Goal: Information Seeking & Learning: Learn about a topic

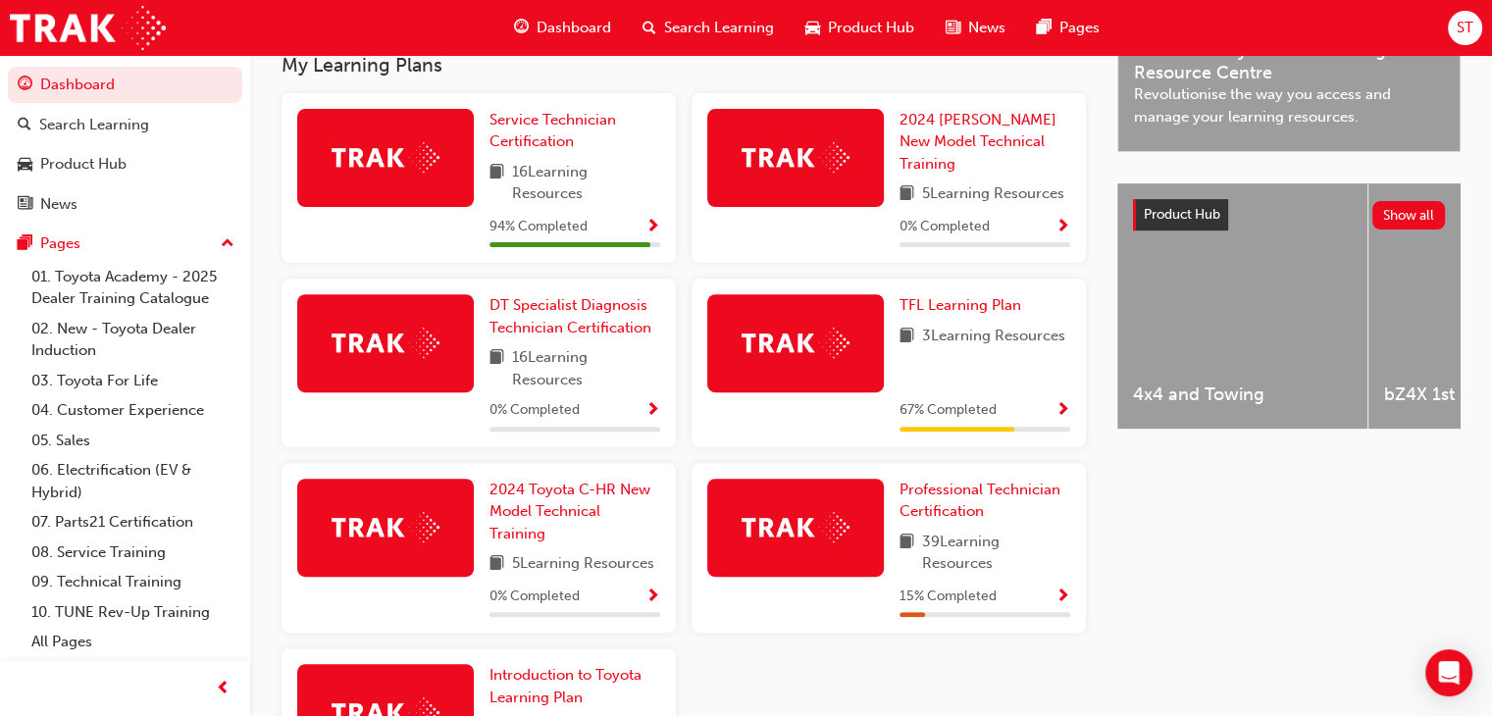
scroll to position [644, 0]
click at [950, 500] on span "Professional Technician Certification" at bounding box center [980, 501] width 161 height 40
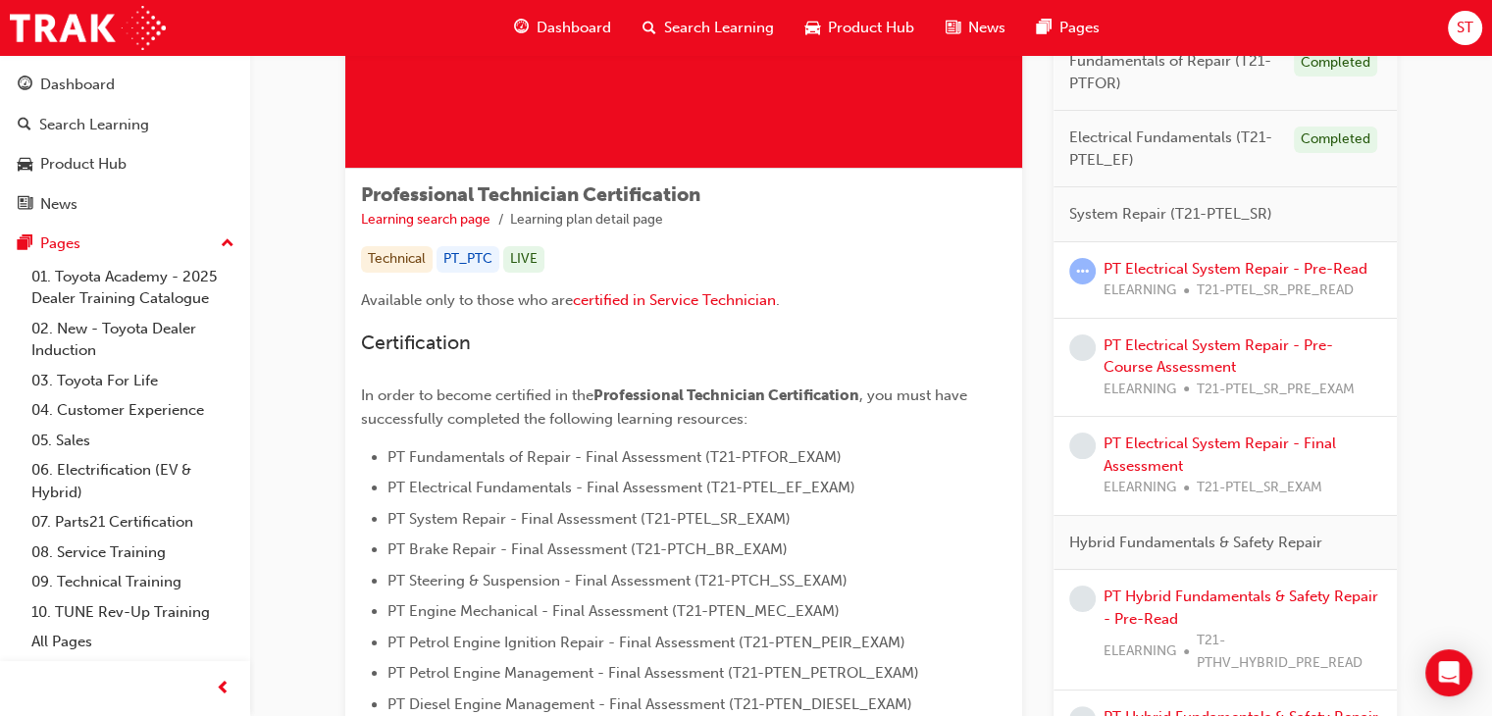
scroll to position [265, 0]
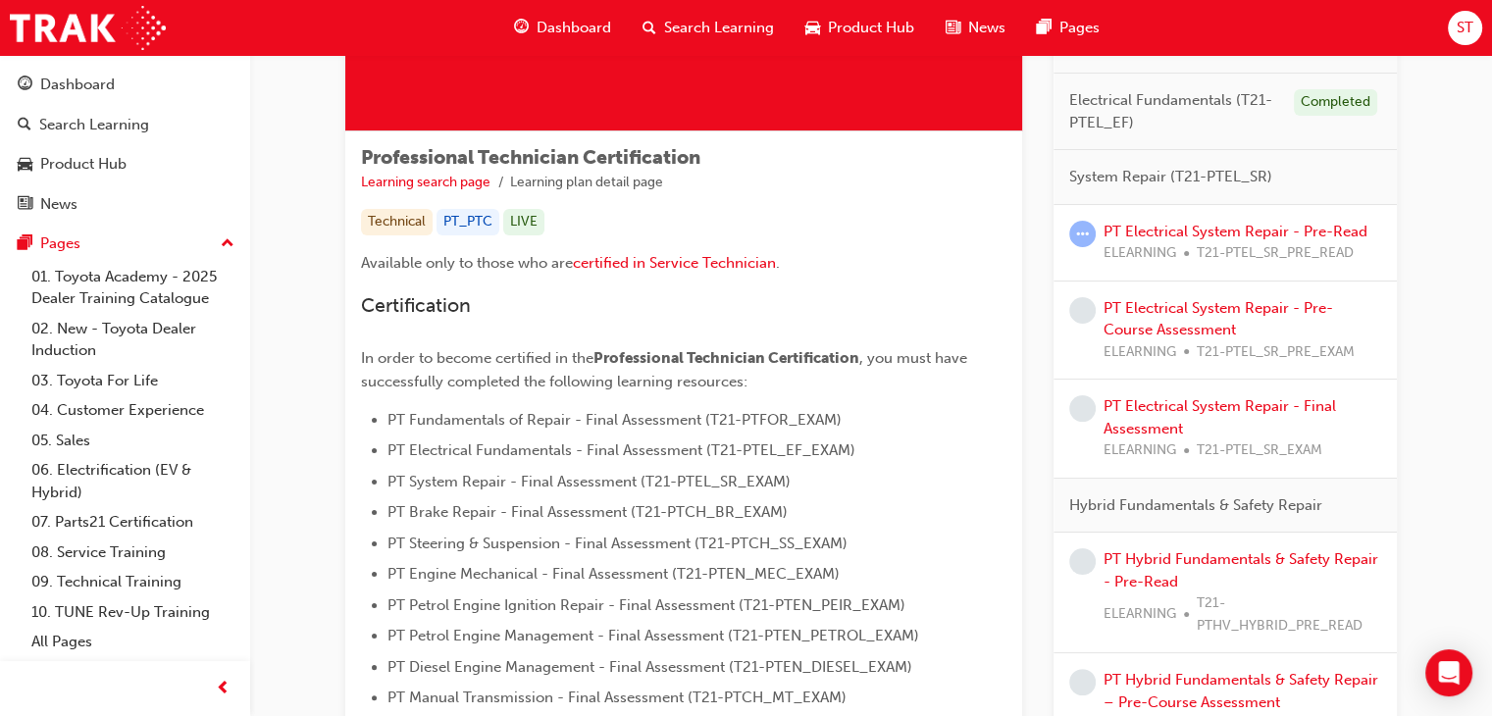
click at [1266, 315] on div "PT Electrical System Repair - Pre-Course Assessment ELEARNING T21-PTEL_SR_PRE_E…" at bounding box center [1243, 330] width 278 height 67
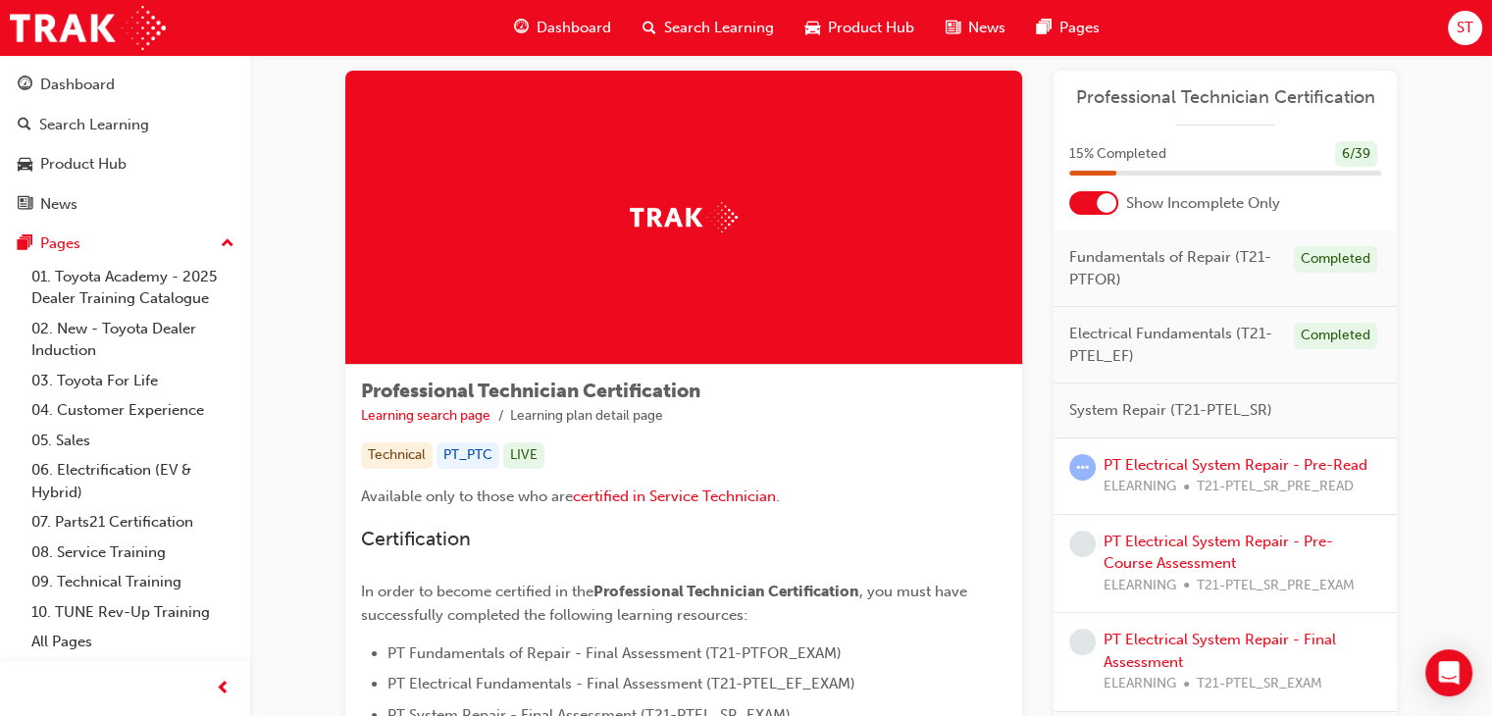
scroll to position [29, 0]
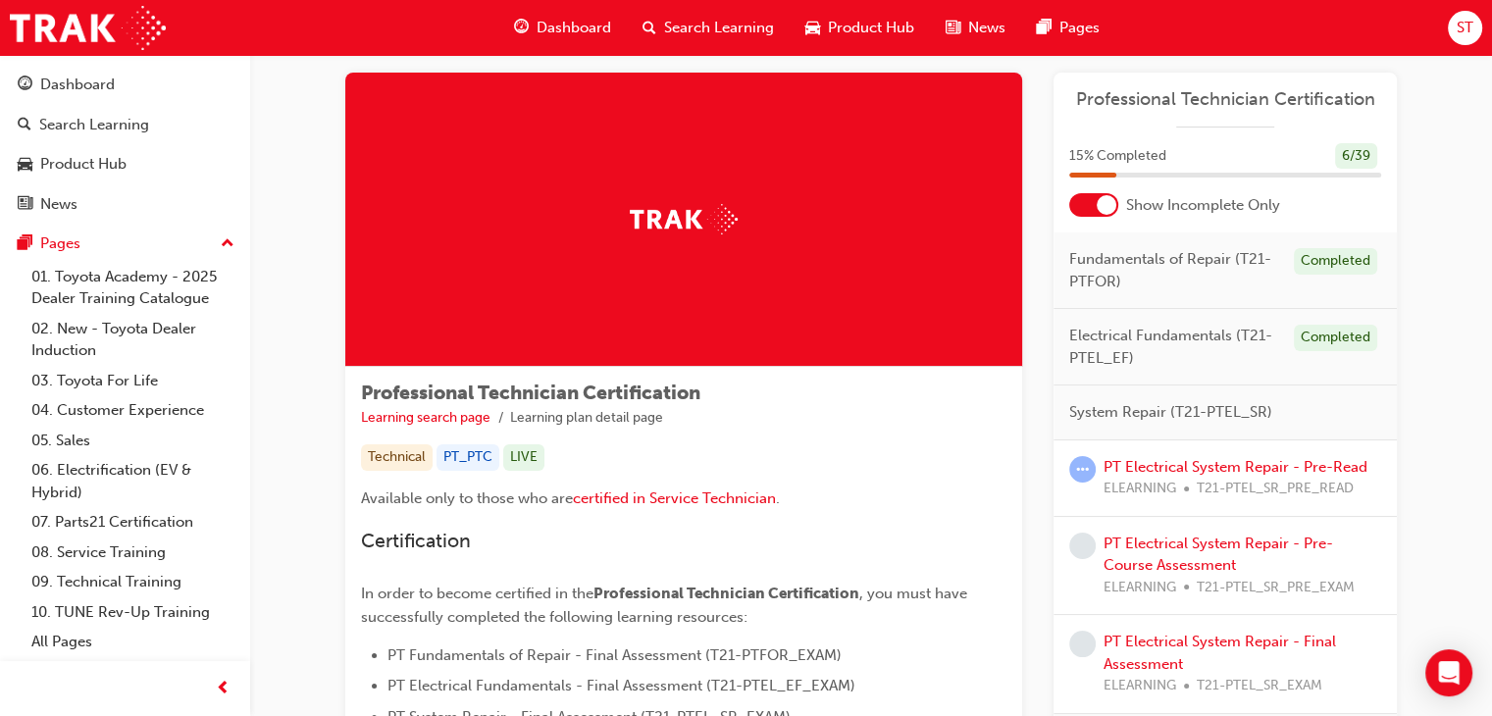
click at [1112, 208] on div at bounding box center [1107, 205] width 20 height 20
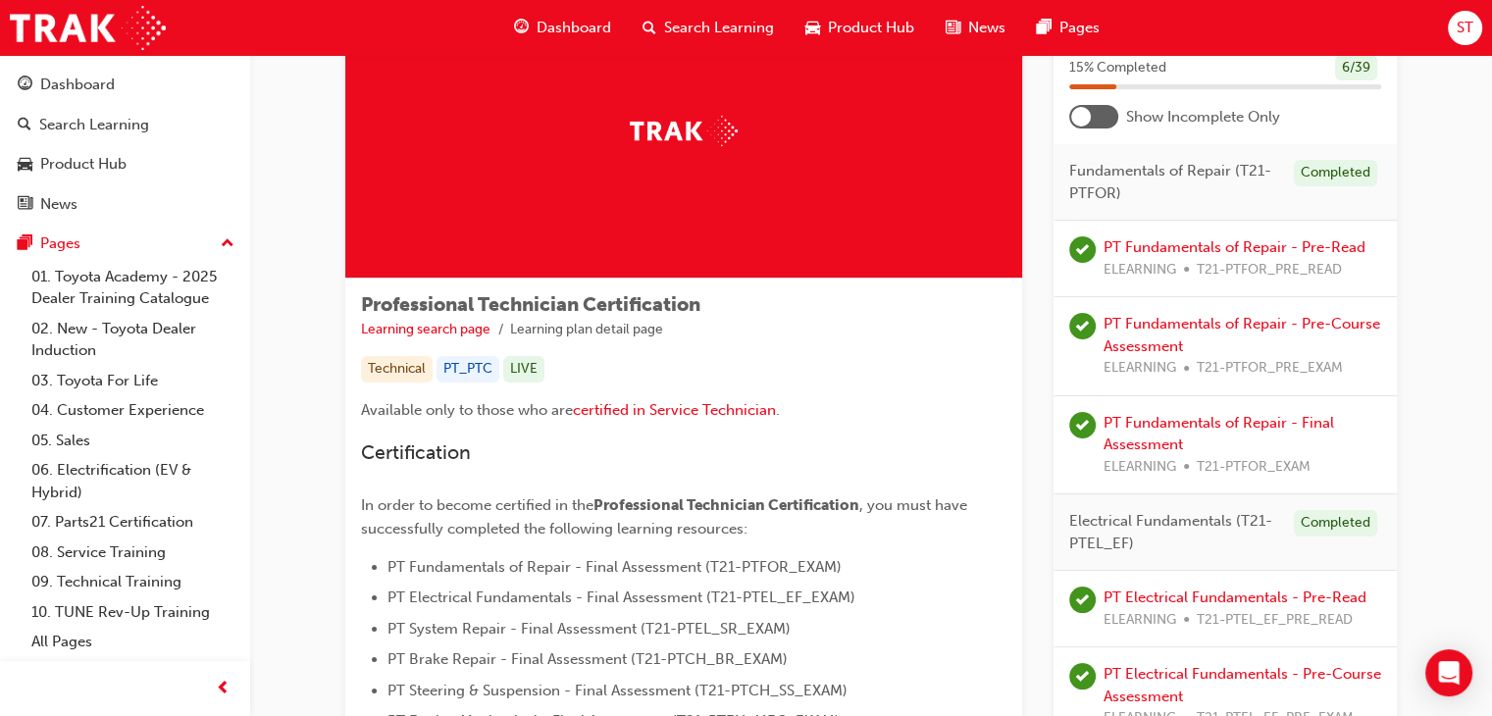
scroll to position [113, 0]
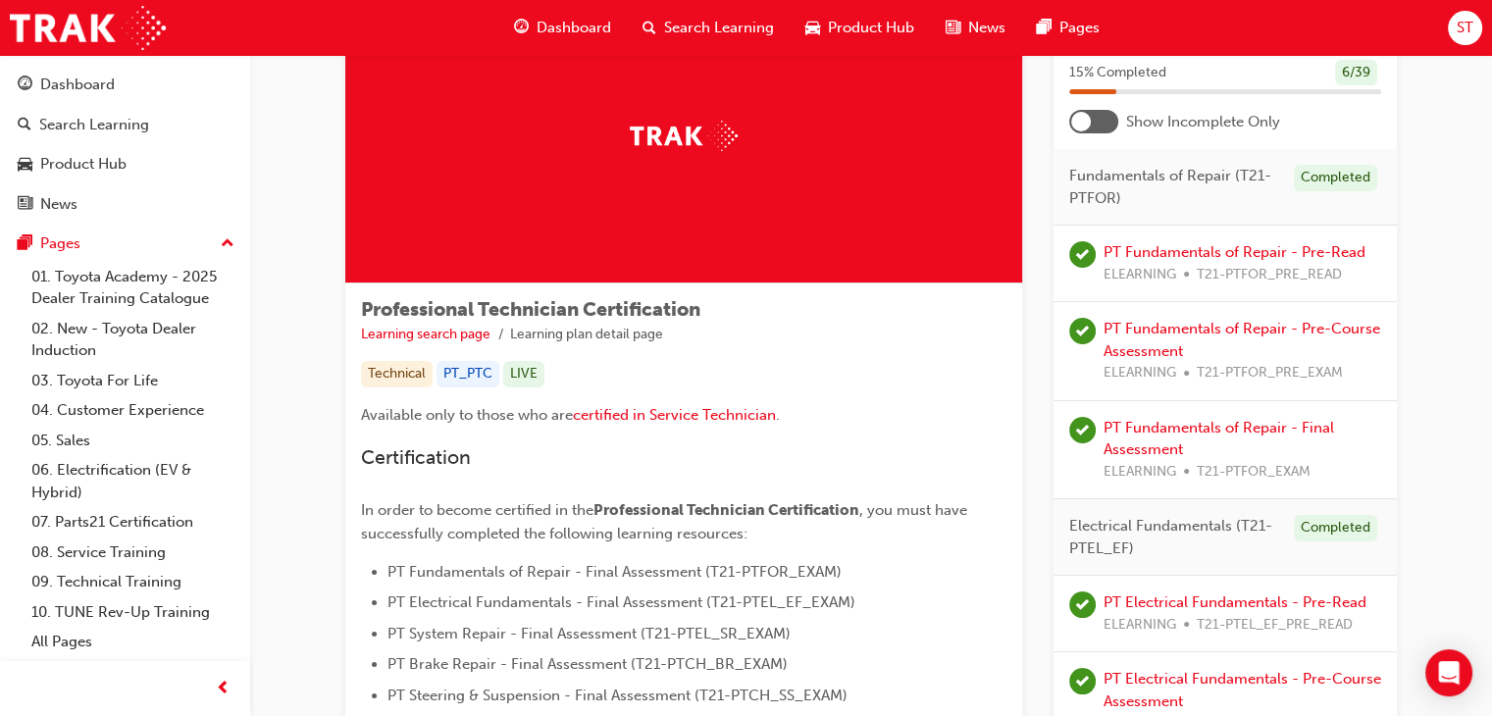
click at [1079, 127] on div at bounding box center [1081, 122] width 20 height 20
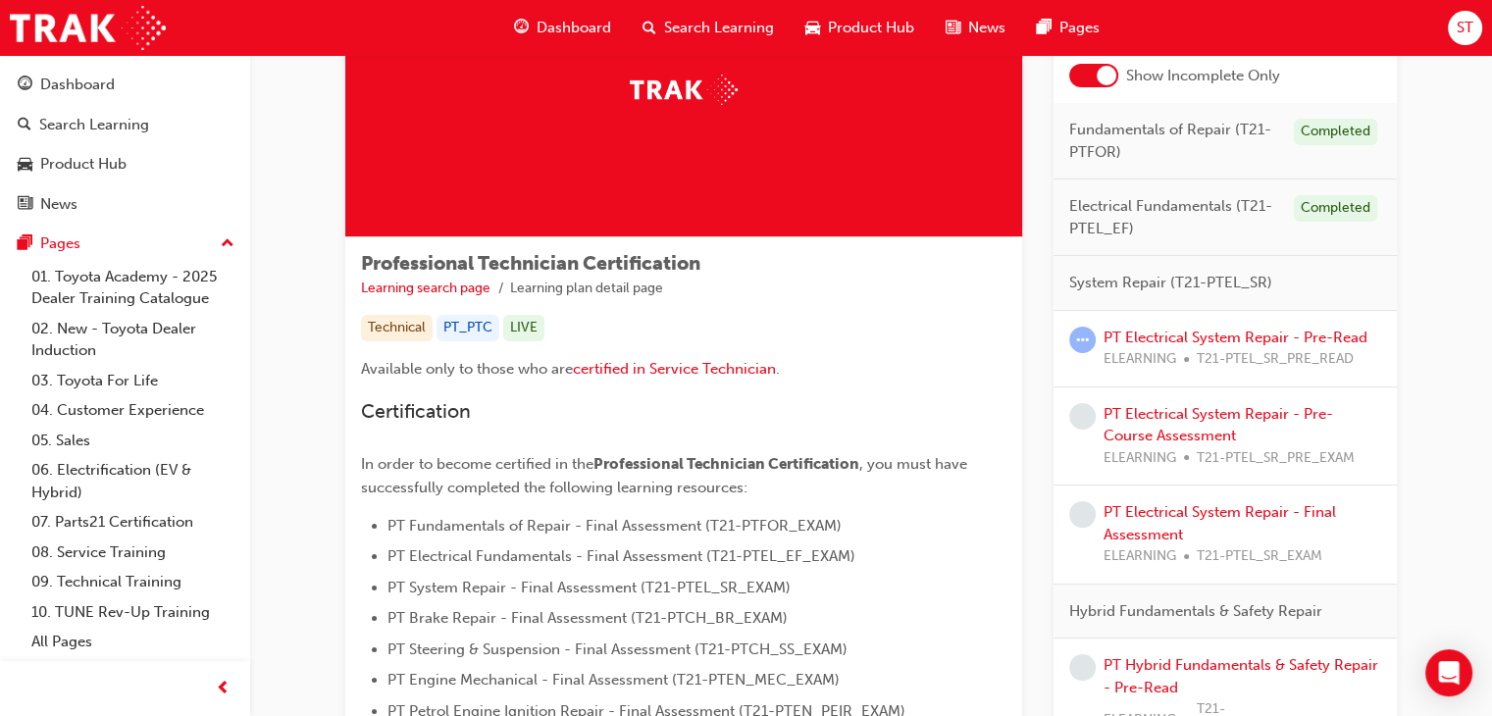
scroll to position [157, 0]
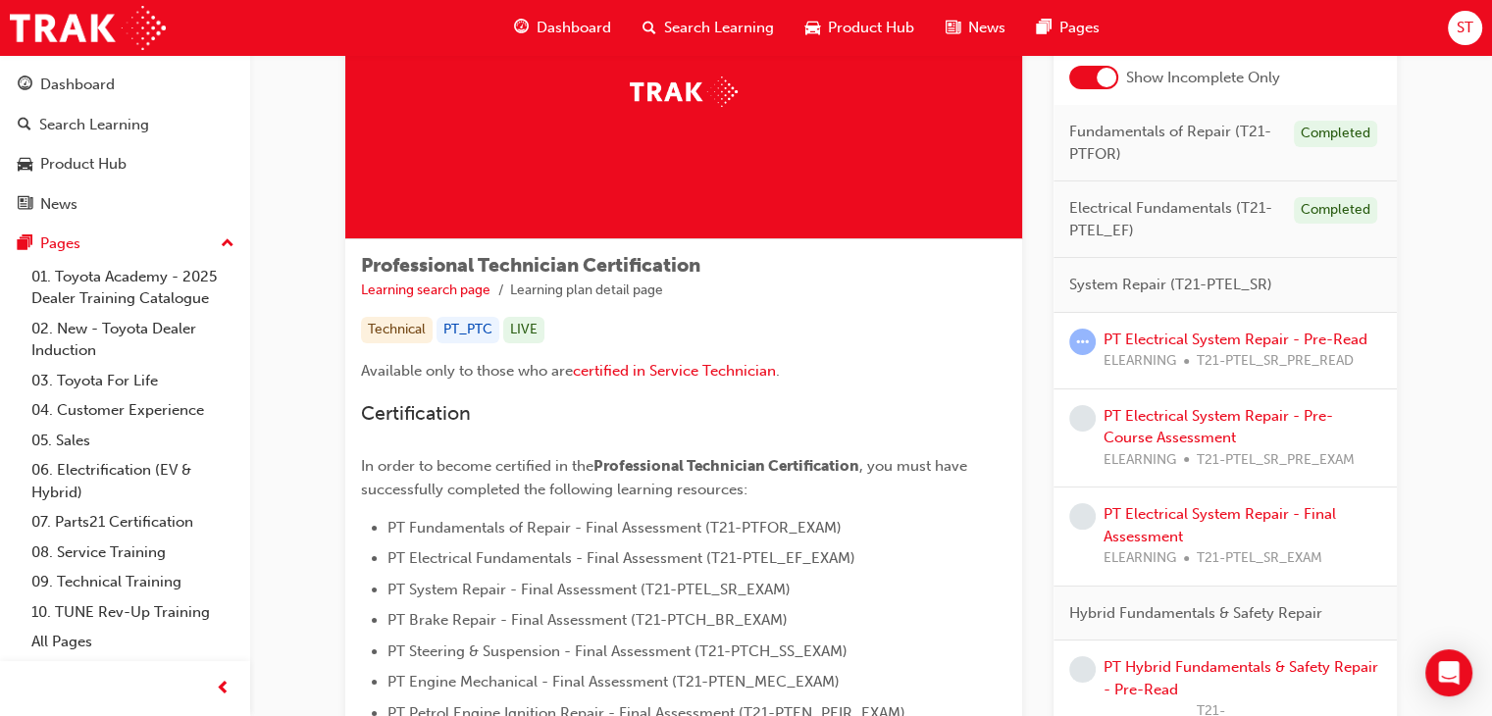
click at [1221, 329] on div "PT Electrical System Repair - Pre-Read ELEARNING T21-PTEL_SR_PRE_READ" at bounding box center [1236, 351] width 264 height 44
click at [1213, 338] on link "PT Electrical System Repair - Pre-Read" at bounding box center [1236, 340] width 264 height 18
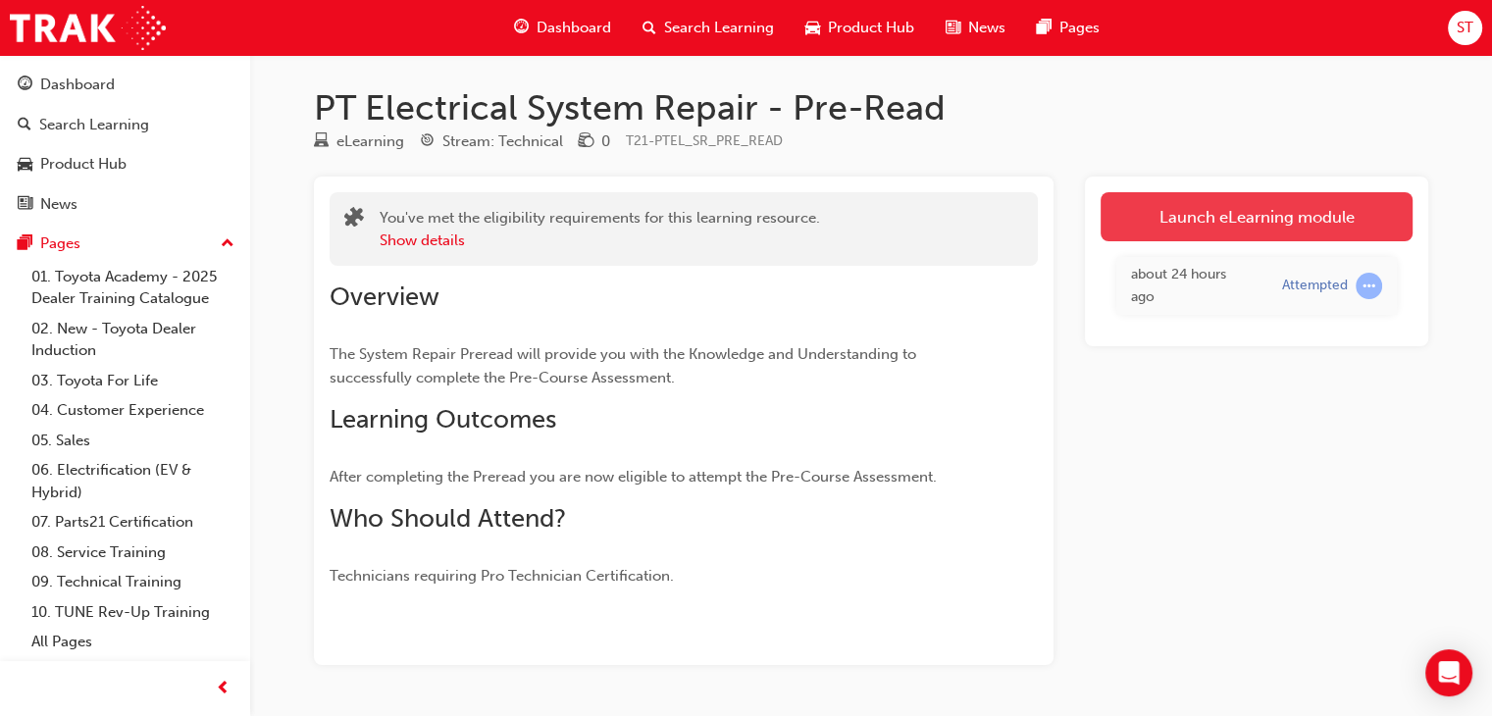
click at [1191, 217] on link "Launch eLearning module" at bounding box center [1257, 216] width 312 height 49
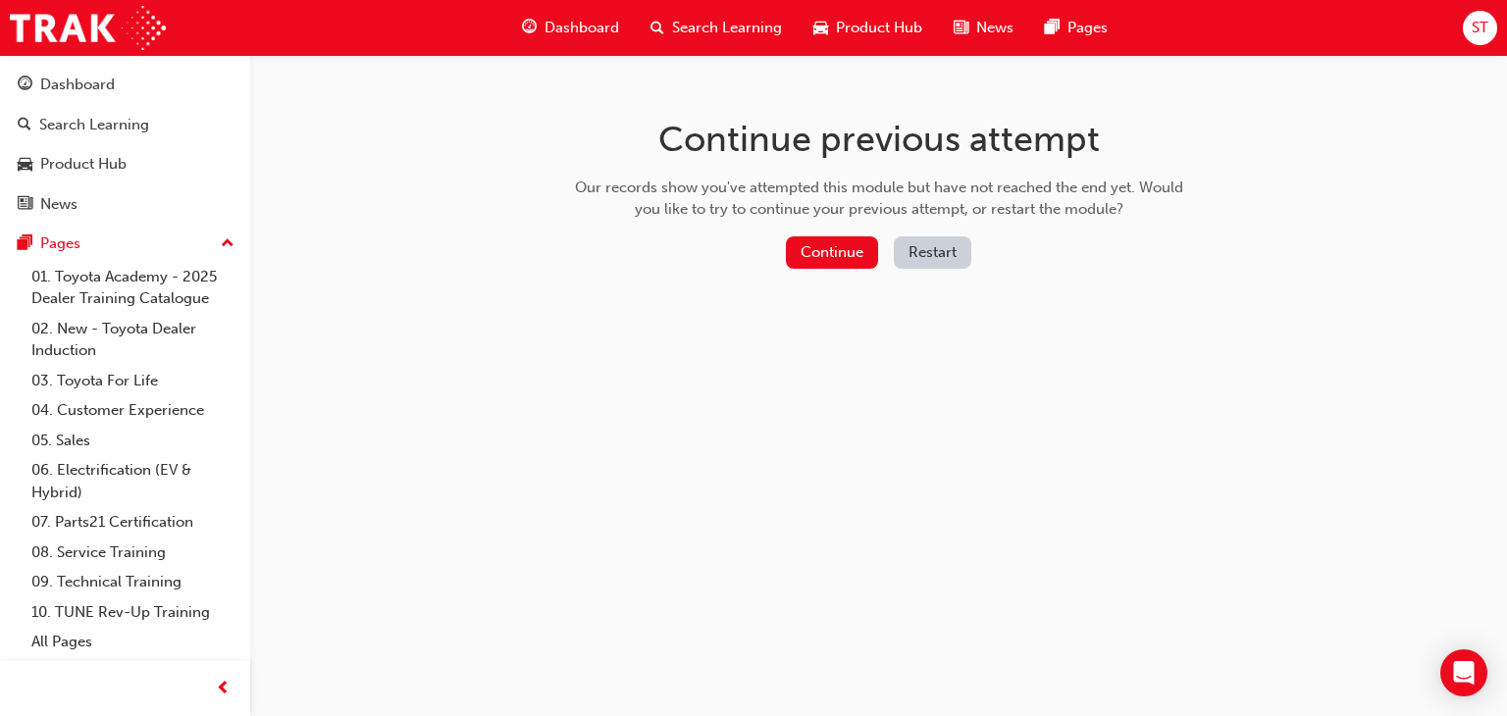
click at [918, 264] on button "Restart" at bounding box center [933, 252] width 78 height 32
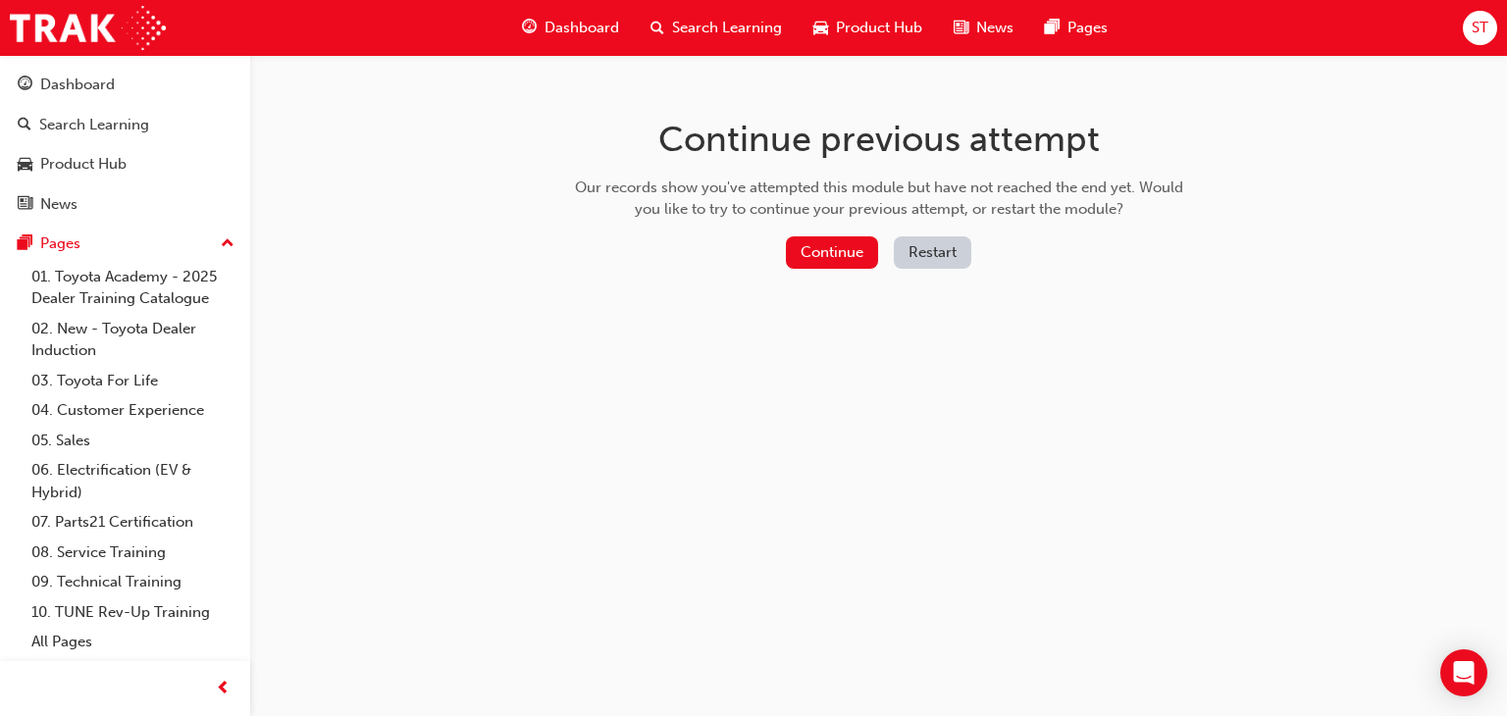
click at [969, 241] on button "Restart" at bounding box center [933, 252] width 78 height 32
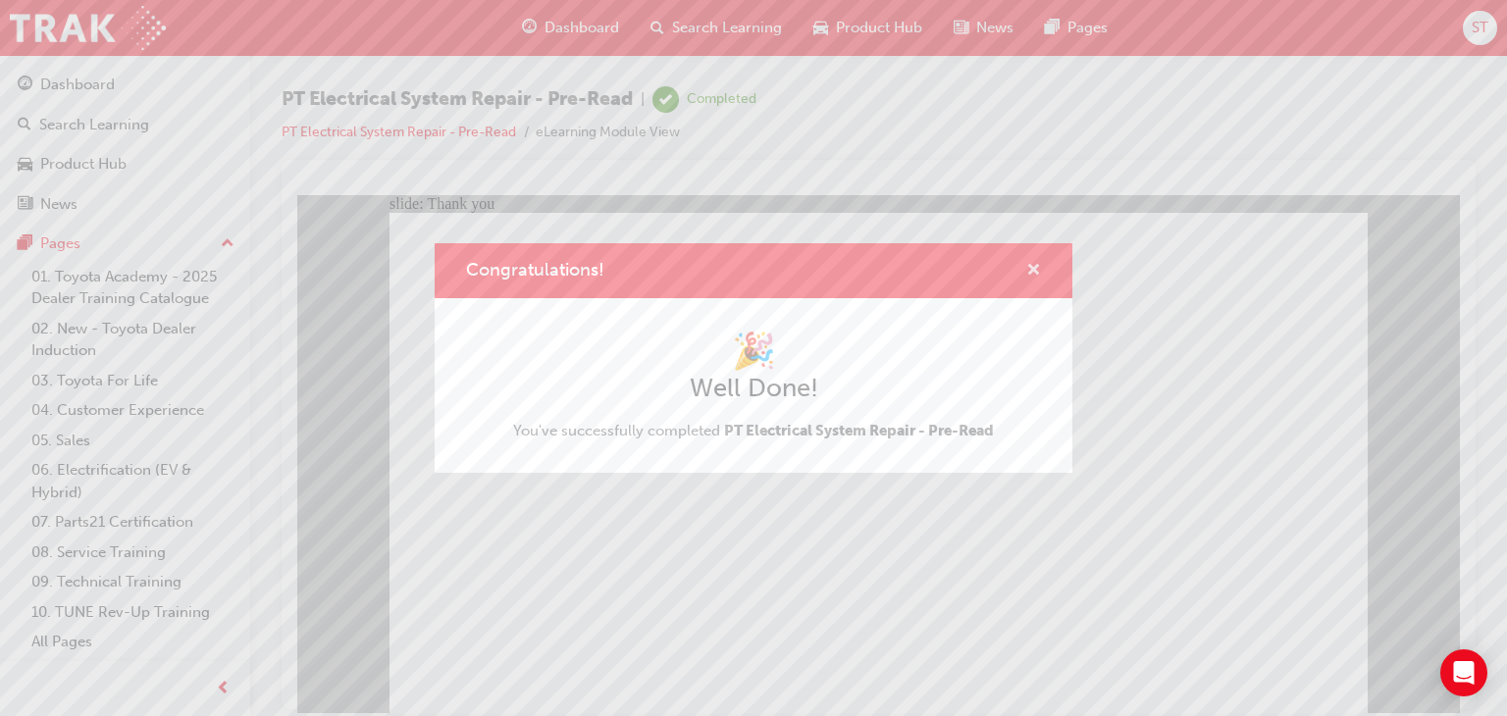
click at [1034, 282] on button "Congratulations!" at bounding box center [1033, 271] width 15 height 25
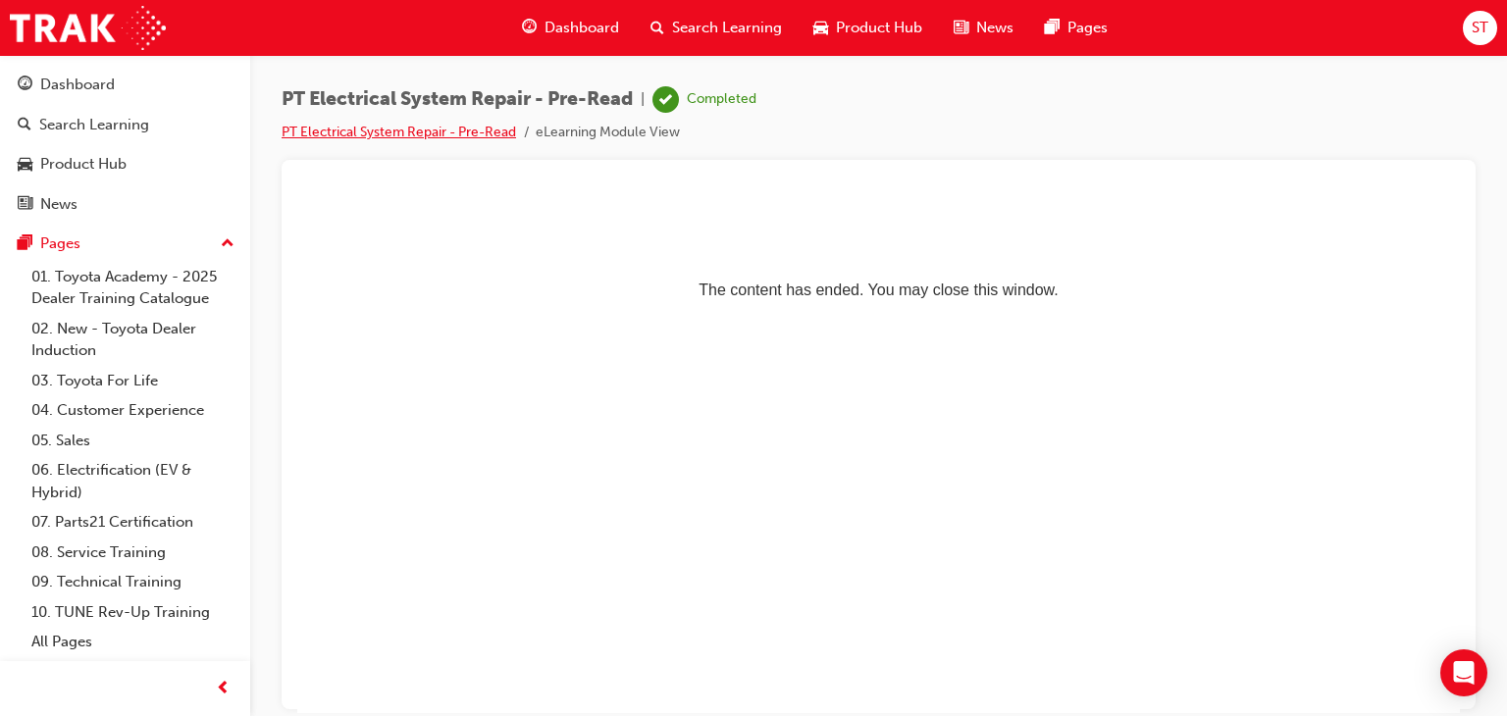
click at [337, 124] on link "PT Electrical System Repair - Pre-Read" at bounding box center [399, 132] width 234 height 17
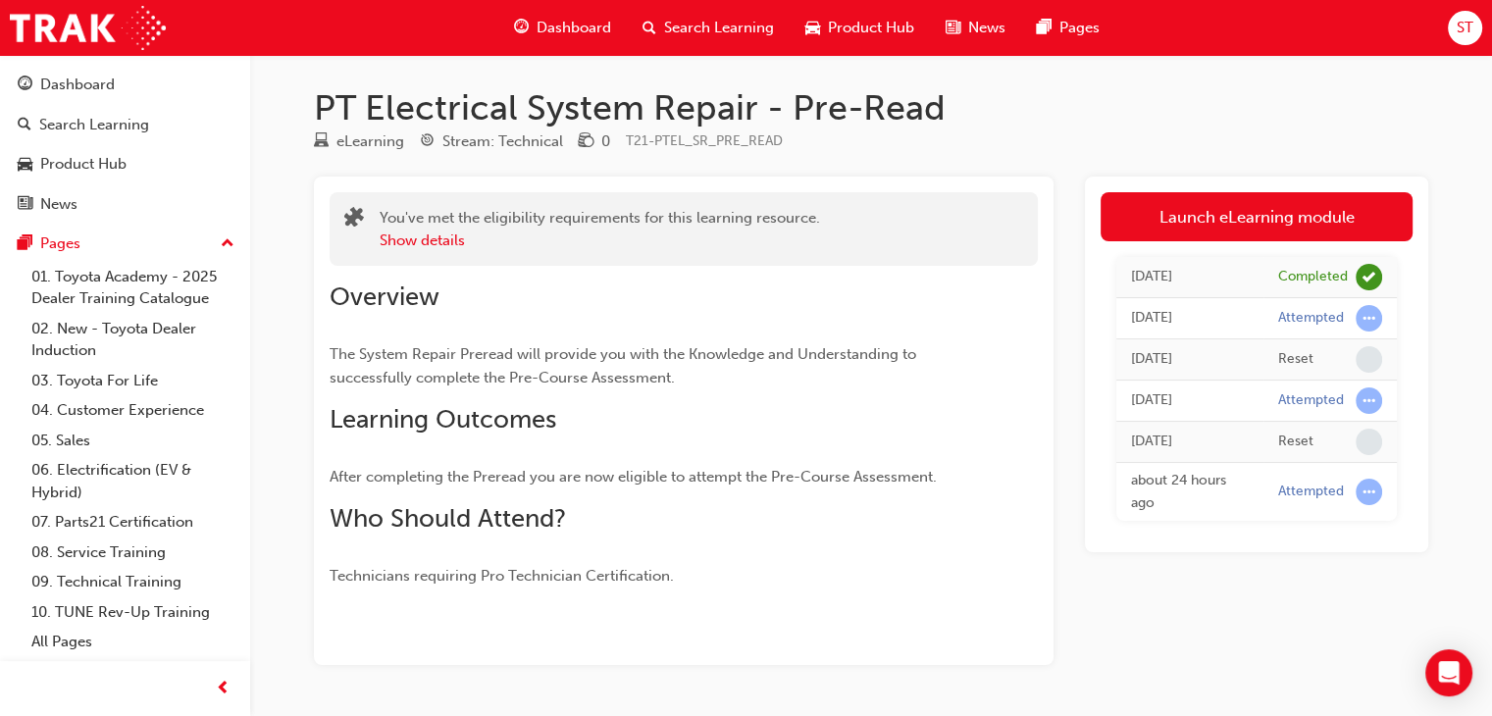
scroll to position [8, 0]
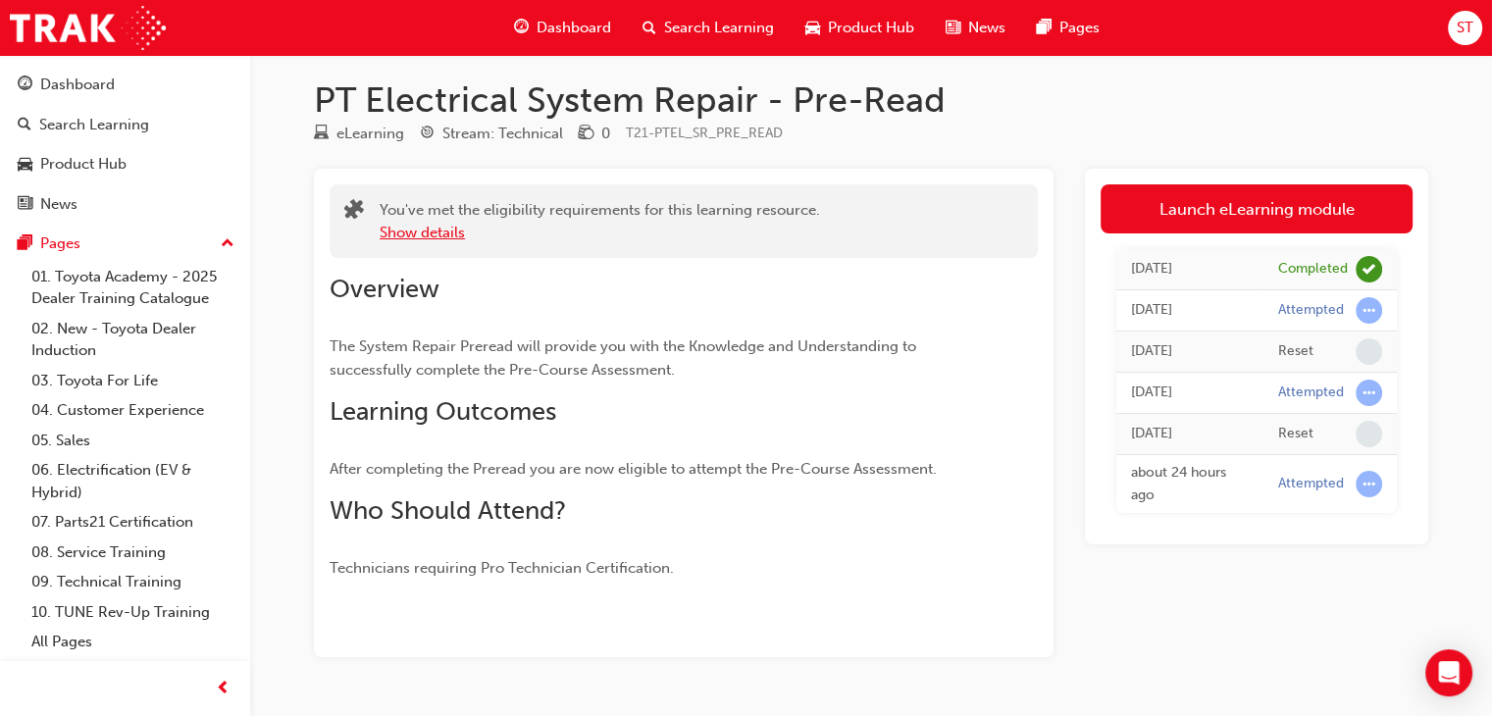
click at [415, 238] on button "Show details" at bounding box center [422, 233] width 85 height 23
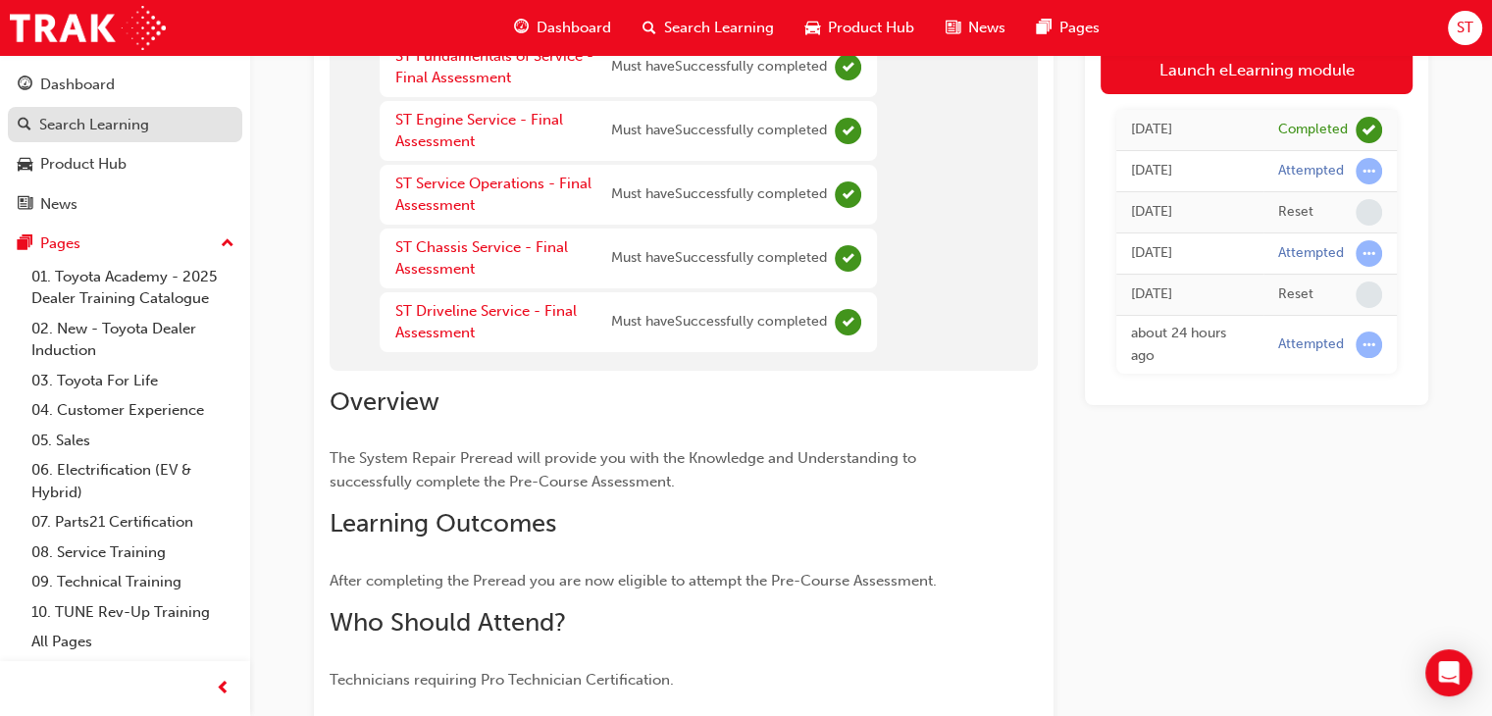
scroll to position [408, 0]
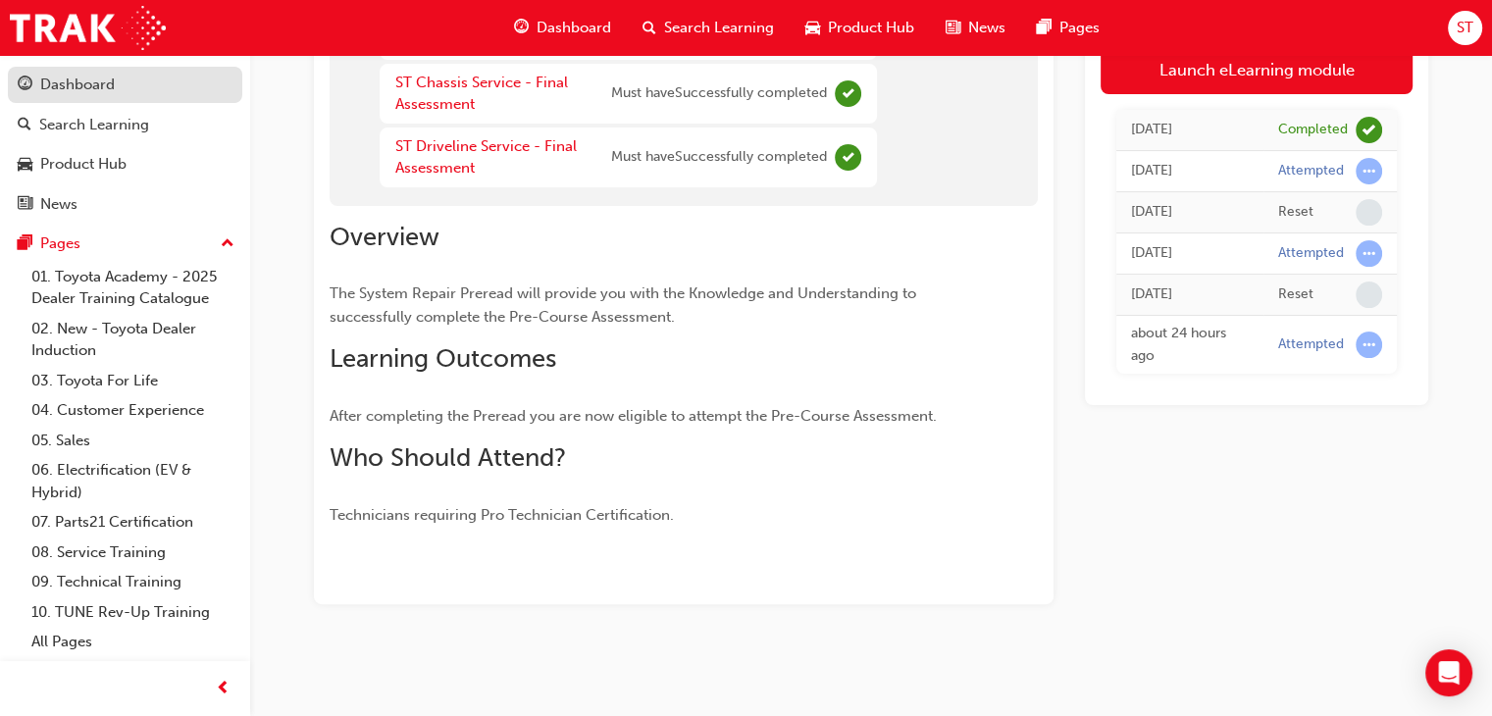
click at [153, 78] on div "Dashboard" at bounding box center [125, 85] width 215 height 25
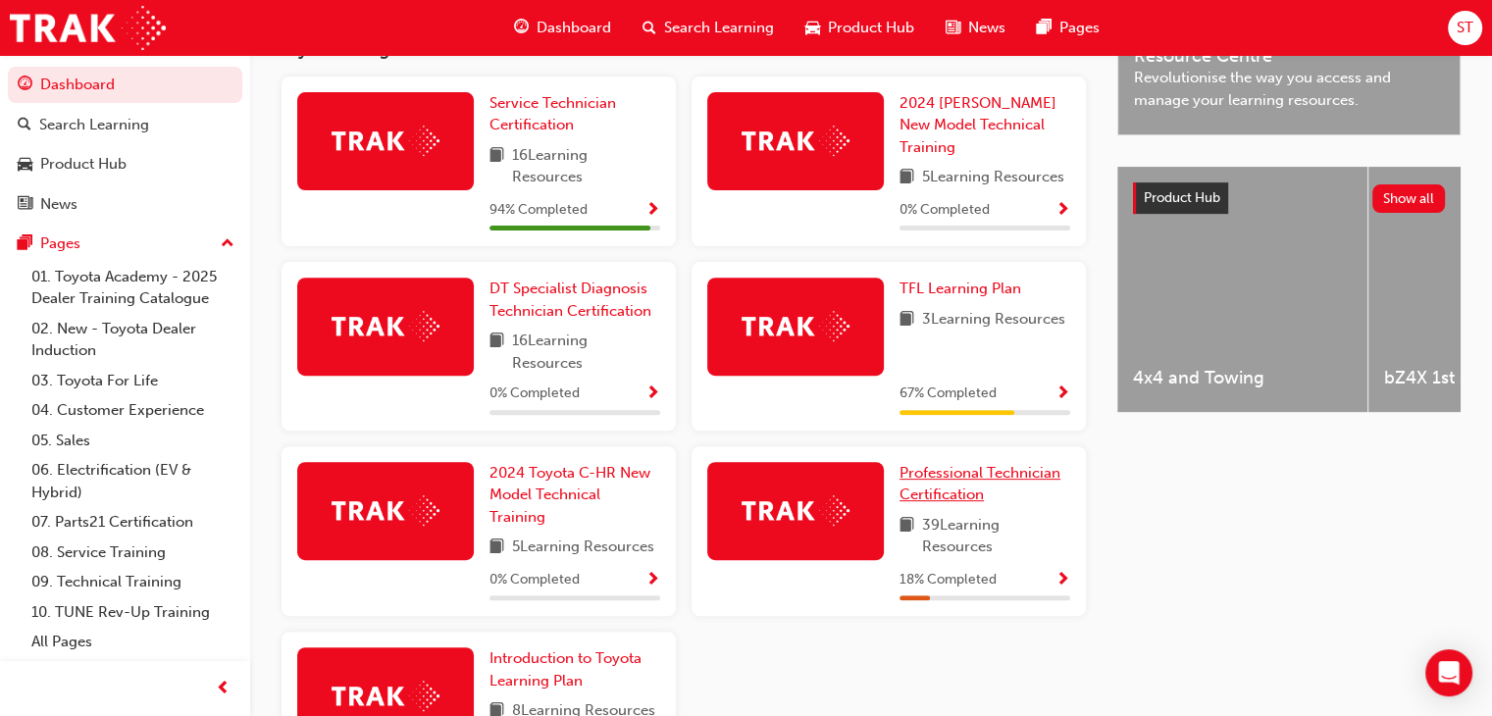
scroll to position [737, 0]
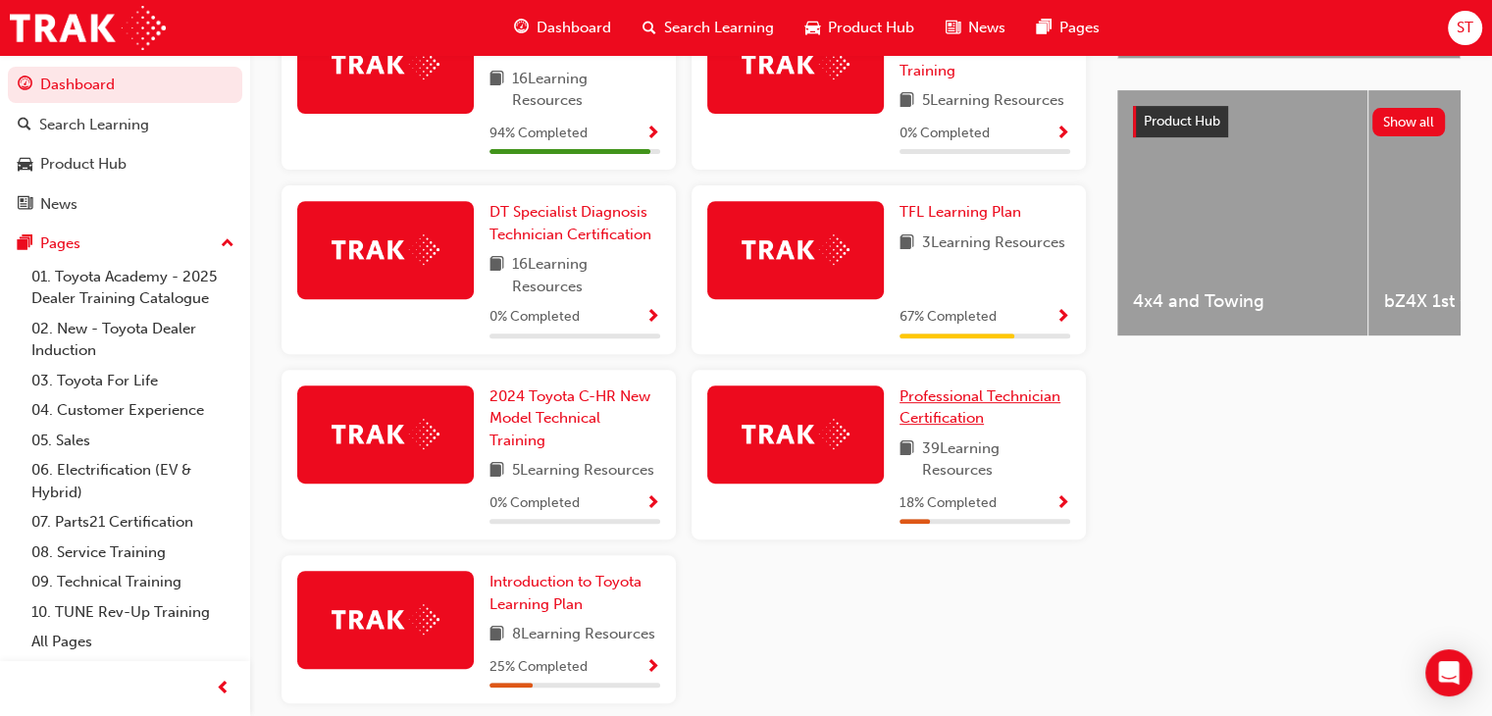
click at [928, 417] on span "Professional Technician Certification" at bounding box center [980, 408] width 161 height 40
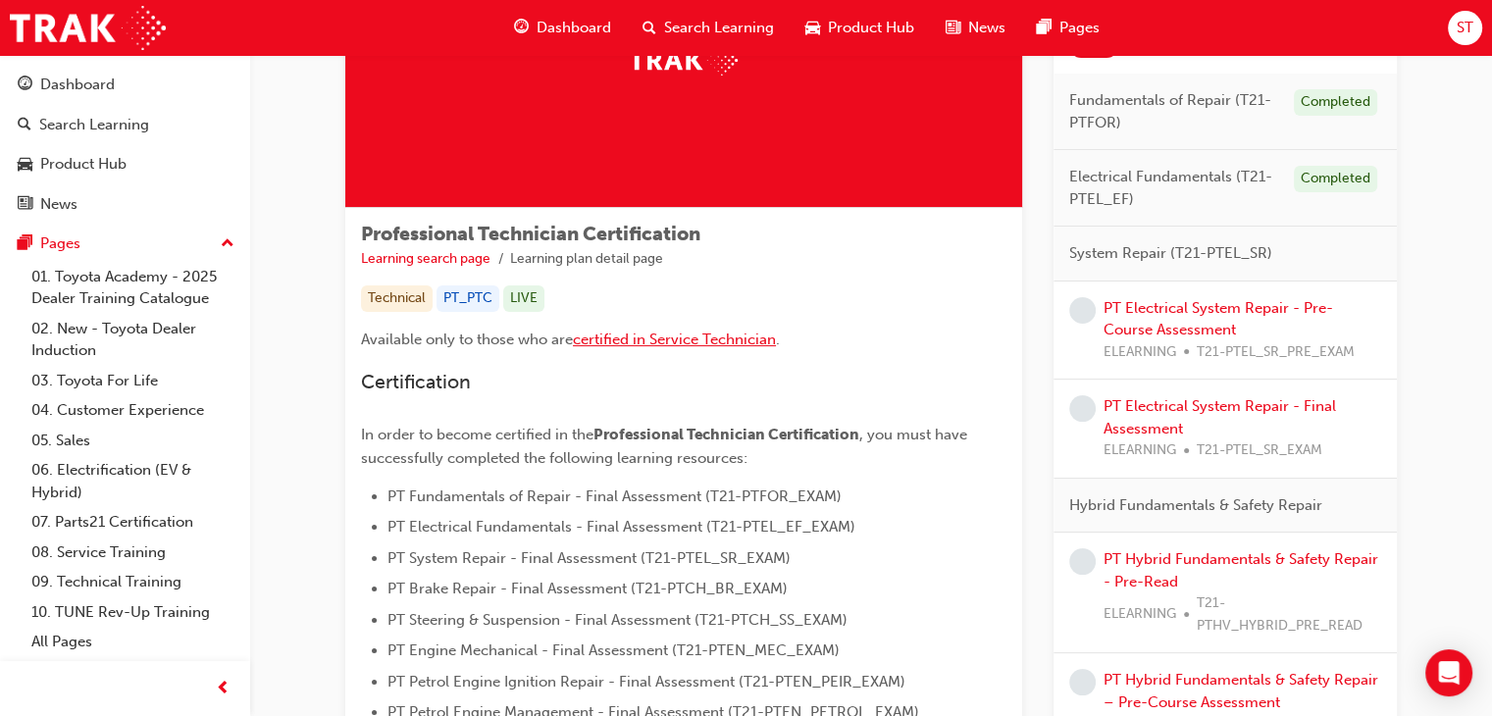
scroll to position [188, 0]
click at [1277, 309] on link "PT Electrical System Repair - Pre-Course Assessment" at bounding box center [1219, 319] width 230 height 40
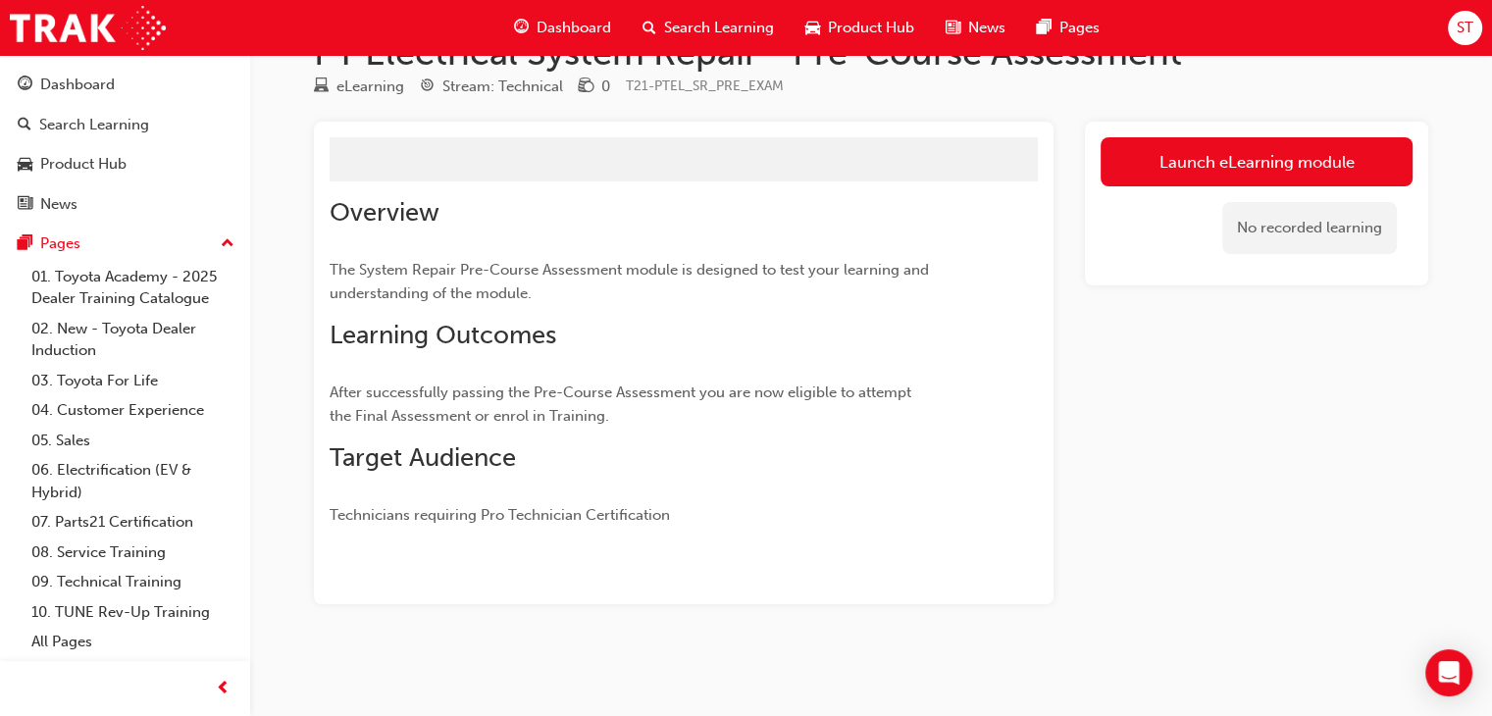
scroll to position [84, 0]
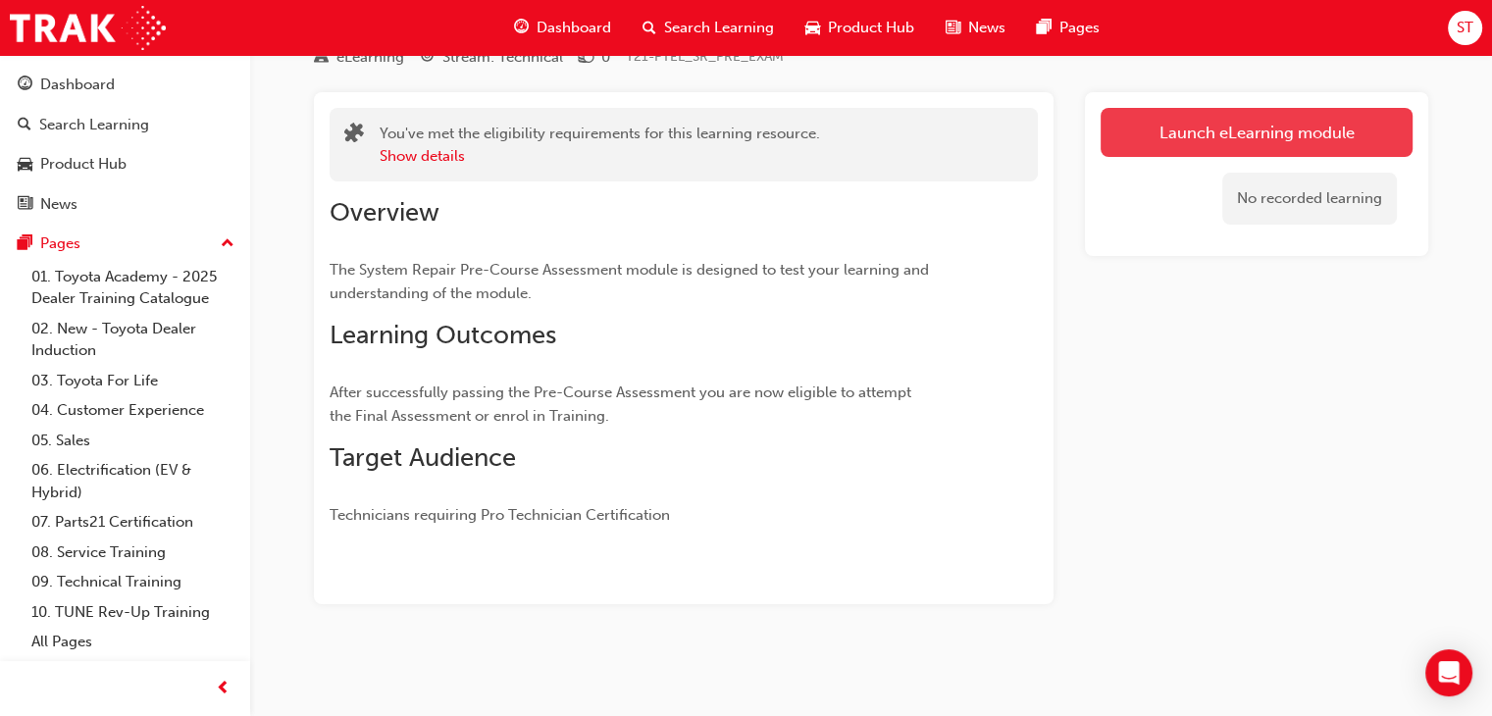
click at [1193, 136] on link "Launch eLearning module" at bounding box center [1257, 132] width 312 height 49
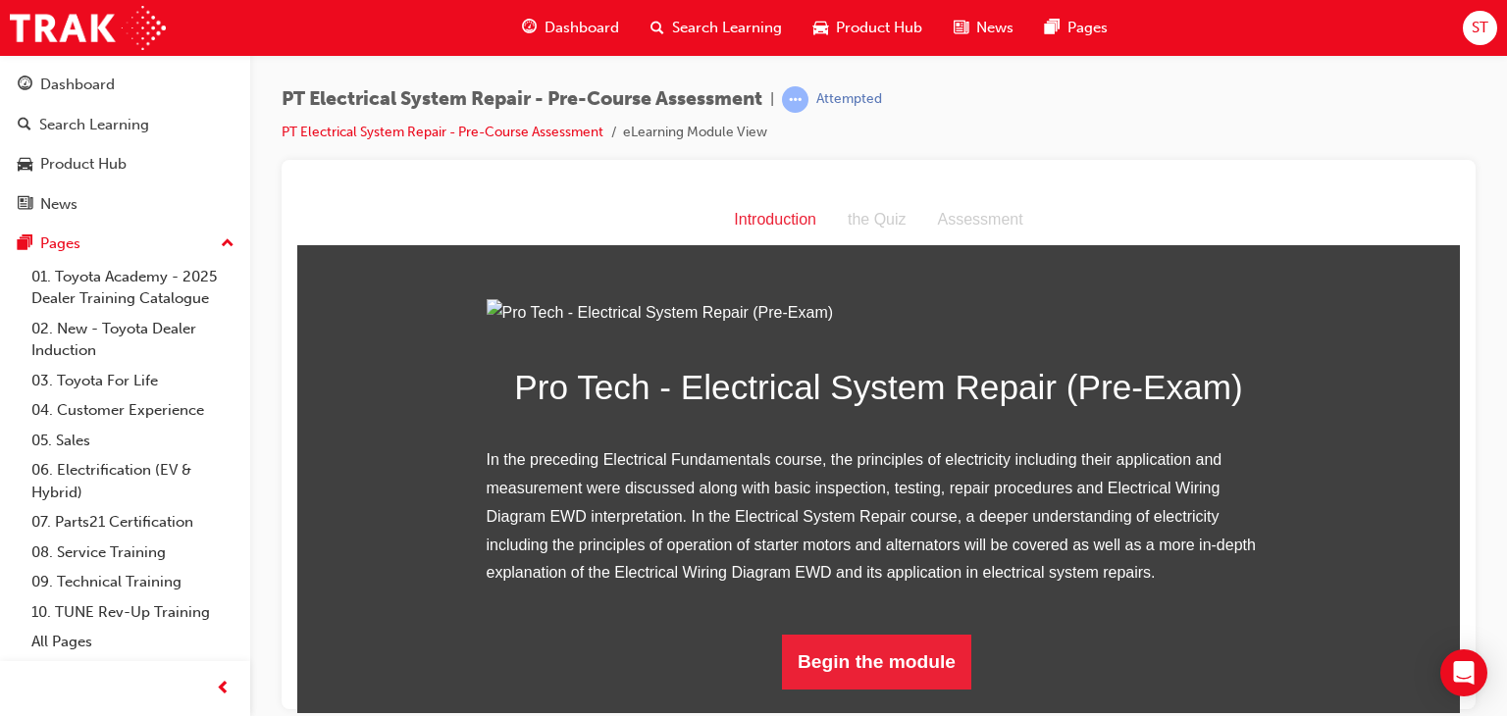
scroll to position [192, 0]
click at [896, 689] on button "Begin the module" at bounding box center [876, 661] width 189 height 55
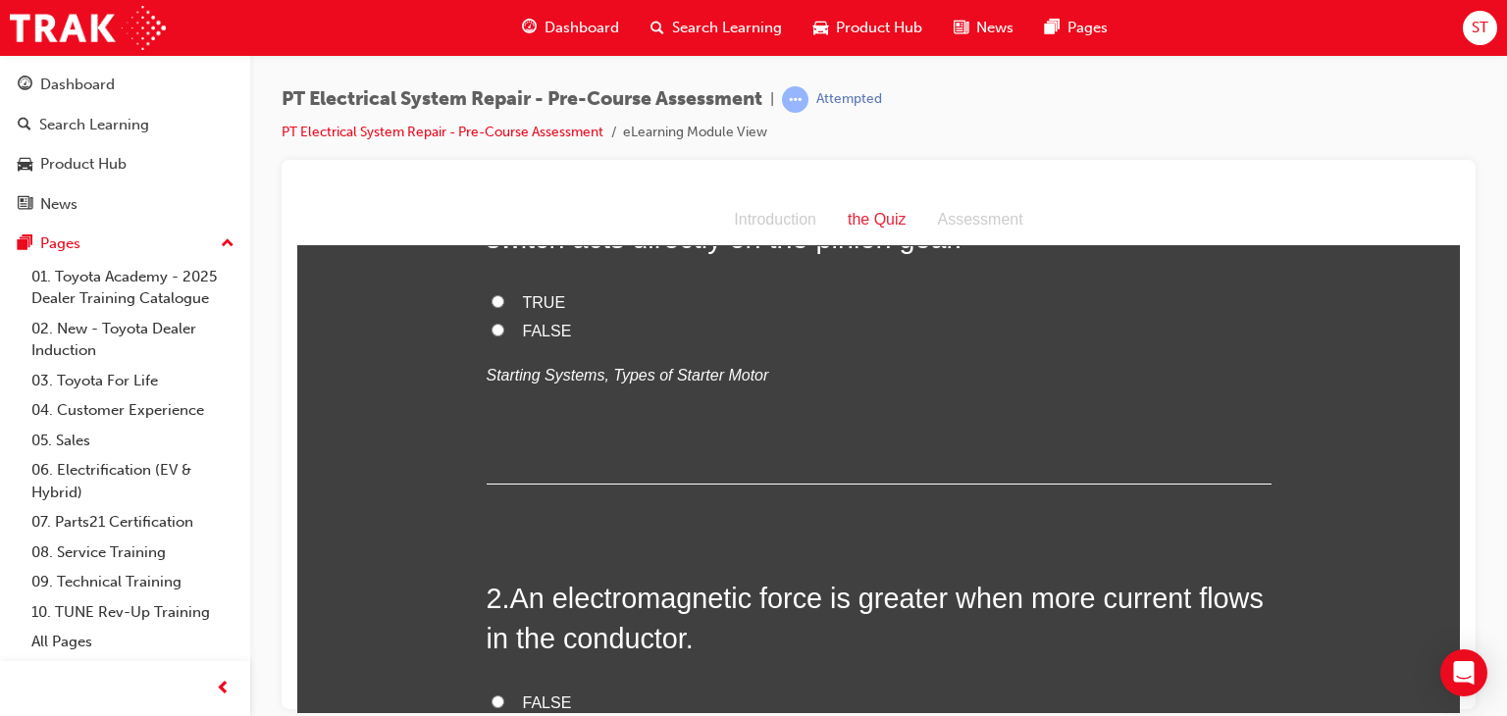
scroll to position [0, 0]
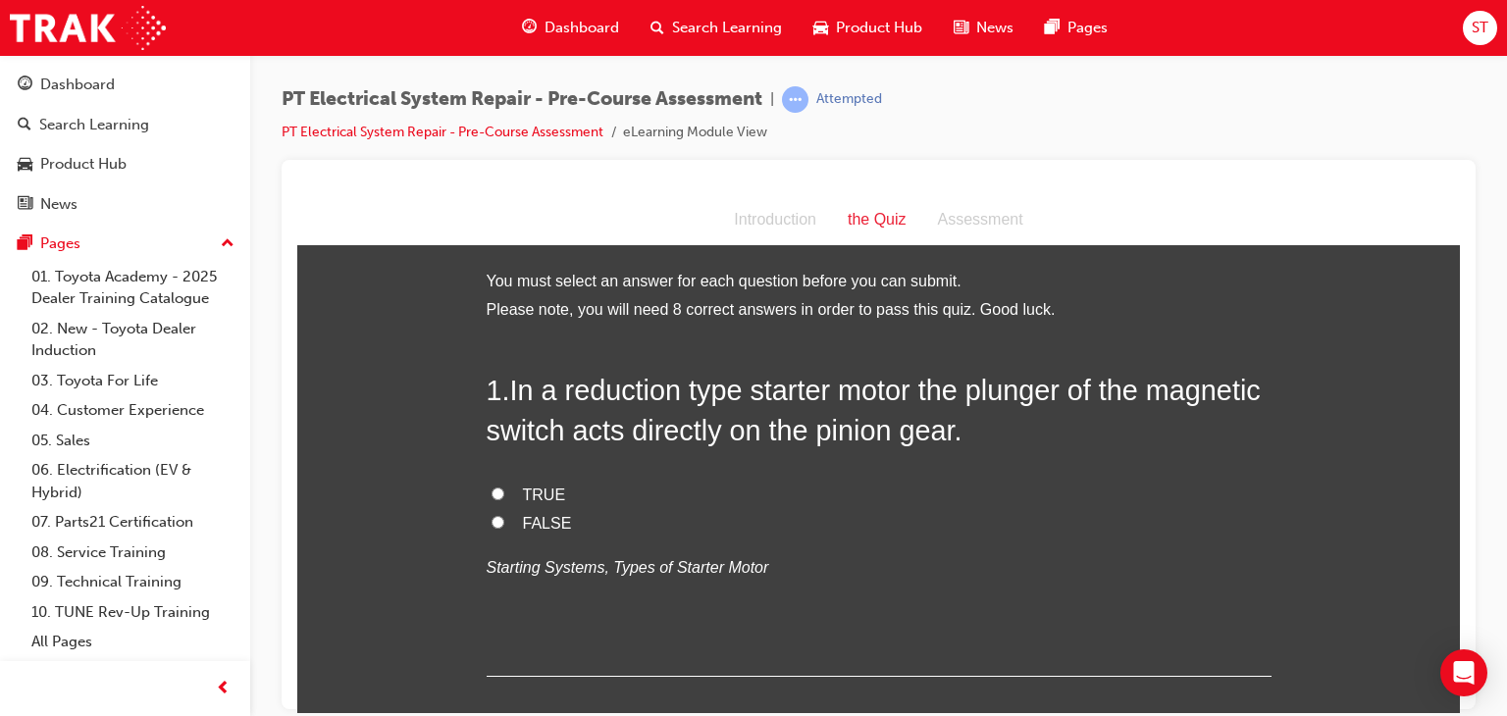
click at [492, 490] on input "TRUE" at bounding box center [498, 493] width 13 height 13
radio input "true"
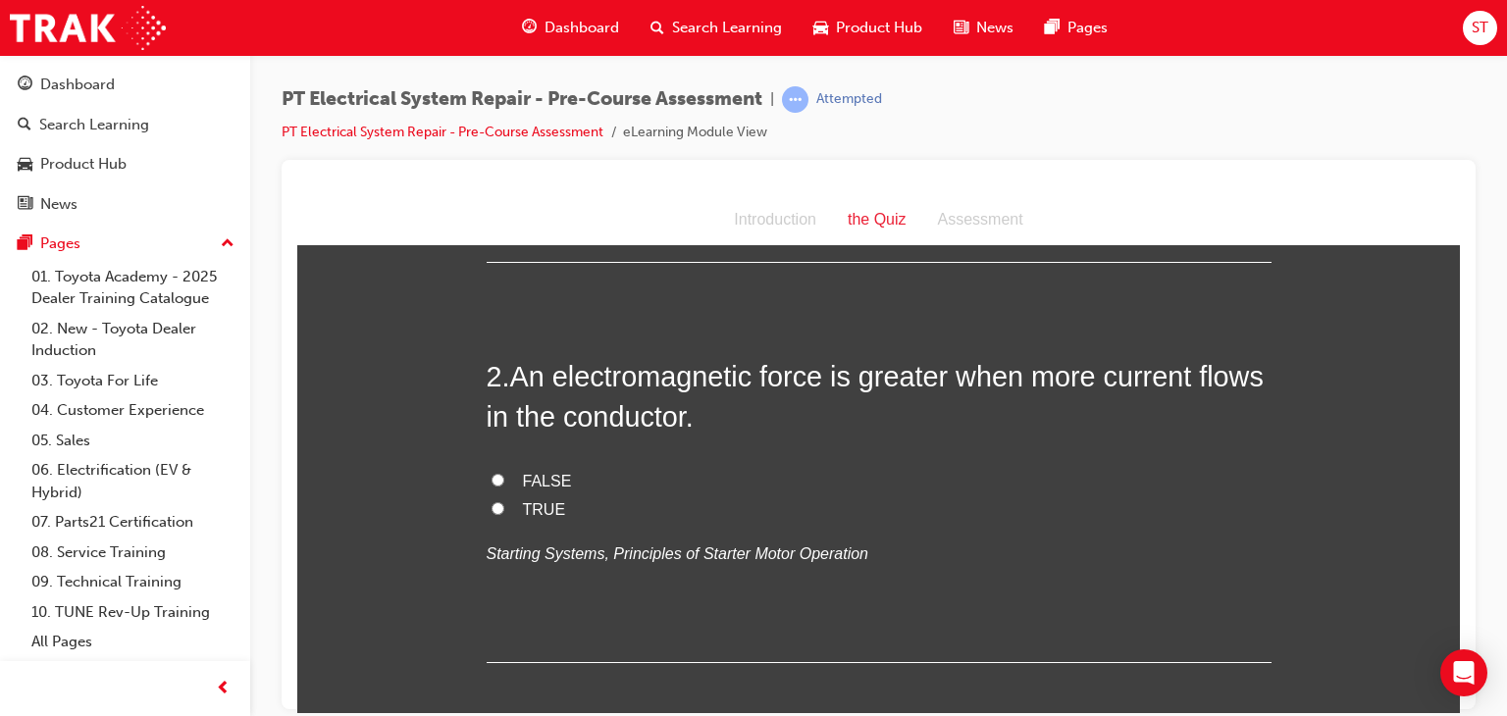
scroll to position [415, 0]
click at [492, 502] on input "TRUE" at bounding box center [498, 506] width 13 height 13
radio input "true"
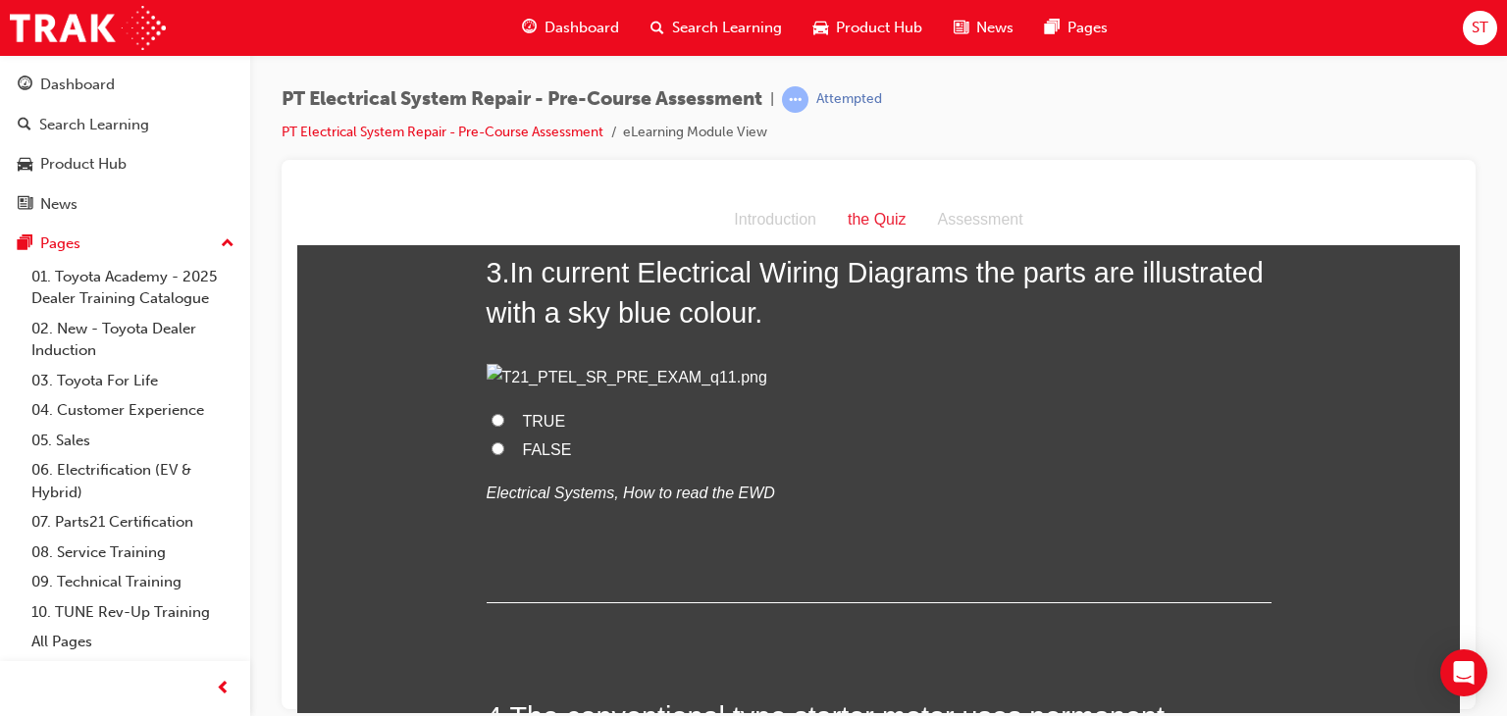
scroll to position [918, 0]
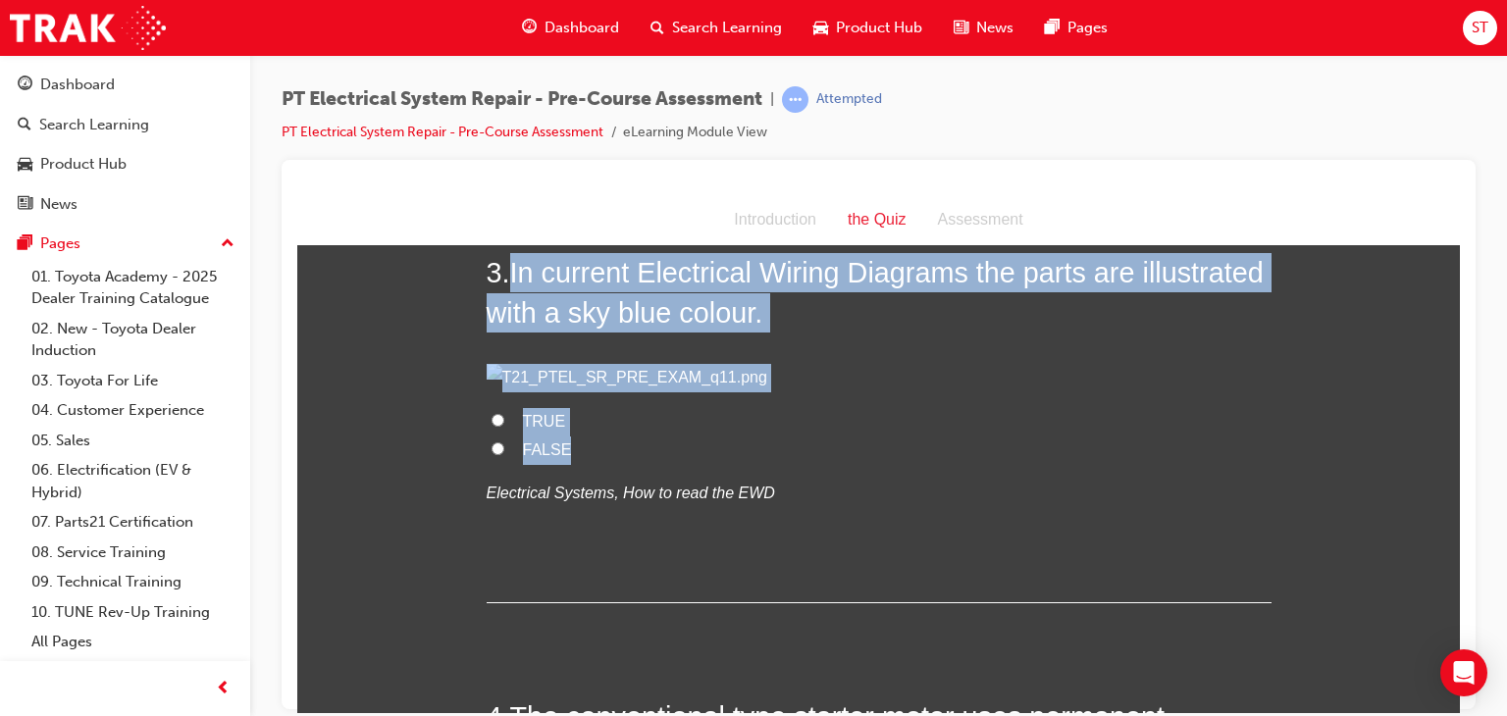
drag, startPoint x: 502, startPoint y: 282, endPoint x: 710, endPoint y: 569, distance: 354.8
click at [710, 569] on div "3 . In current Electrical Wiring Diagrams the parts are illustrated with a sky …" at bounding box center [879, 427] width 785 height 350
copy div "In current Electrical Wiring Diagrams the parts are illustrated with a sky blue…"
click at [493, 436] on label "TRUE" at bounding box center [879, 421] width 785 height 28
click at [493, 426] on input "TRUE" at bounding box center [498, 419] width 13 height 13
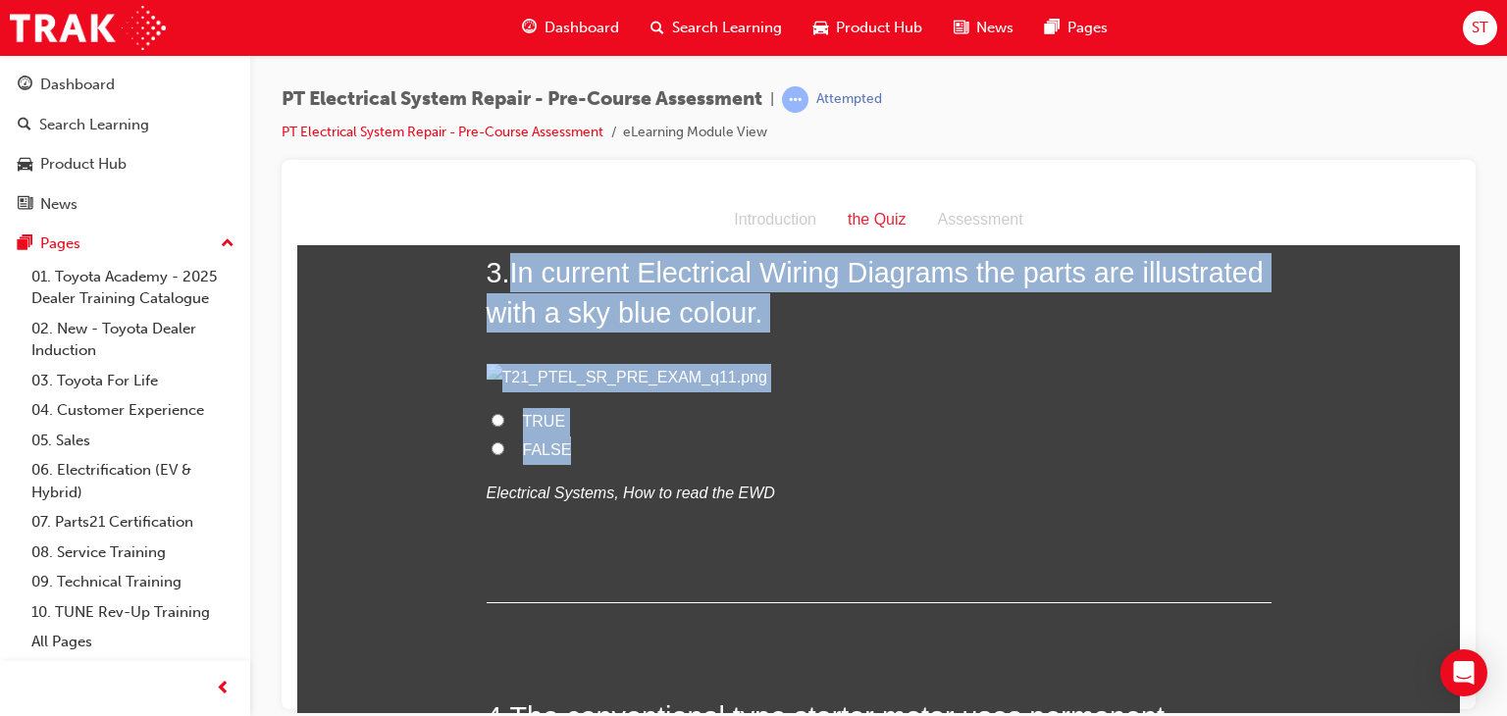
radio input "true"
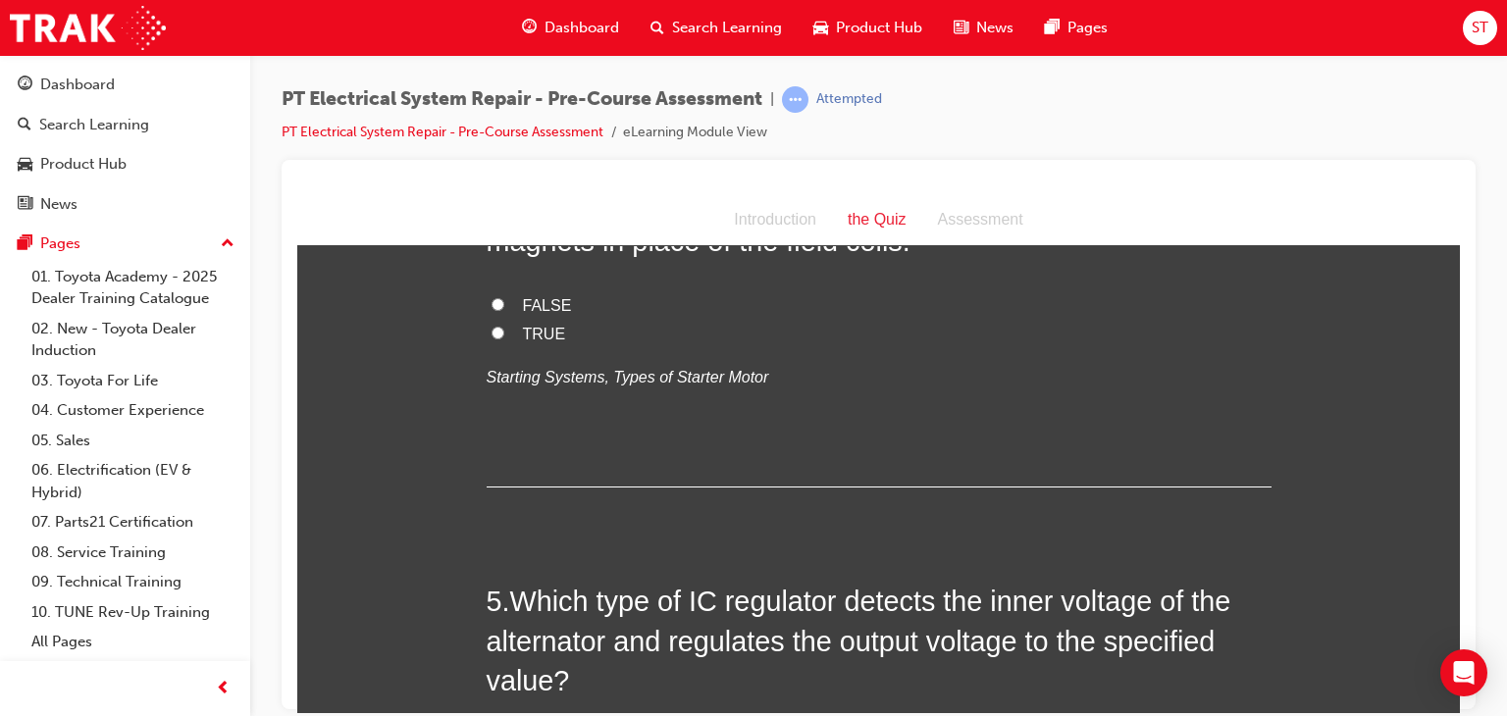
scroll to position [1435, 0]
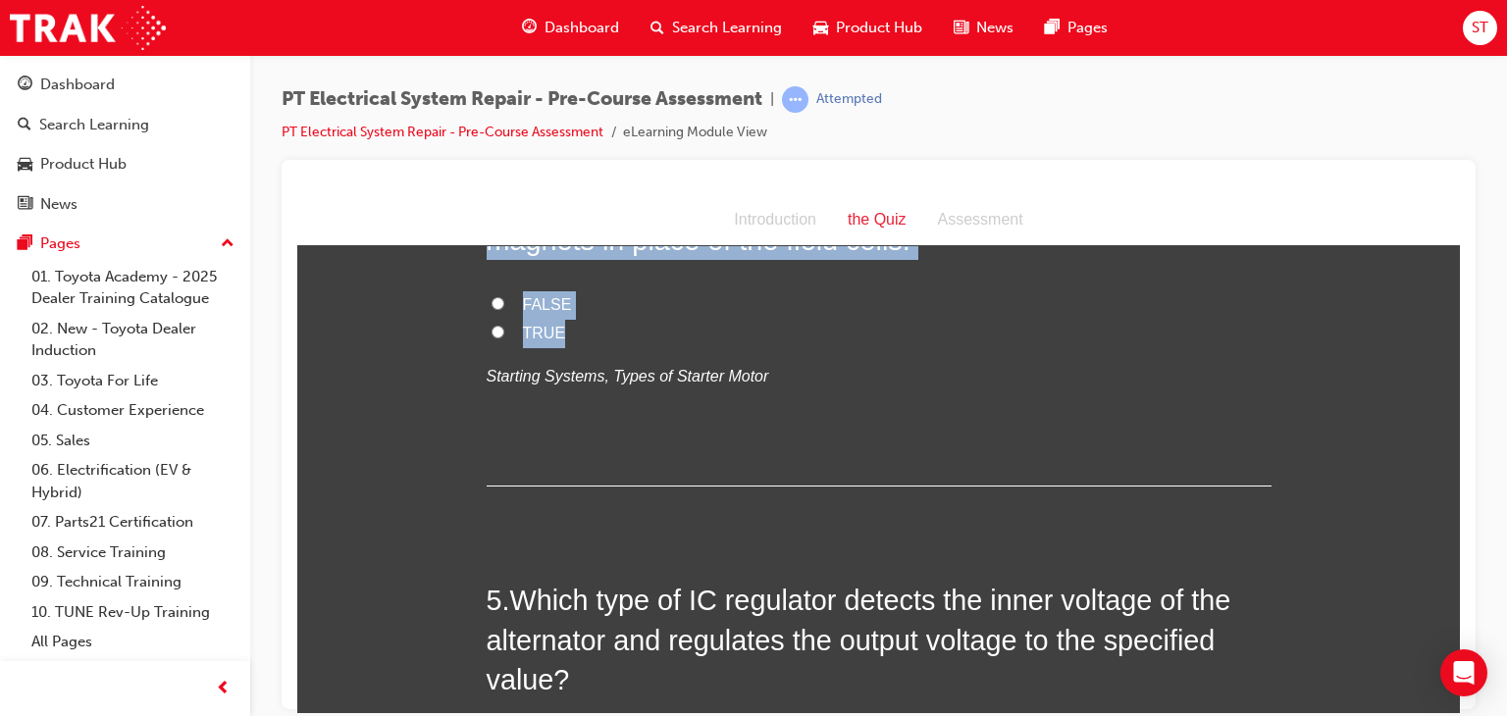
drag, startPoint x: 508, startPoint y: 306, endPoint x: 549, endPoint y: 443, distance: 143.4
click at [549, 443] on div "4 . The conventional type starter motor uses permanent magnets in place of the …" at bounding box center [879, 333] width 785 height 306
copy div "The conventional type starter motor uses permanent magnets in place of the fiel…"
click at [492, 309] on input "FALSE" at bounding box center [498, 302] width 13 height 13
radio input "true"
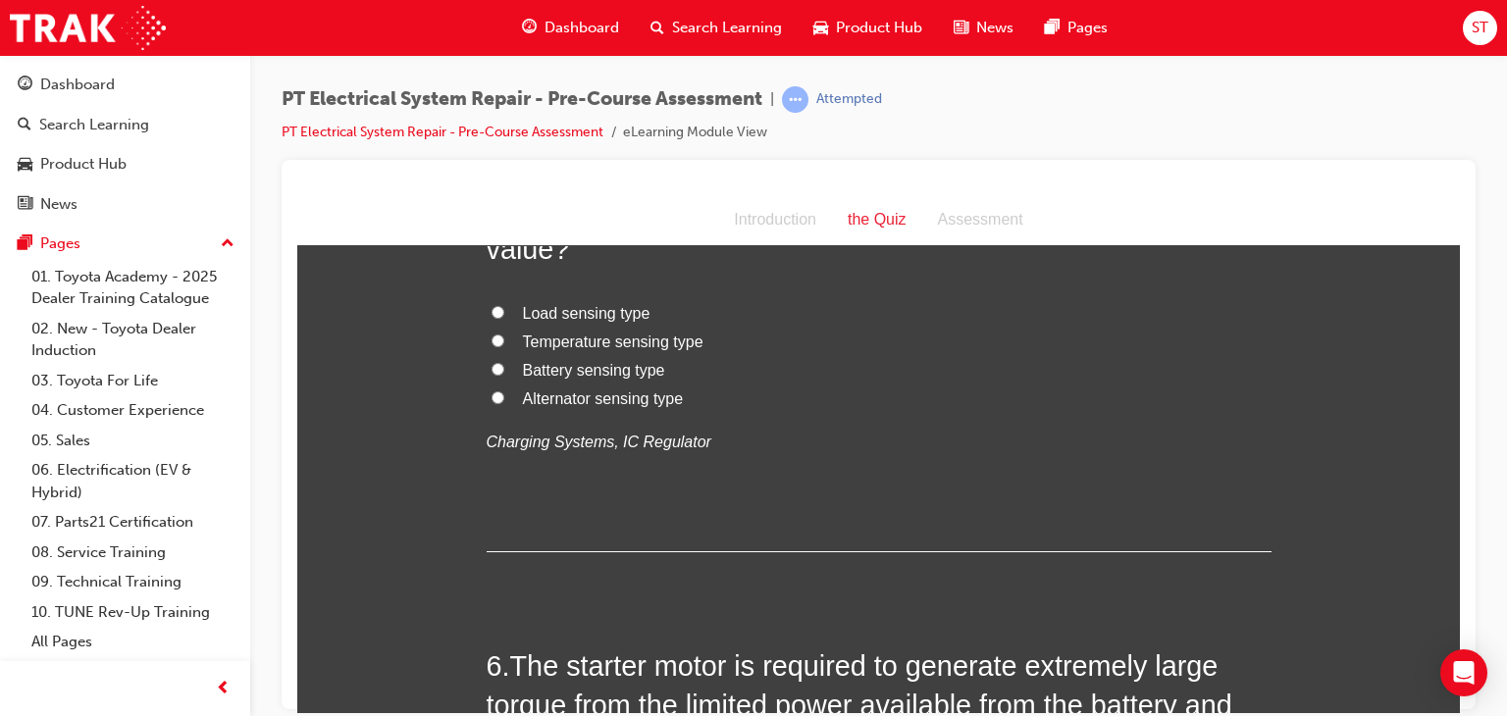
scroll to position [1867, 0]
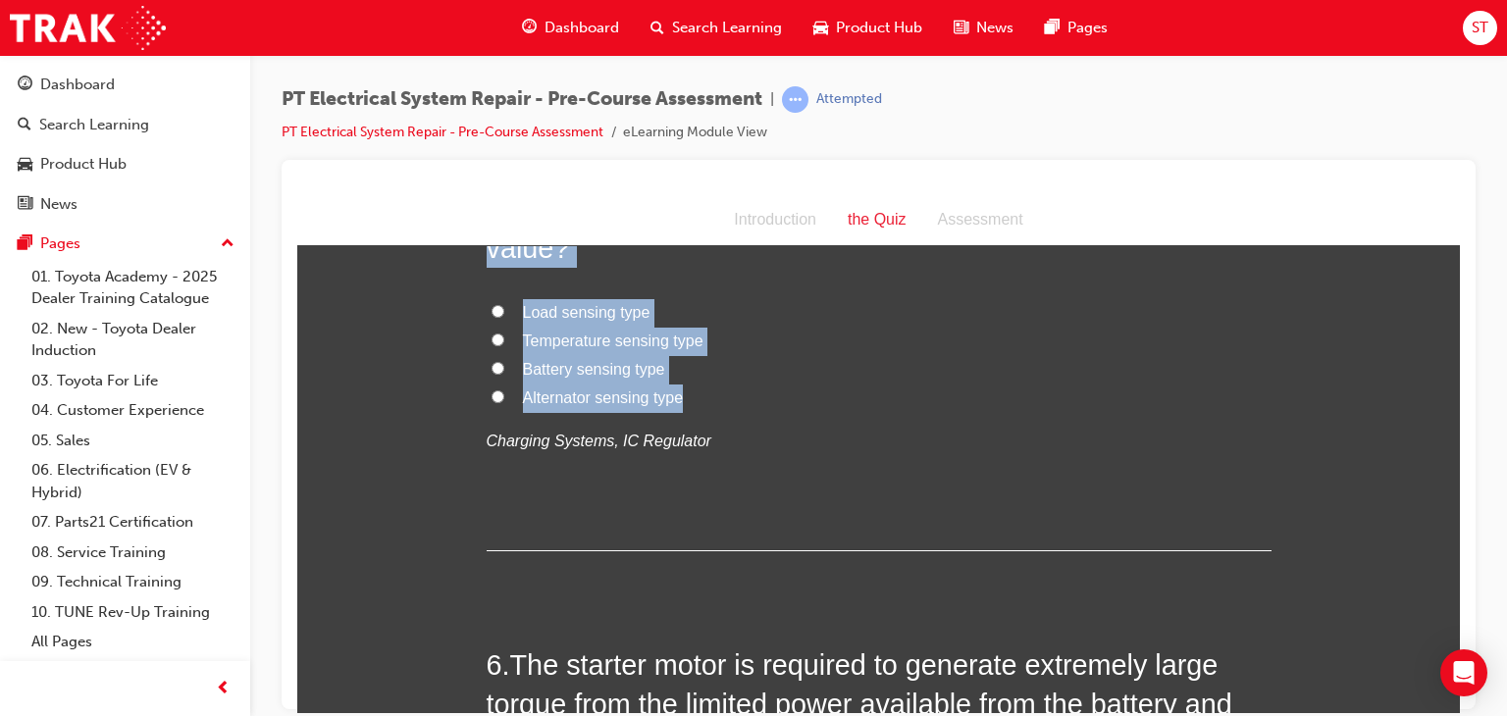
drag, startPoint x: 510, startPoint y: 296, endPoint x: 683, endPoint y: 528, distance: 288.8
click at [683, 528] on div "5 . Which type of IC regulator detects the inner voltage of the alternator and …" at bounding box center [879, 349] width 785 height 402
copy div "Which type of IC regulator detects the inner voltage of the alternator and regu…"
click at [746, 327] on label "Load sensing type" at bounding box center [879, 312] width 785 height 28
click at [504, 317] on input "Load sensing type" at bounding box center [498, 310] width 13 height 13
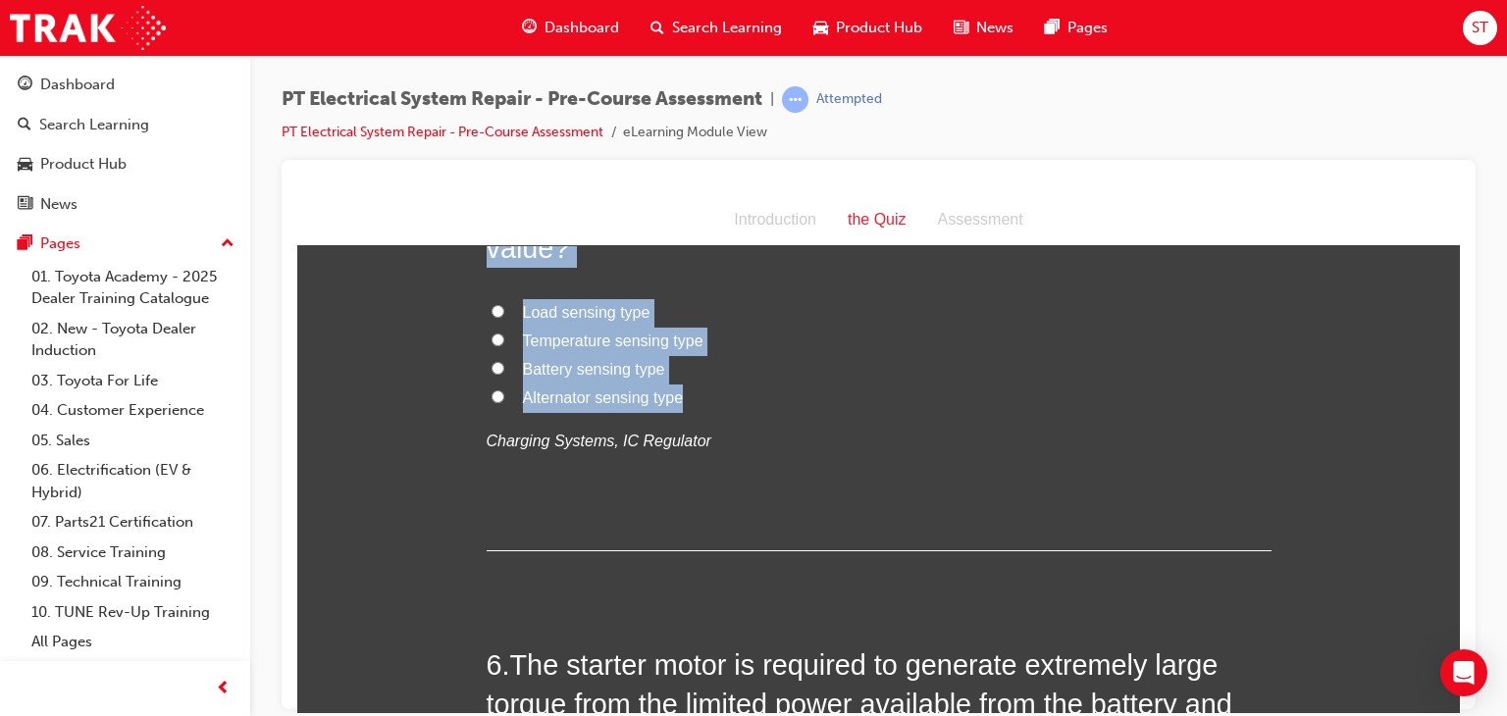
radio input "true"
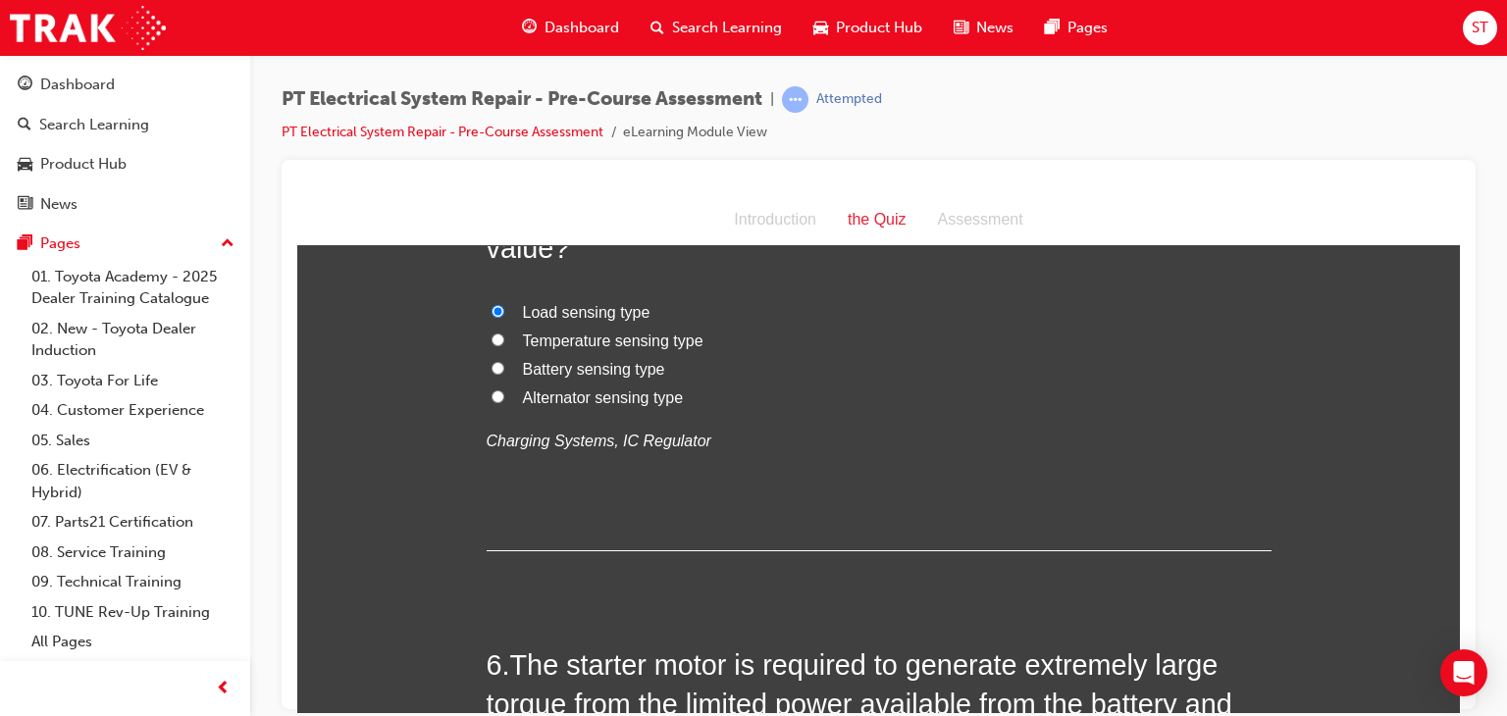
click at [493, 412] on label "Alternator sensing type" at bounding box center [879, 398] width 785 height 28
click at [493, 402] on input "Alternator sensing type" at bounding box center [498, 395] width 13 height 13
radio input "true"
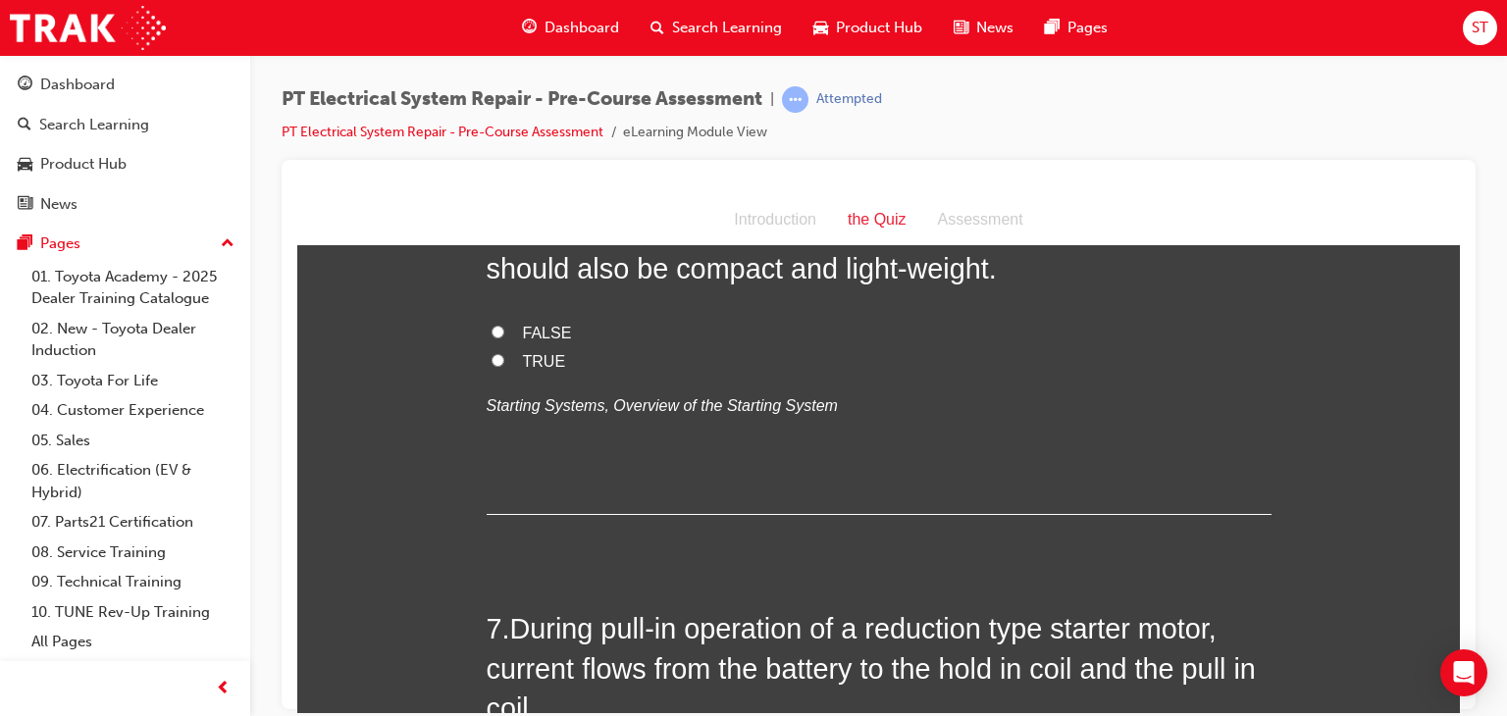
scroll to position [2342, 0]
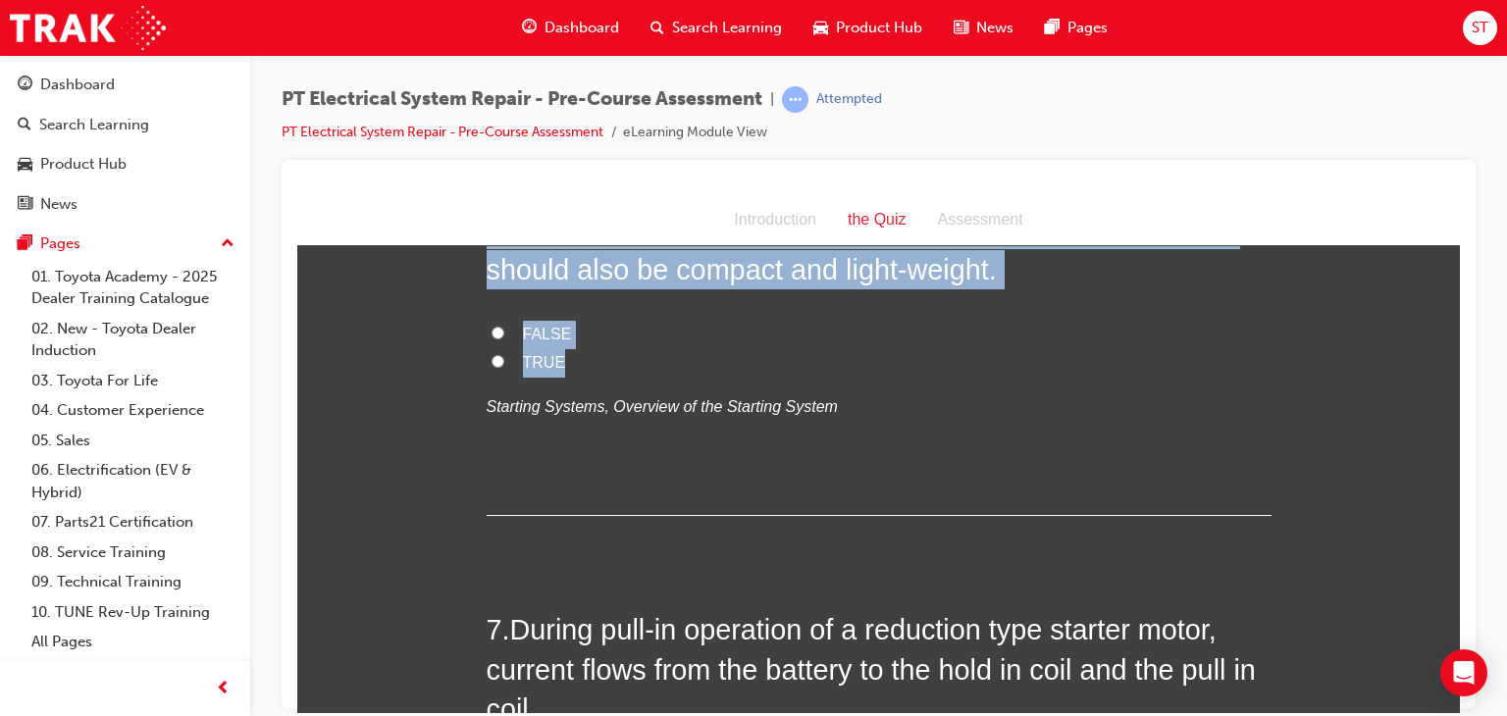
drag, startPoint x: 512, startPoint y: 316, endPoint x: 594, endPoint y: 493, distance: 195.4
click at [594, 493] on div "6 . The starter motor is required to generate extremely large torque from the l…" at bounding box center [879, 342] width 785 height 345
copy div "The starter motor is required to generate extremely large torque from the limit…"
click at [494, 367] on input "TRUE" at bounding box center [498, 360] width 13 height 13
radio input "true"
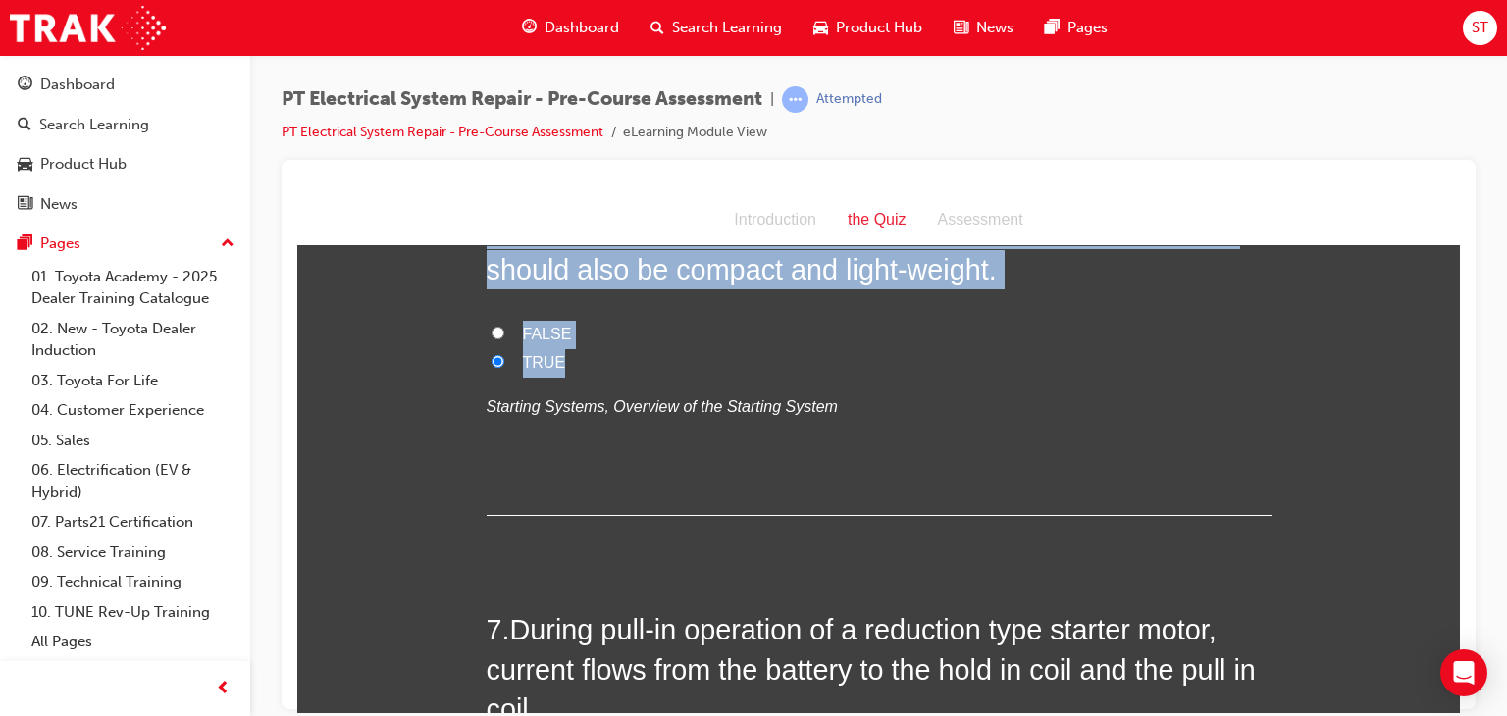
click at [441, 499] on div "You must select an answer for each question before you can submit. Please note,…" at bounding box center [878, 207] width 1163 height 4565
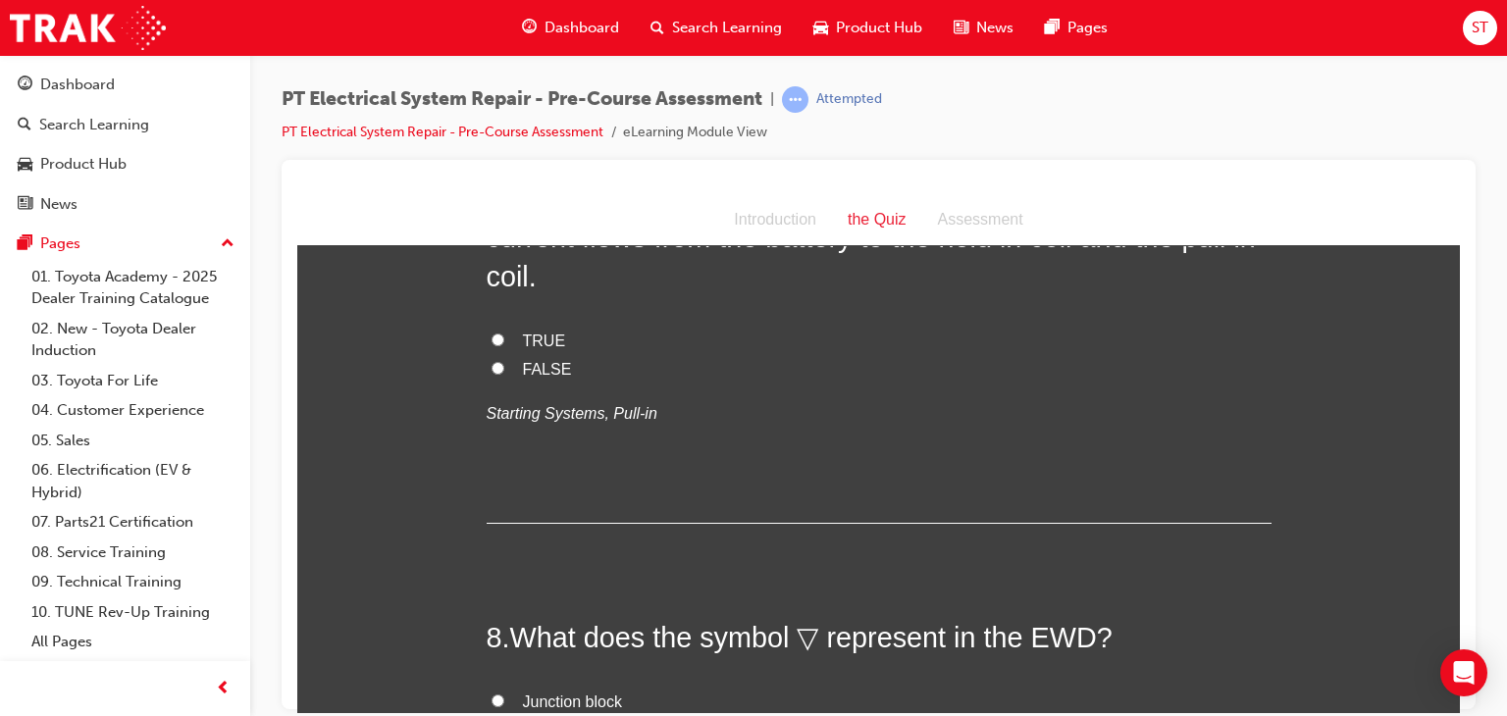
scroll to position [2774, 0]
drag, startPoint x: 510, startPoint y: 313, endPoint x: 441, endPoint y: 425, distance: 131.2
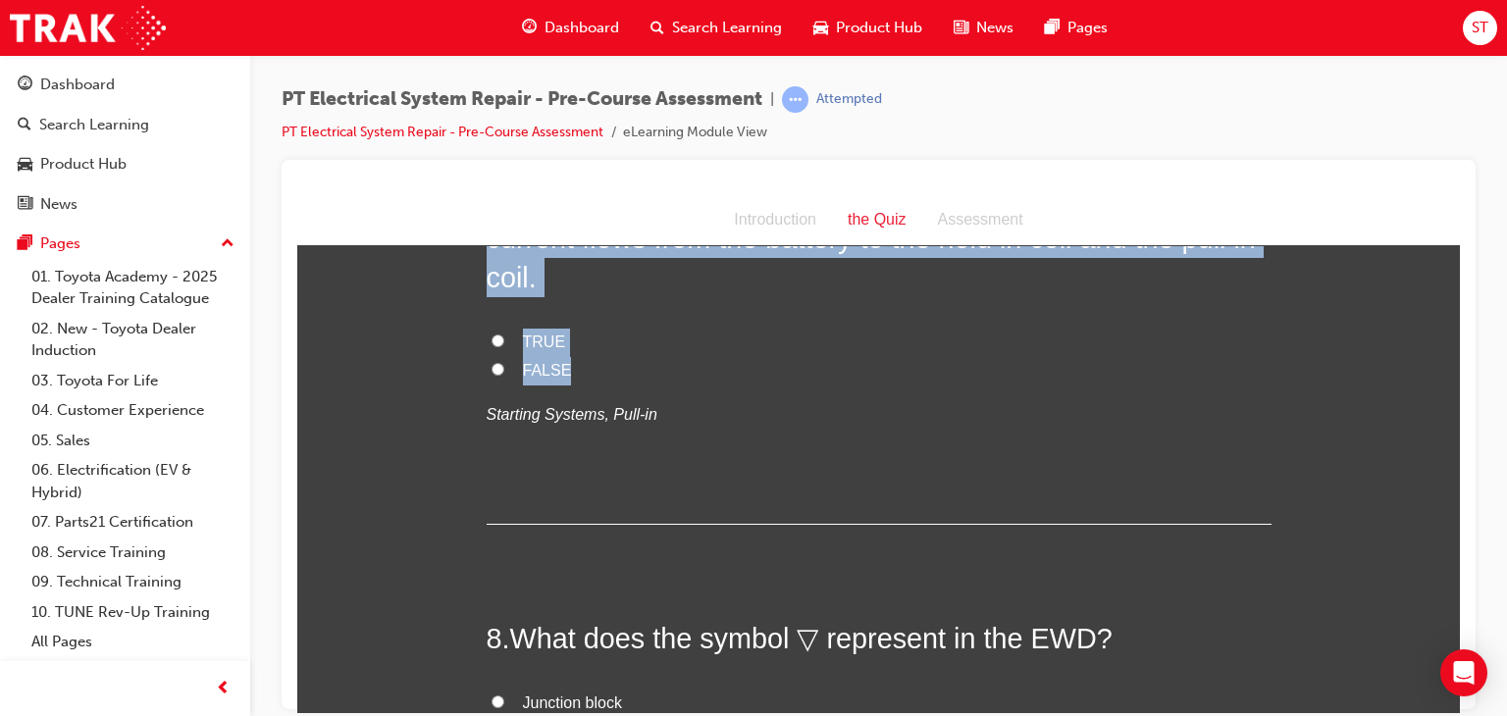
drag, startPoint x: 517, startPoint y: 324, endPoint x: 560, endPoint y: 486, distance: 167.5
click at [560, 486] on div "7 . During pull-in operation of a reduction type starter motor, current flows f…" at bounding box center [879, 350] width 785 height 345
copy div "During pull-in operation of a reduction type starter motor, current flows from …"
click at [492, 346] on input "TRUE" at bounding box center [498, 340] width 13 height 13
radio input "true"
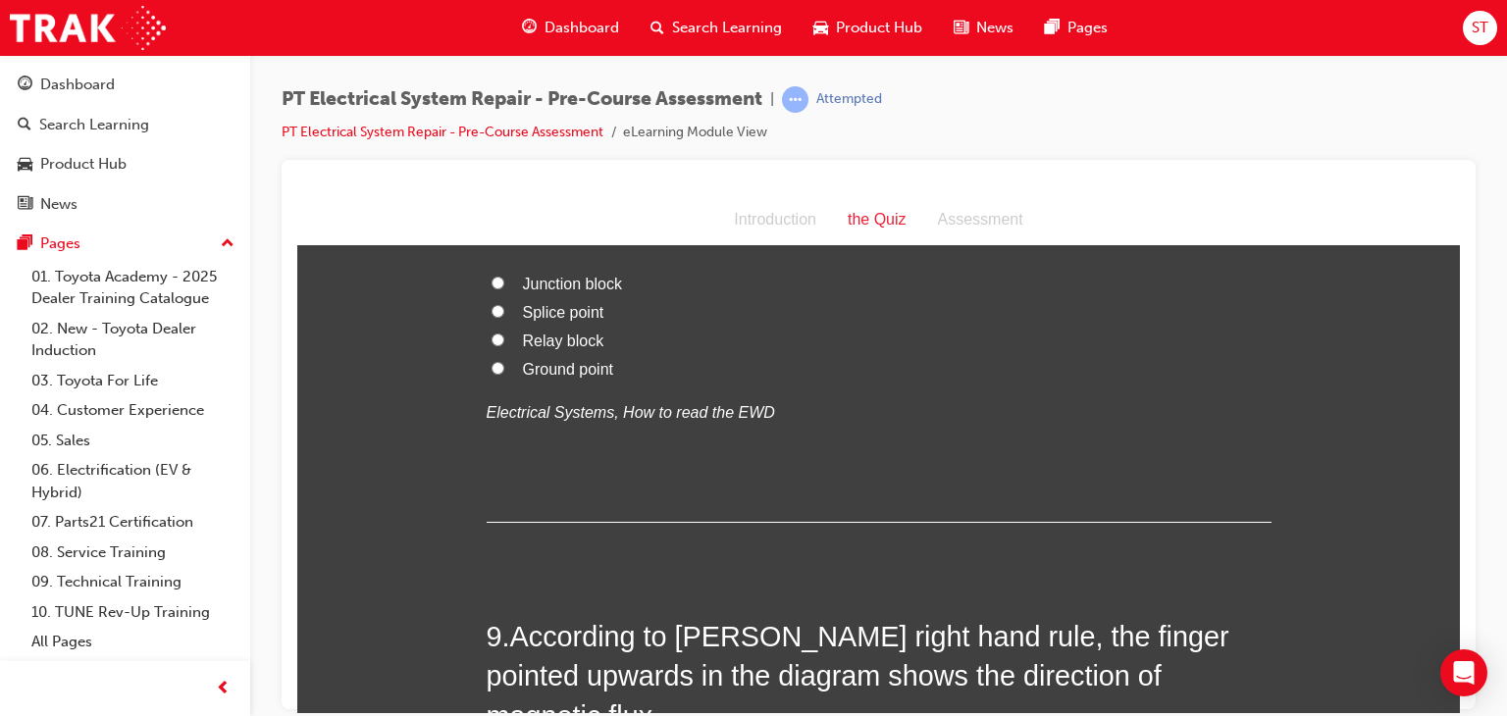
scroll to position [3193, 0]
drag, startPoint x: 508, startPoint y: 345, endPoint x: 613, endPoint y: 486, distance: 175.2
click at [613, 486] on div "8 . What does the symbol ▽ represent in the EWD? [GEOGRAPHIC_DATA] [GEOGRAPHIC_…" at bounding box center [879, 359] width 785 height 323
copy div "What does the symbol ▽ represent in the EWD? [GEOGRAPHIC_DATA] [GEOGRAPHIC_DATA]"
click at [794, 354] on label "Relay block" at bounding box center [879, 340] width 785 height 28
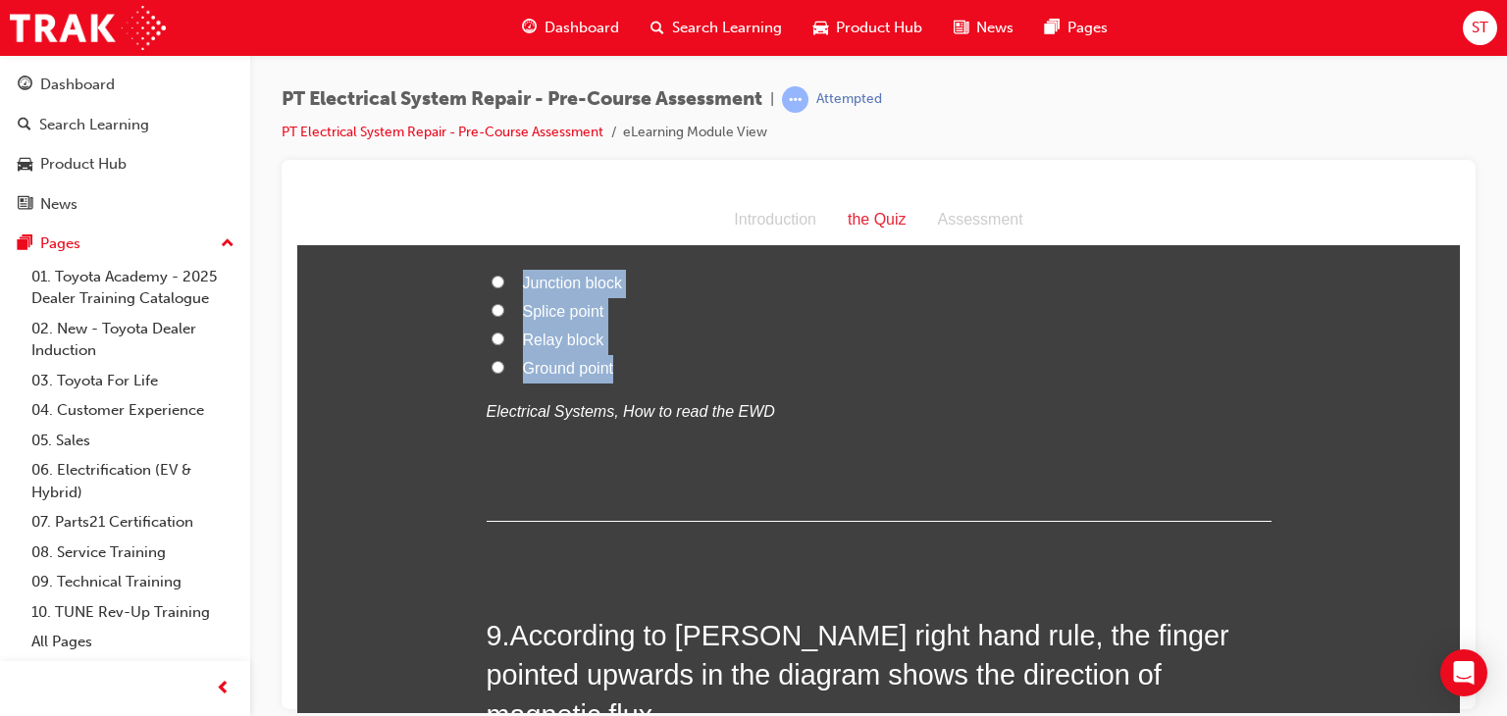
click at [504, 344] on input "Relay block" at bounding box center [498, 338] width 13 height 13
radio input "true"
click at [492, 373] on input "Ground point" at bounding box center [498, 366] width 13 height 13
radio input "true"
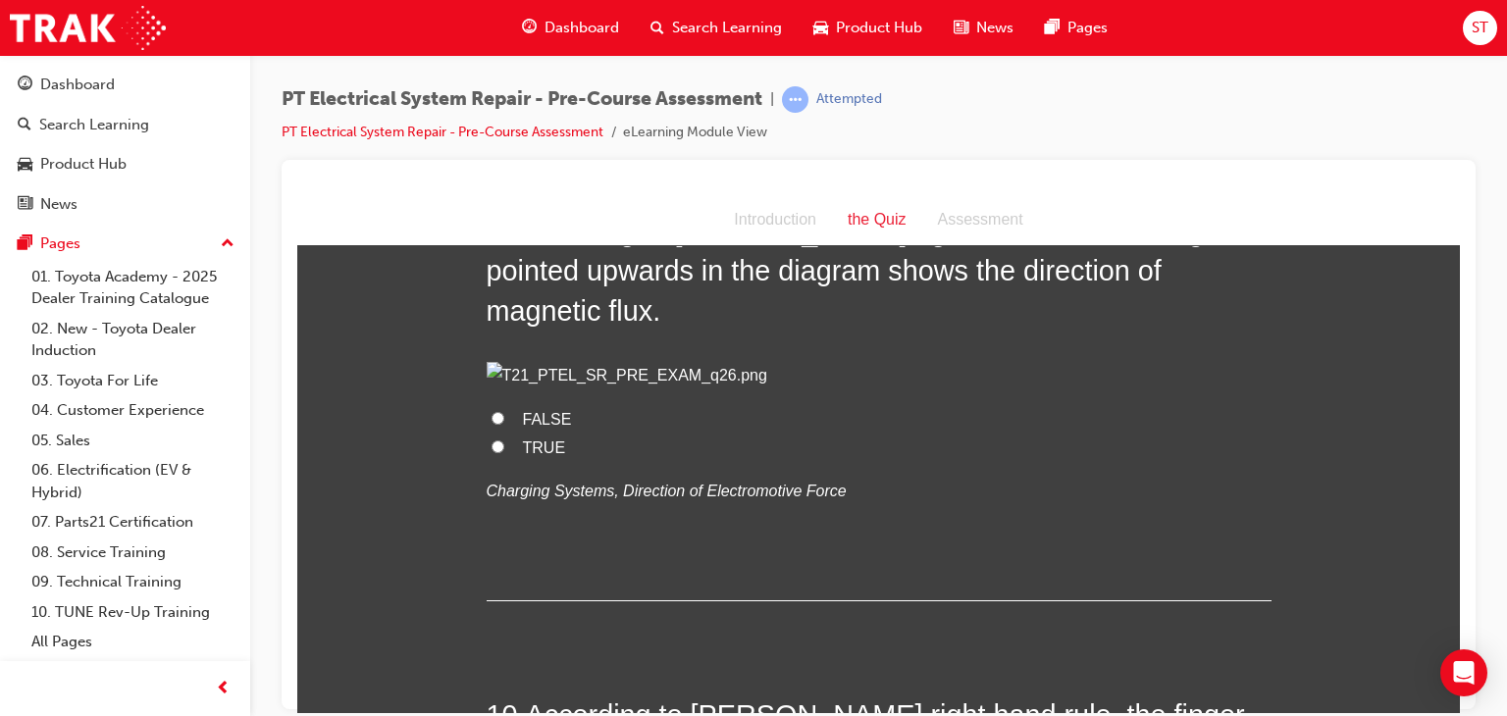
scroll to position [3599, 0]
click at [487, 461] on label "TRUE" at bounding box center [879, 447] width 785 height 28
click at [492, 451] on input "TRUE" at bounding box center [498, 445] width 13 height 13
radio input "true"
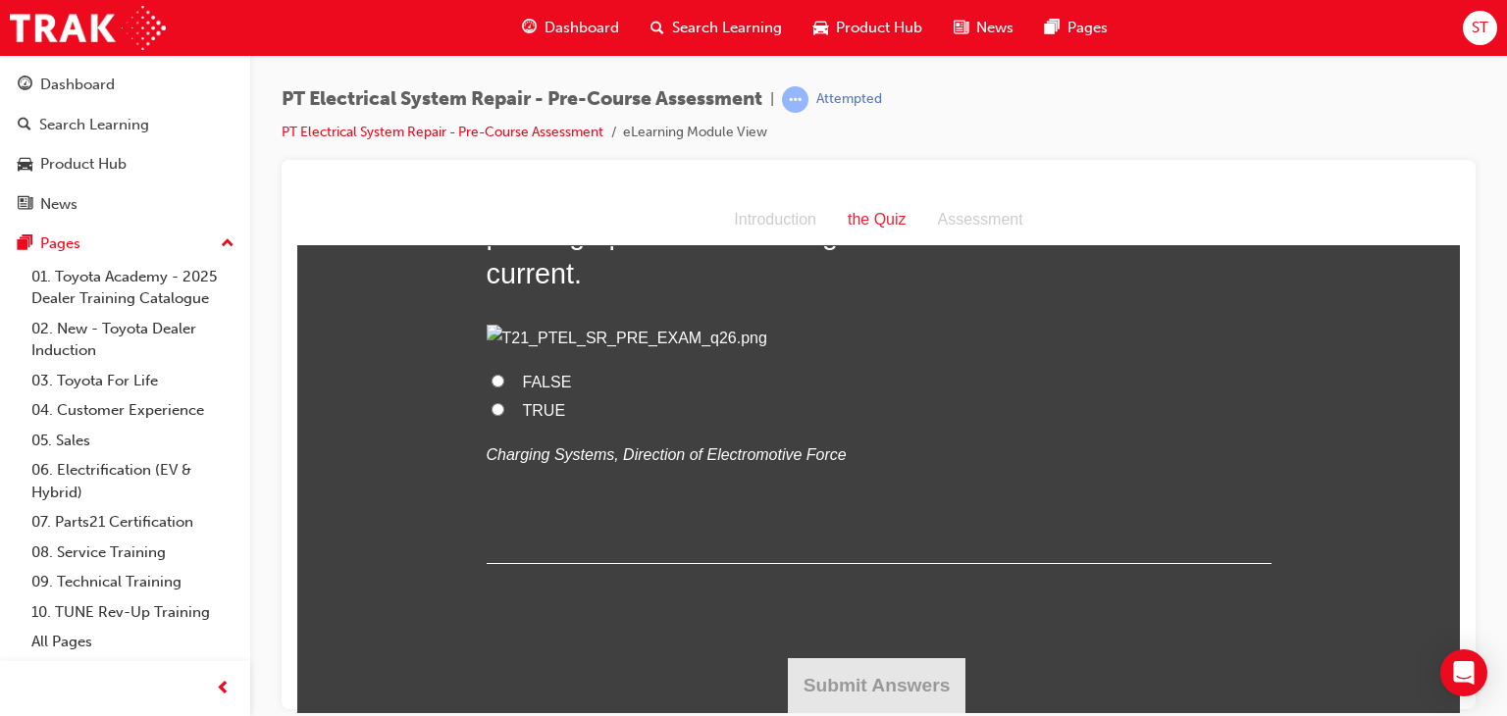
scroll to position [4179, 0]
click at [492, 387] on input "FALSE" at bounding box center [498, 380] width 13 height 13
radio input "true"
click at [892, 694] on button "Submit Answers" at bounding box center [877, 684] width 179 height 55
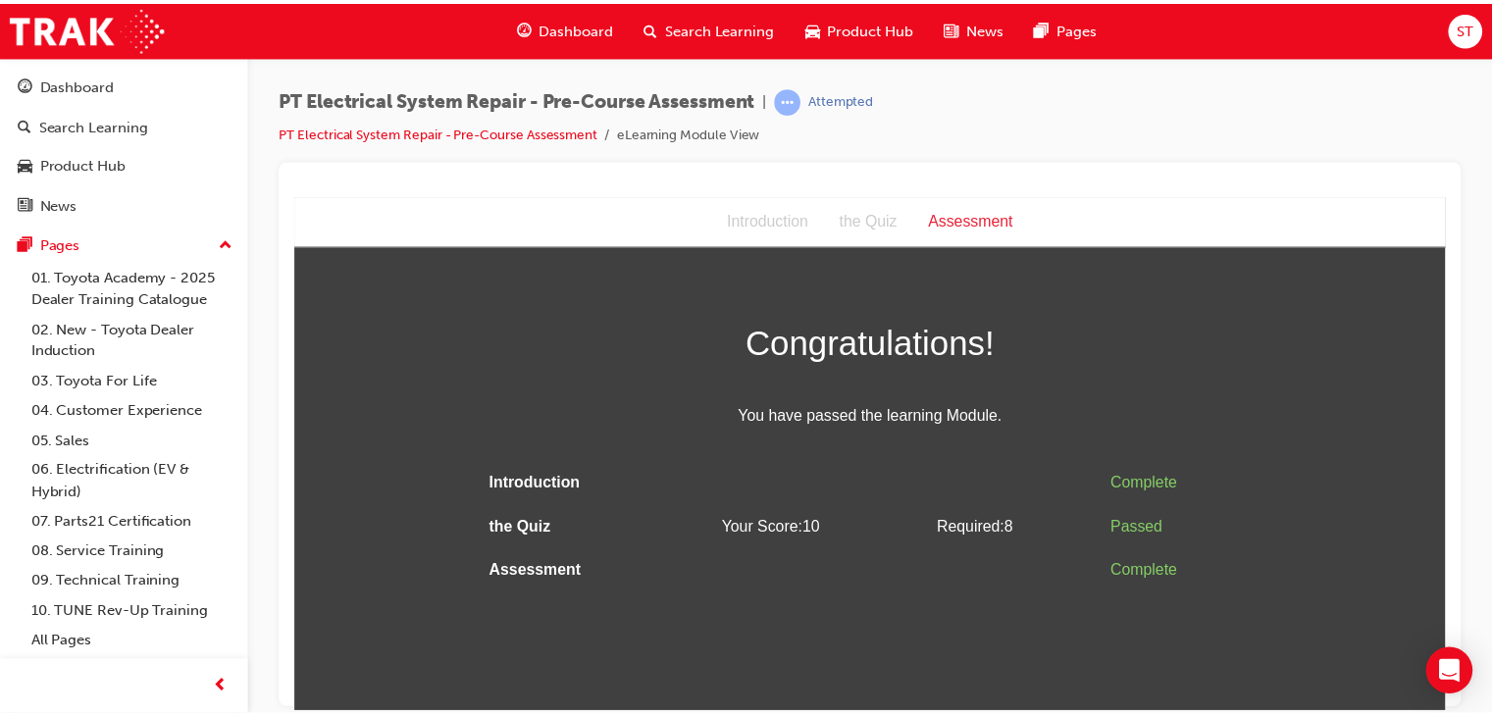
scroll to position [0, 0]
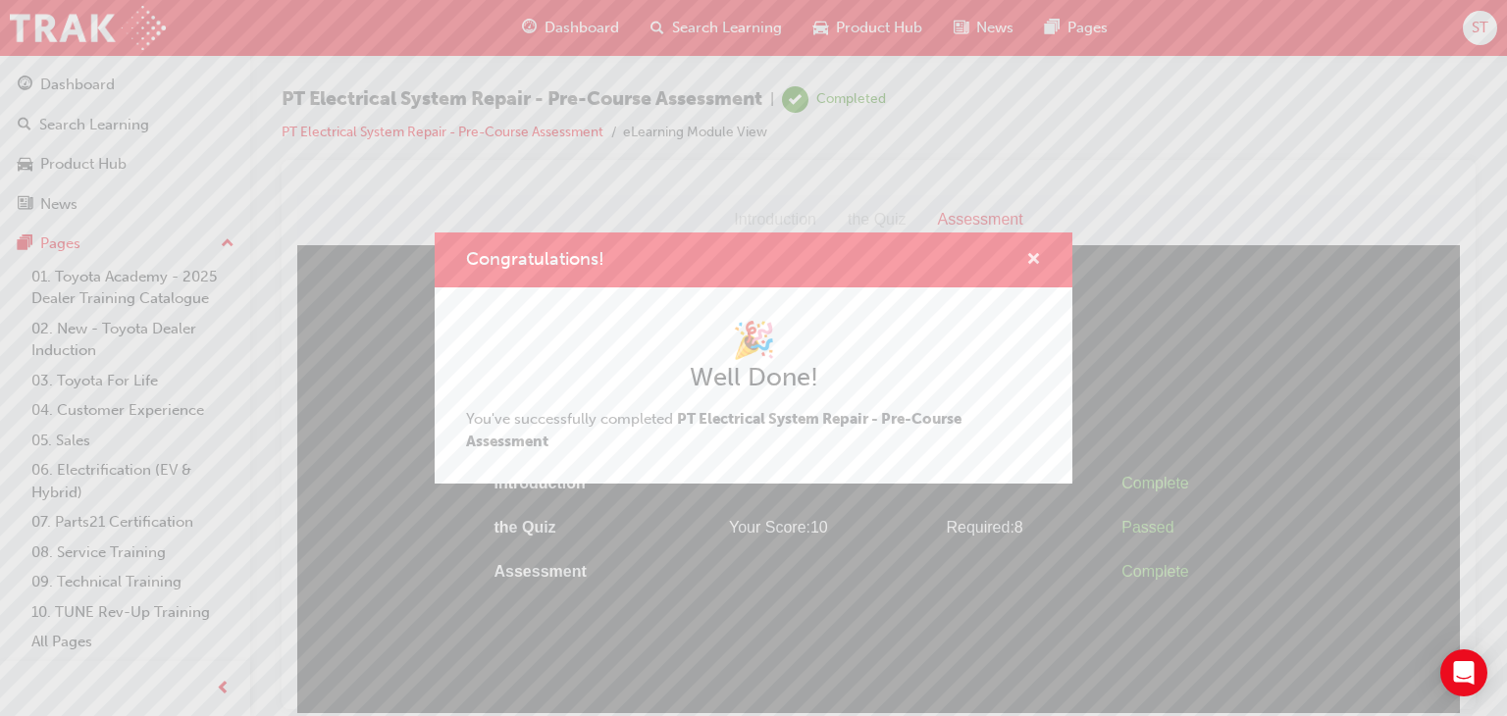
click at [1031, 254] on span "cross-icon" at bounding box center [1033, 261] width 15 height 18
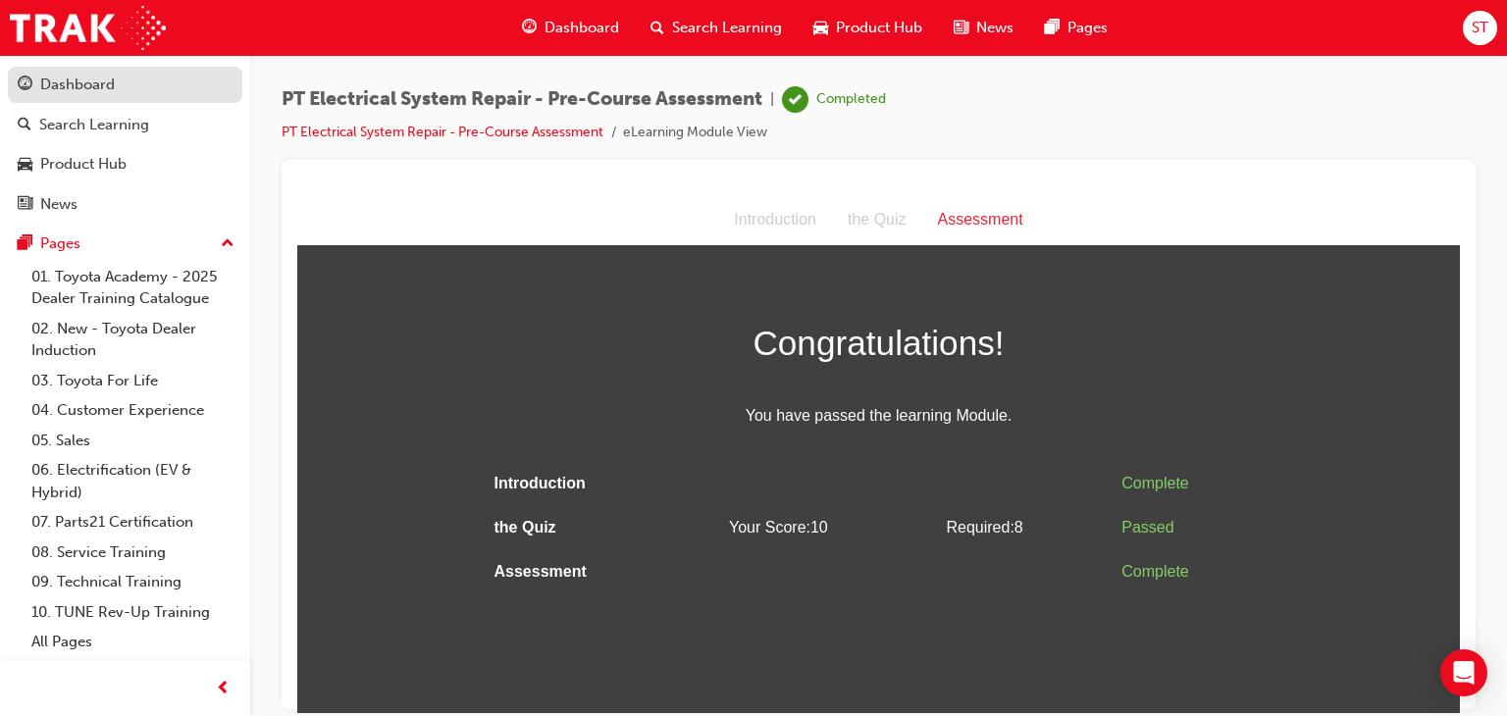
click at [85, 76] on div "Dashboard" at bounding box center [77, 85] width 75 height 23
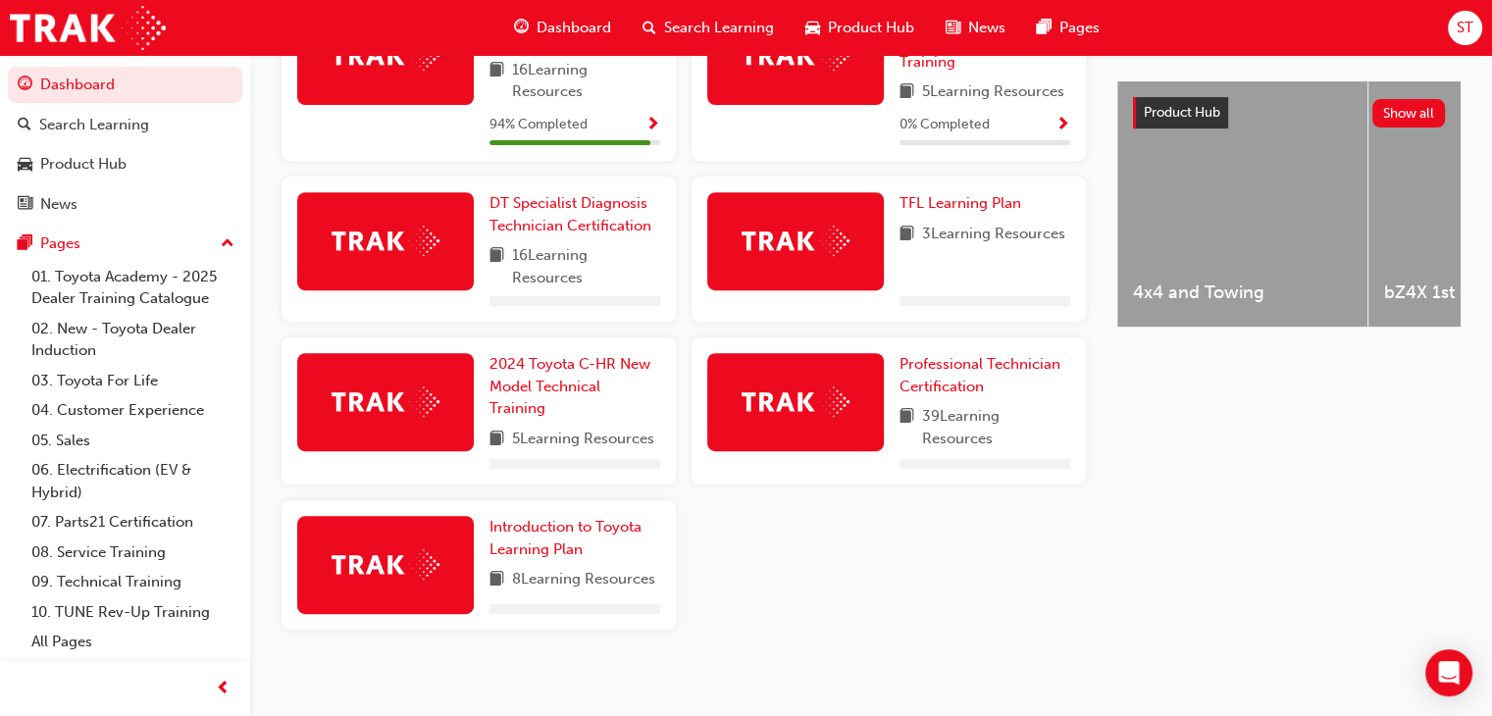
scroll to position [761, 0]
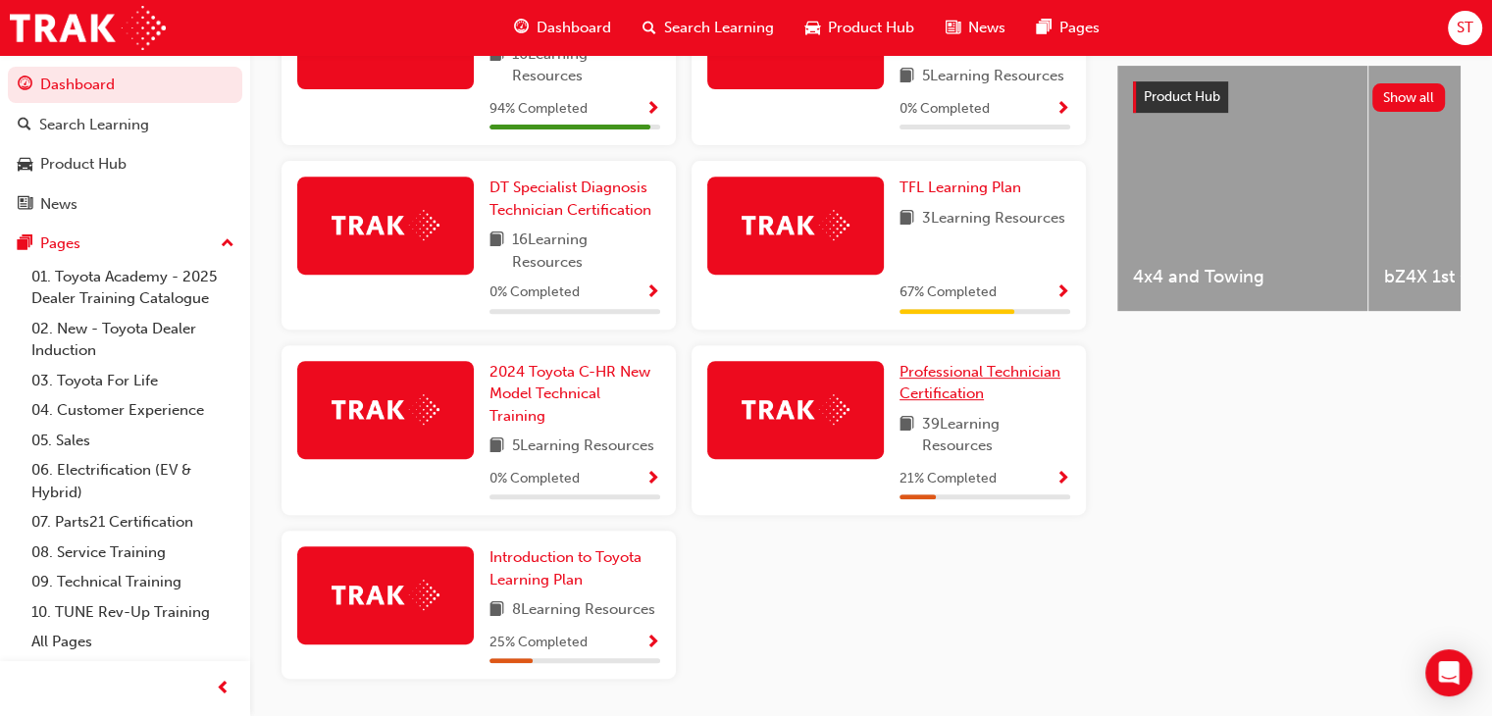
click at [955, 370] on span "Professional Technician Certification" at bounding box center [980, 383] width 161 height 40
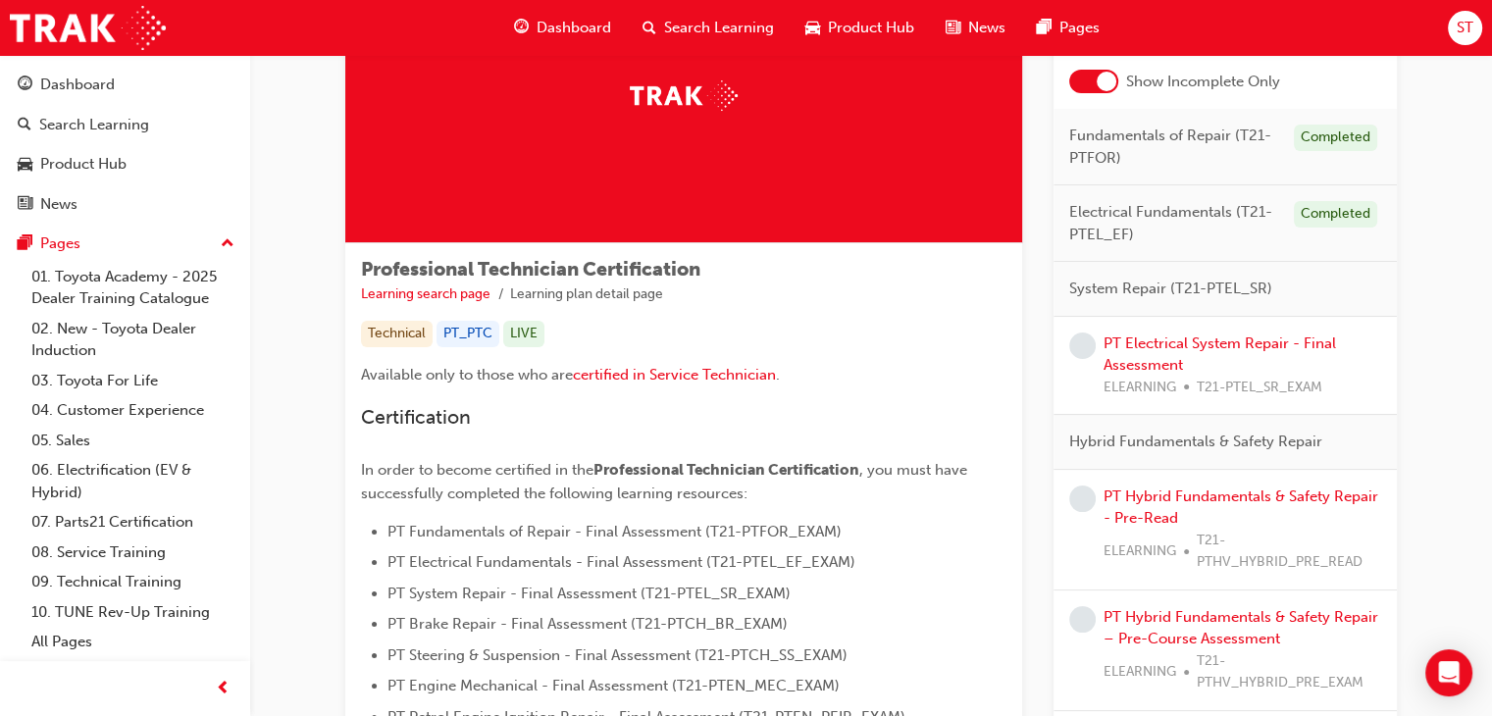
scroll to position [141, 0]
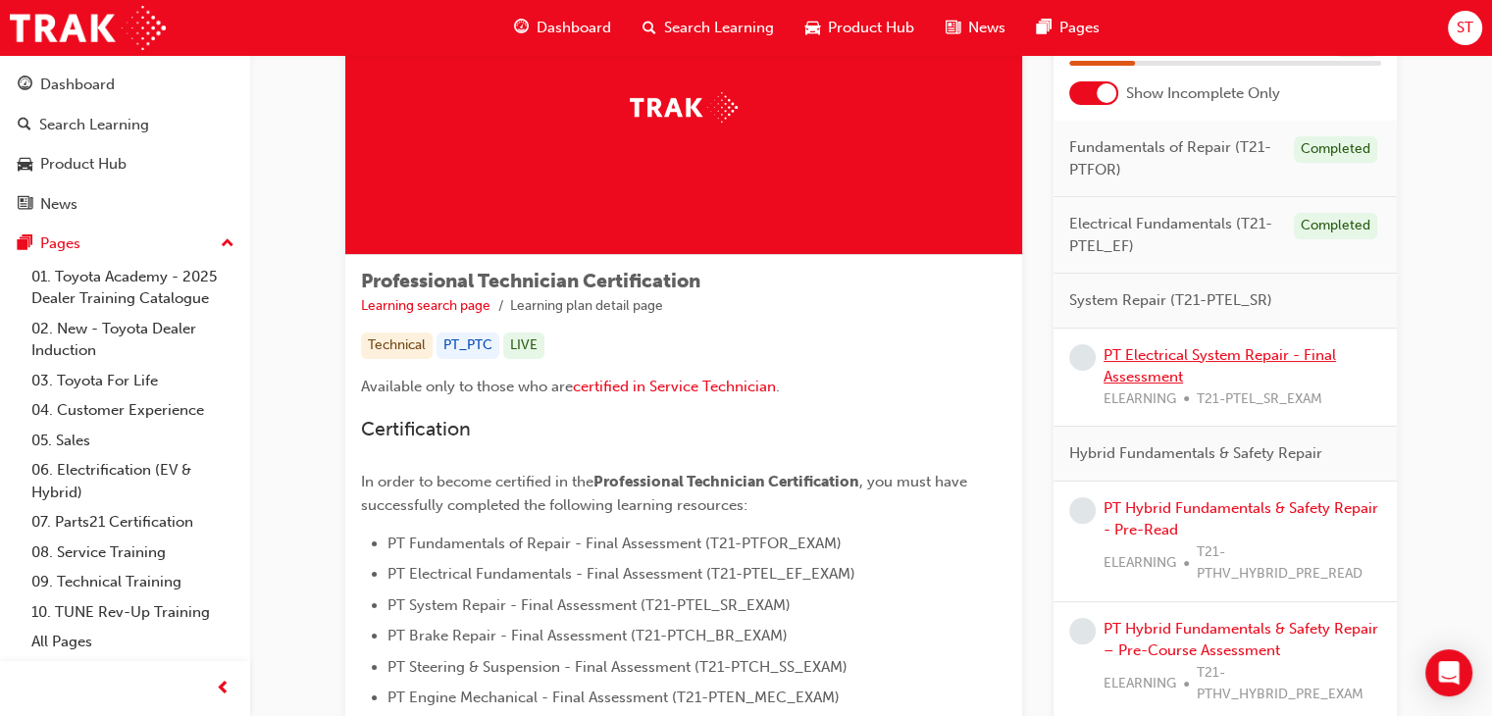
click at [1217, 357] on link "PT Electrical System Repair - Final Assessment" at bounding box center [1220, 366] width 233 height 40
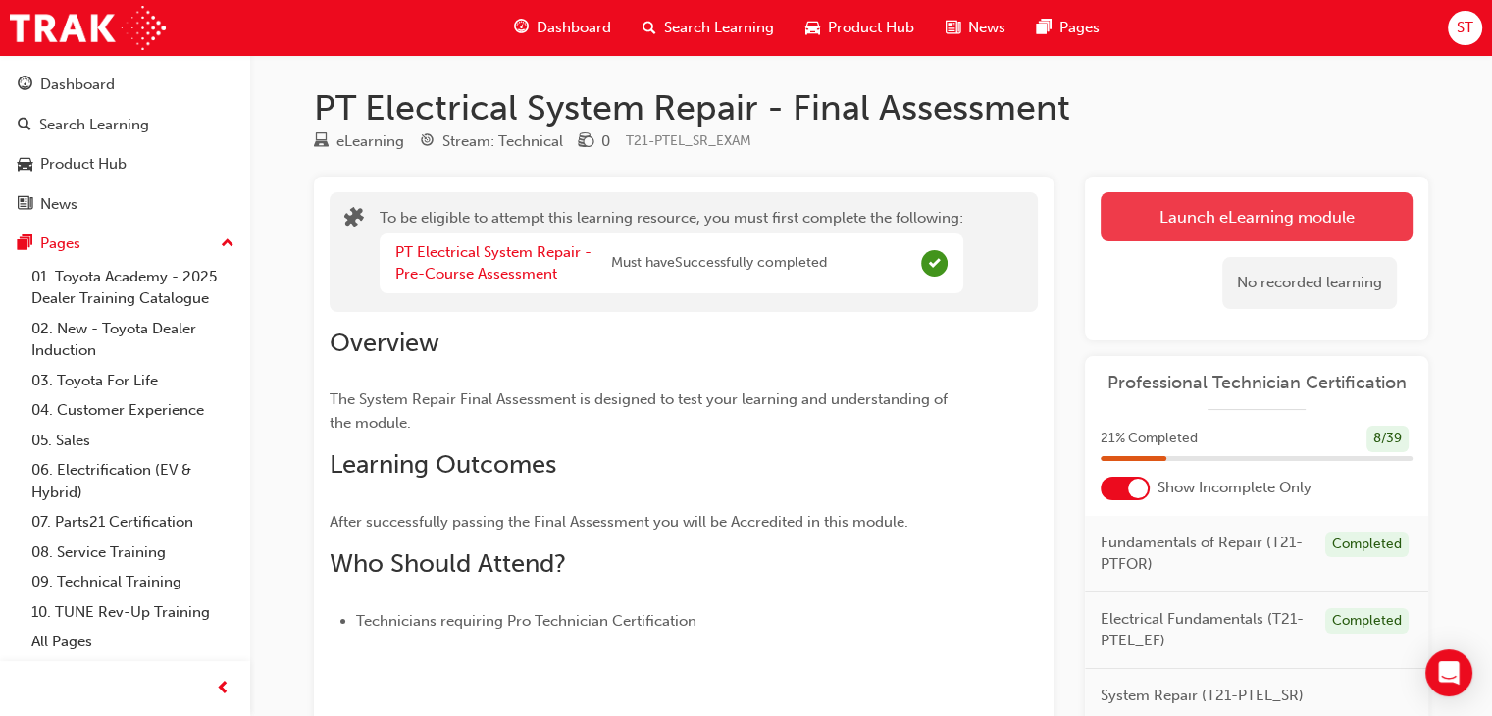
click at [1181, 205] on button "Launch eLearning module" at bounding box center [1257, 216] width 312 height 49
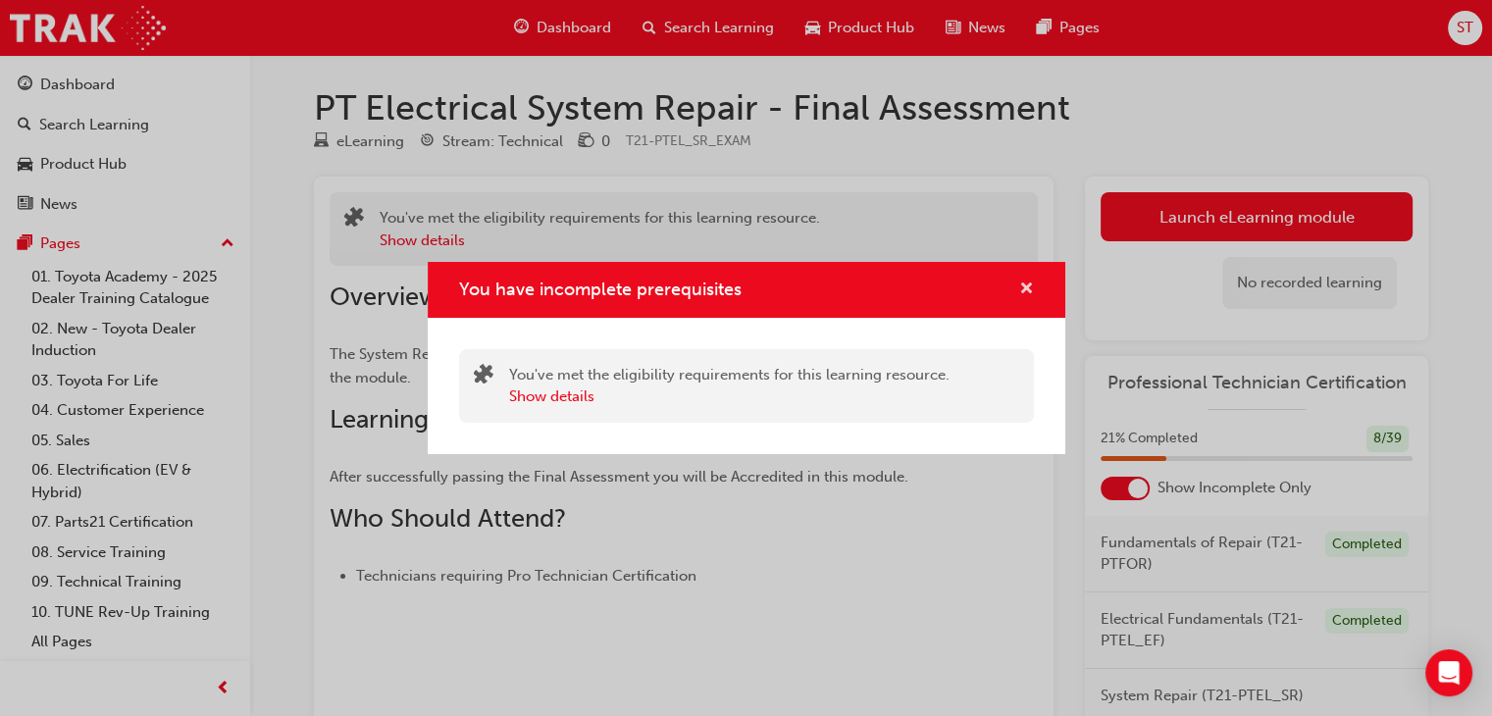
click at [1020, 287] on span "cross-icon" at bounding box center [1026, 291] width 15 height 18
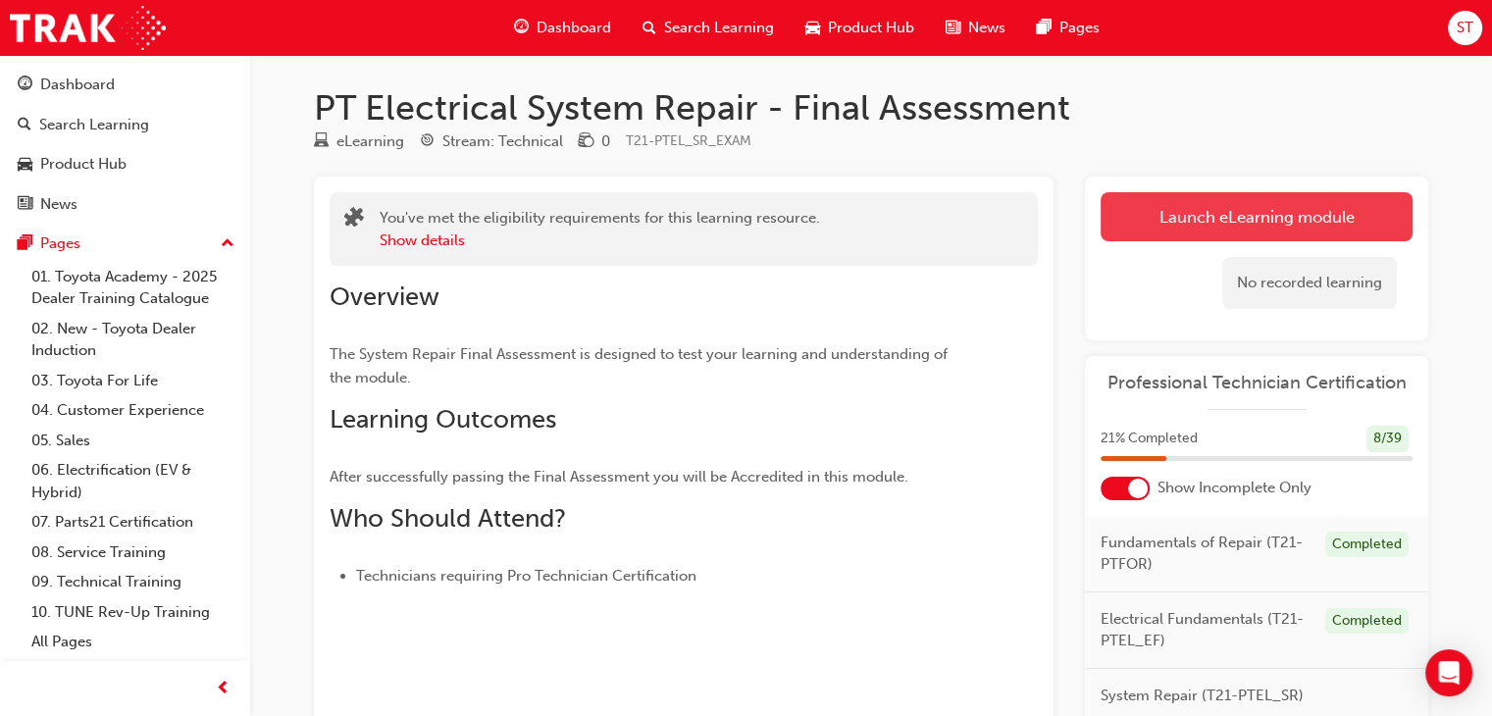
click at [1149, 224] on button "Launch eLearning module" at bounding box center [1257, 216] width 312 height 49
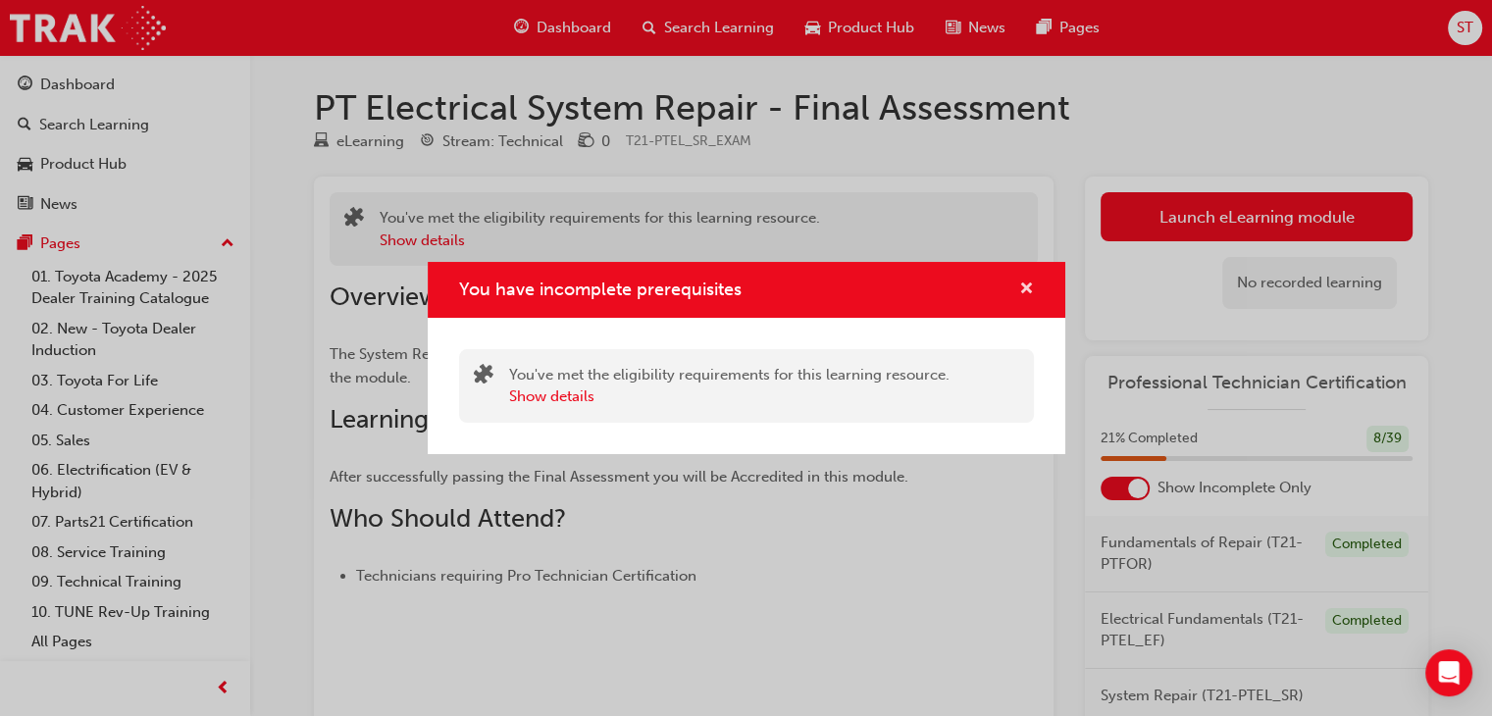
click at [1024, 282] on span "cross-icon" at bounding box center [1026, 291] width 15 height 18
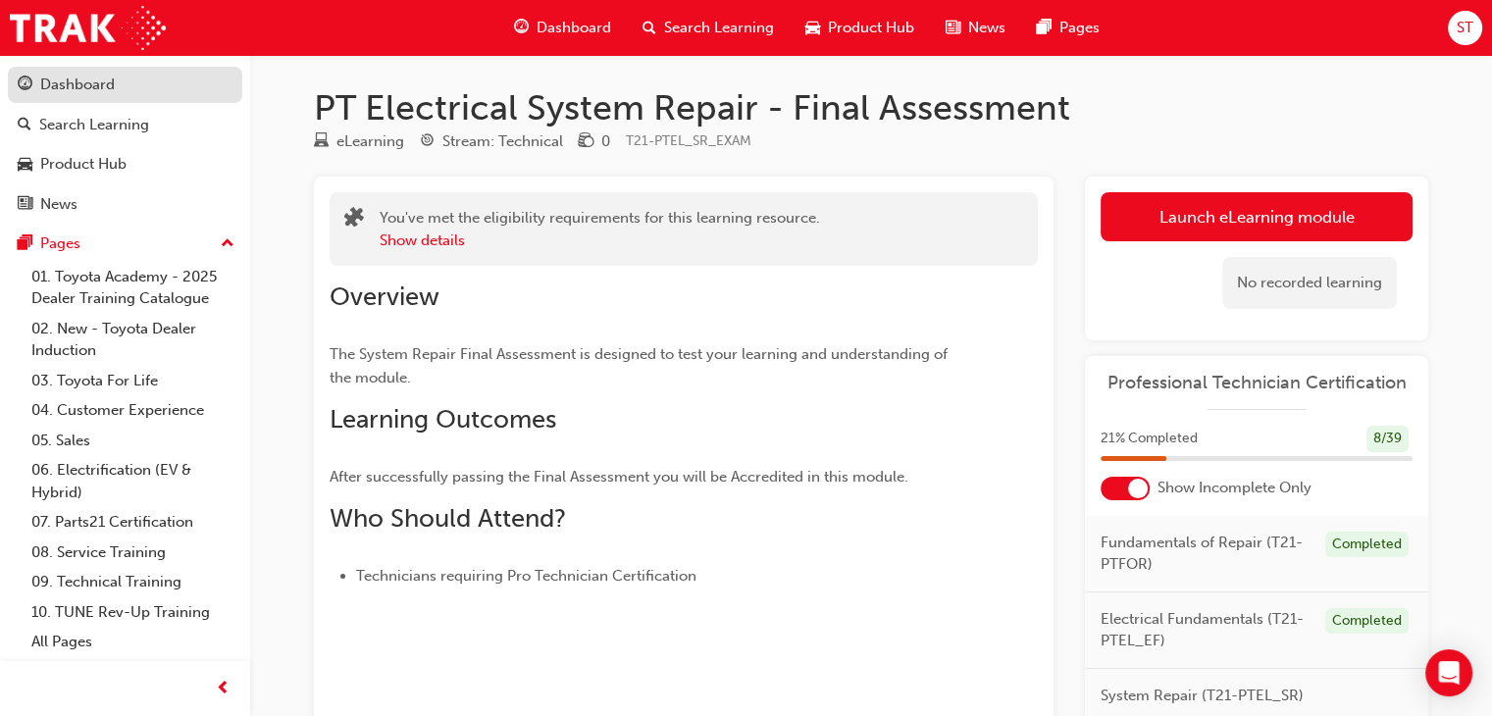
click at [141, 96] on div "Dashboard" at bounding box center [125, 85] width 215 height 25
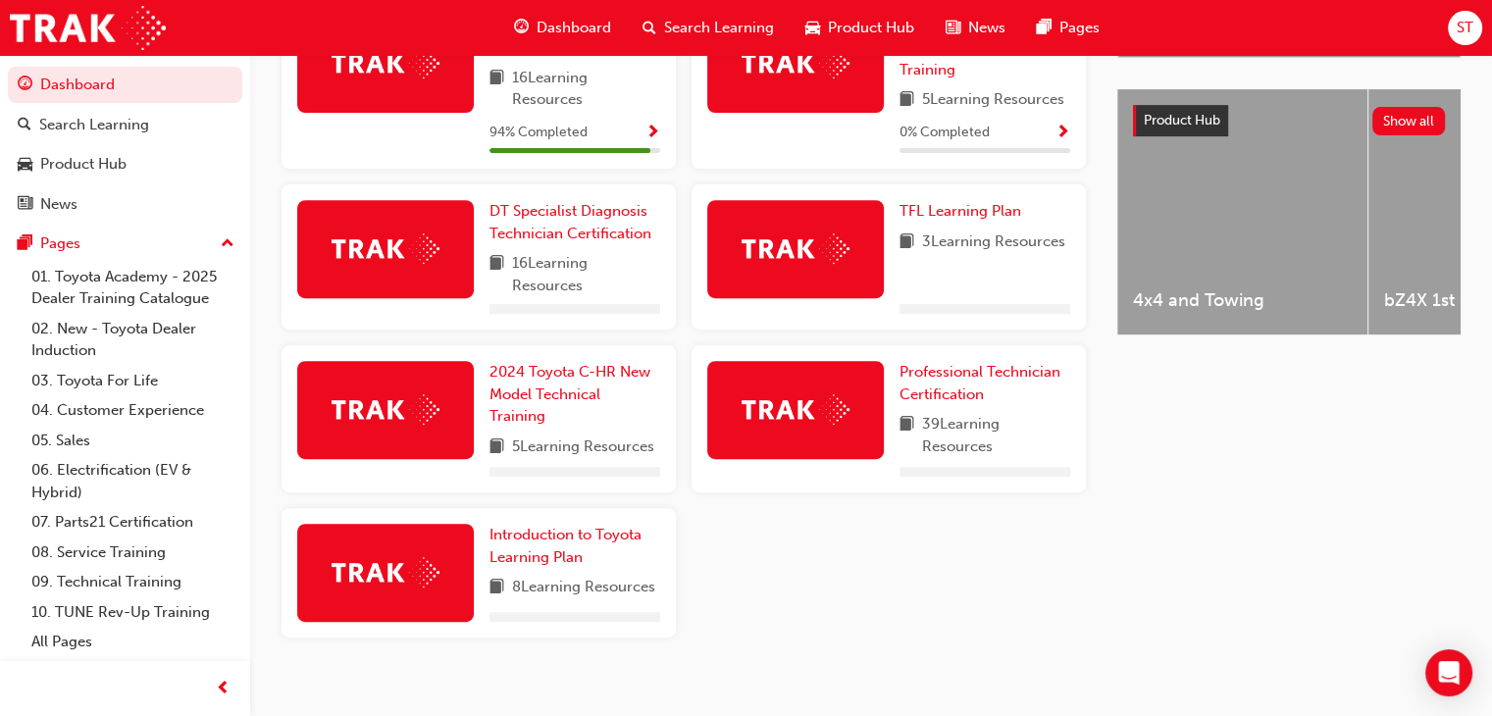
scroll to position [742, 0]
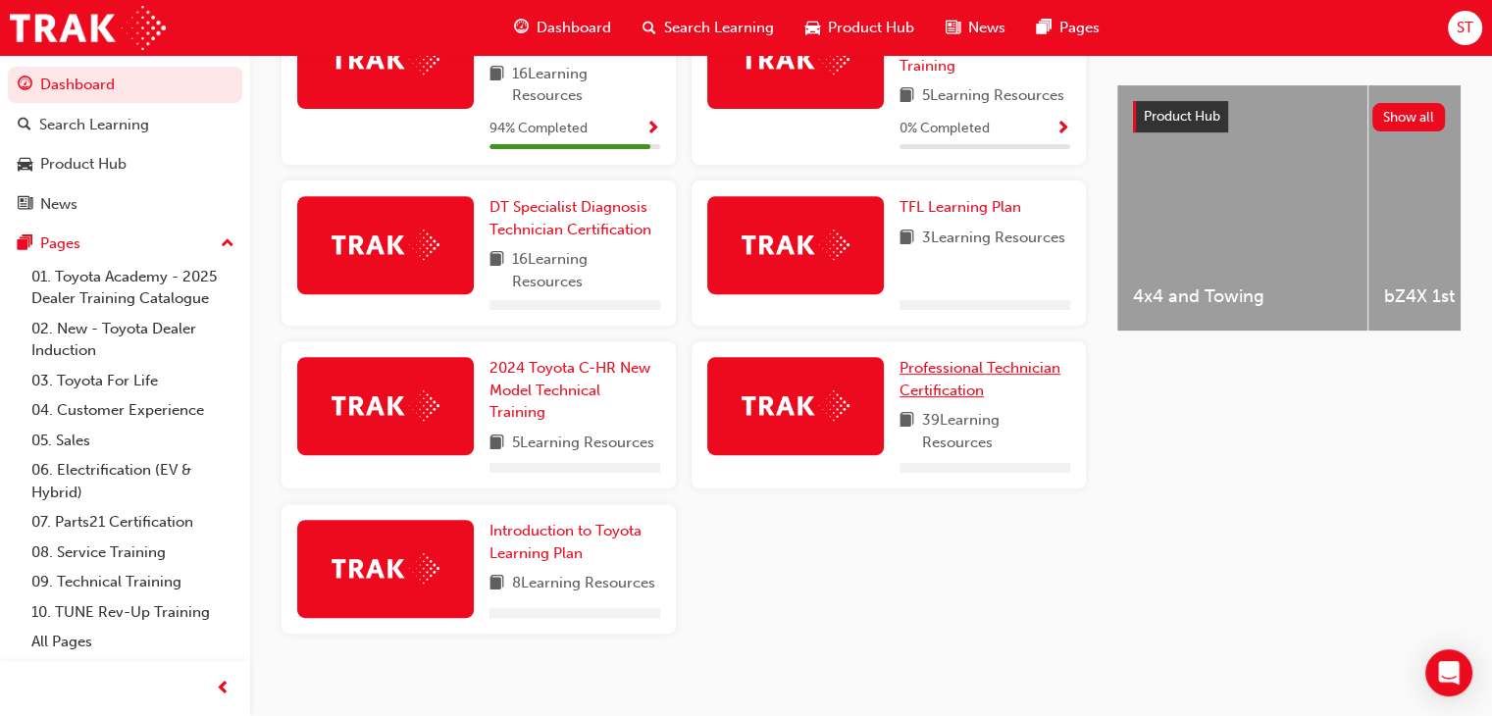
click at [980, 378] on span "Professional Technician Certification" at bounding box center [980, 379] width 161 height 40
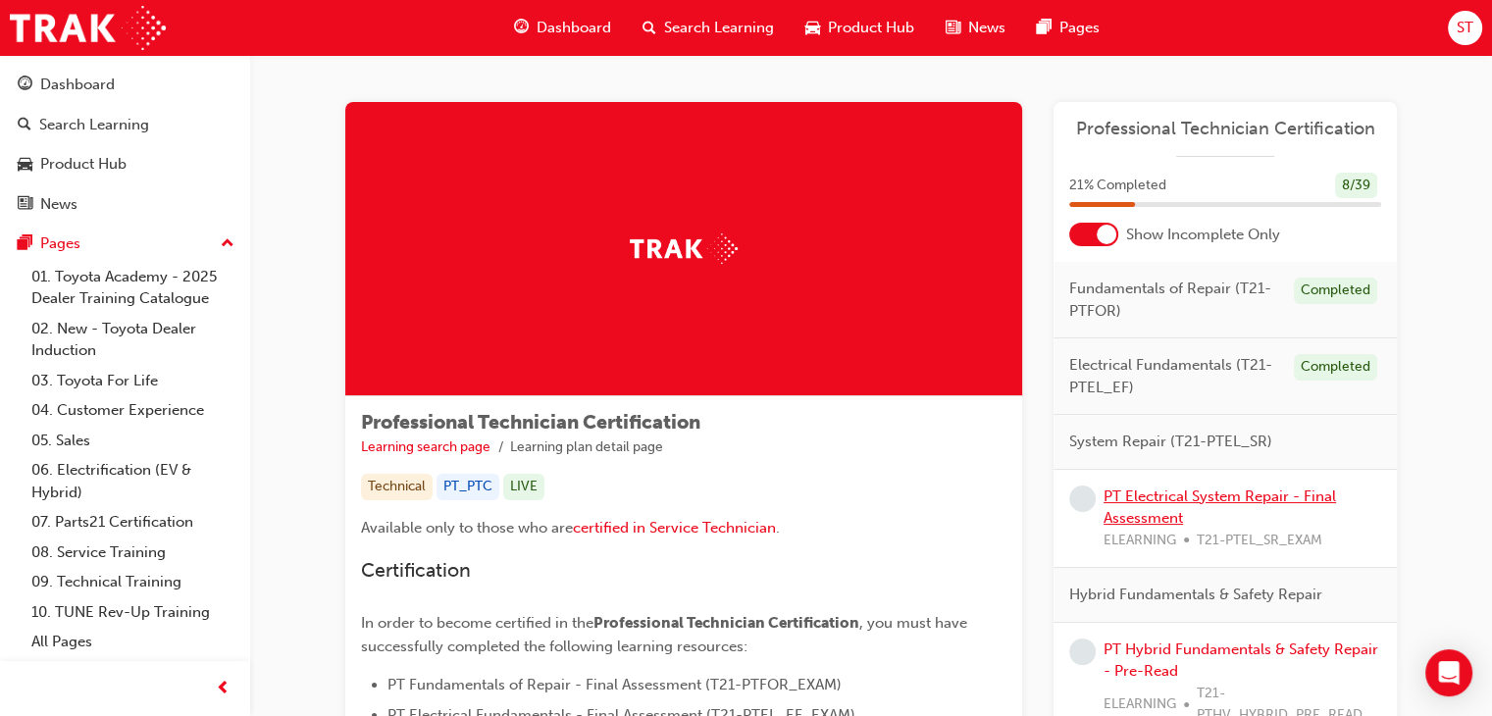
click at [1125, 488] on link "PT Electrical System Repair - Final Assessment" at bounding box center [1220, 508] width 233 height 40
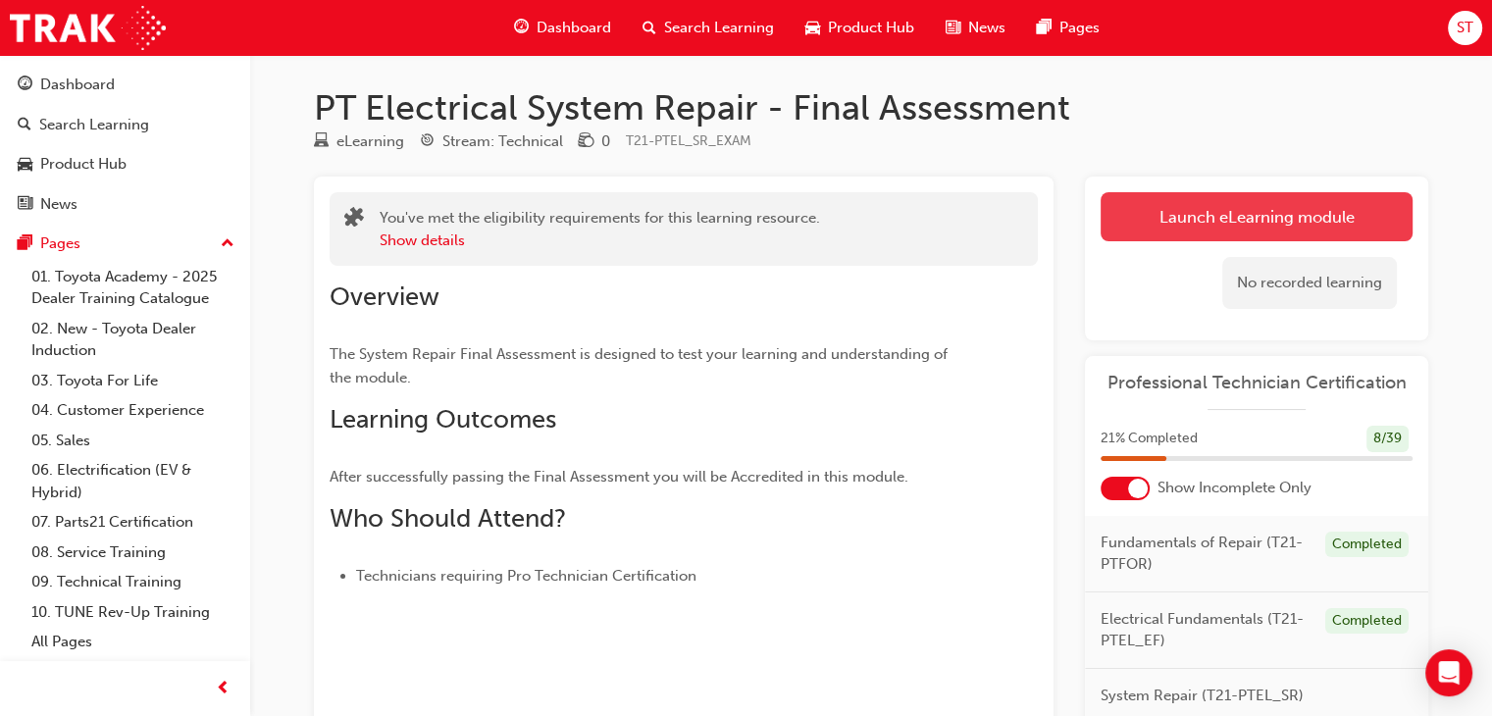
click at [1113, 223] on link "Launch eLearning module" at bounding box center [1257, 216] width 312 height 49
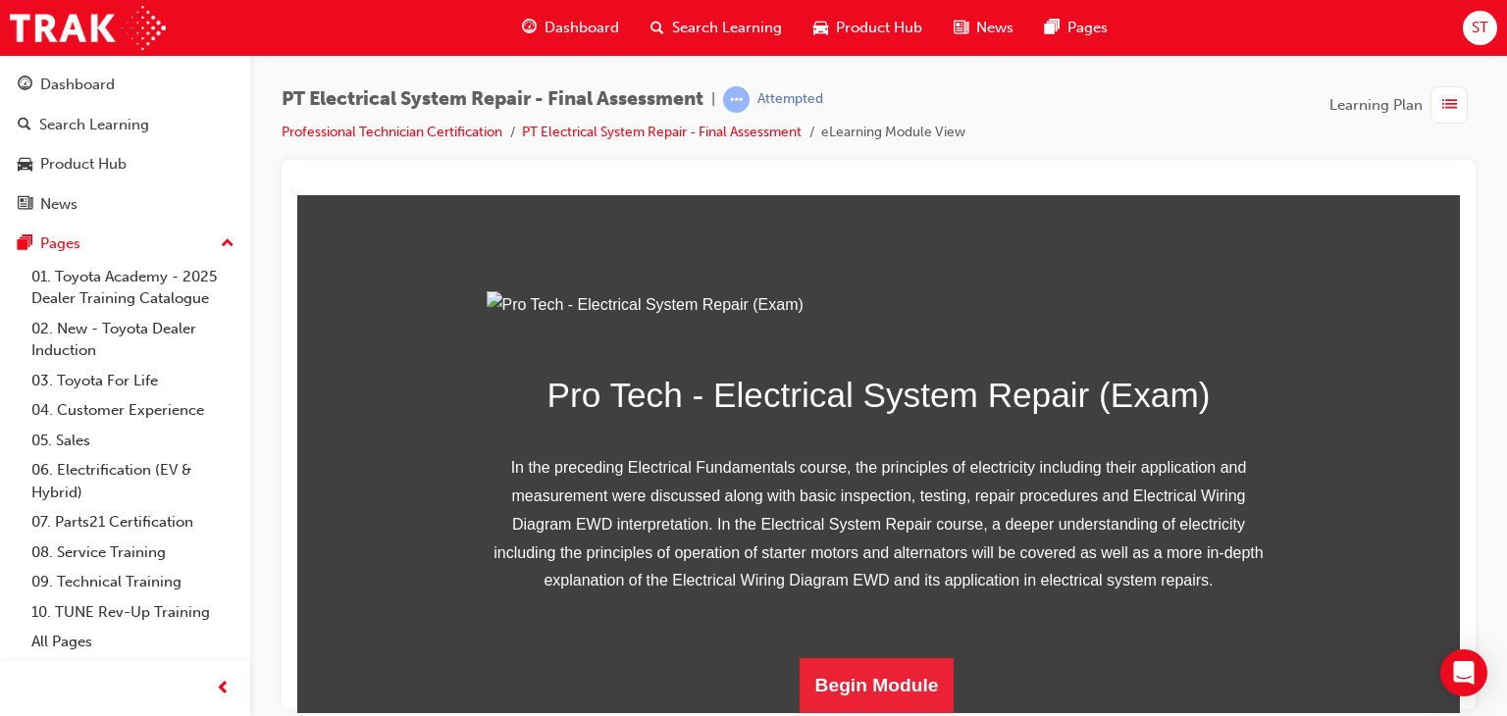
scroll to position [303, 0]
click at [887, 677] on button "Begin Module" at bounding box center [877, 684] width 155 height 55
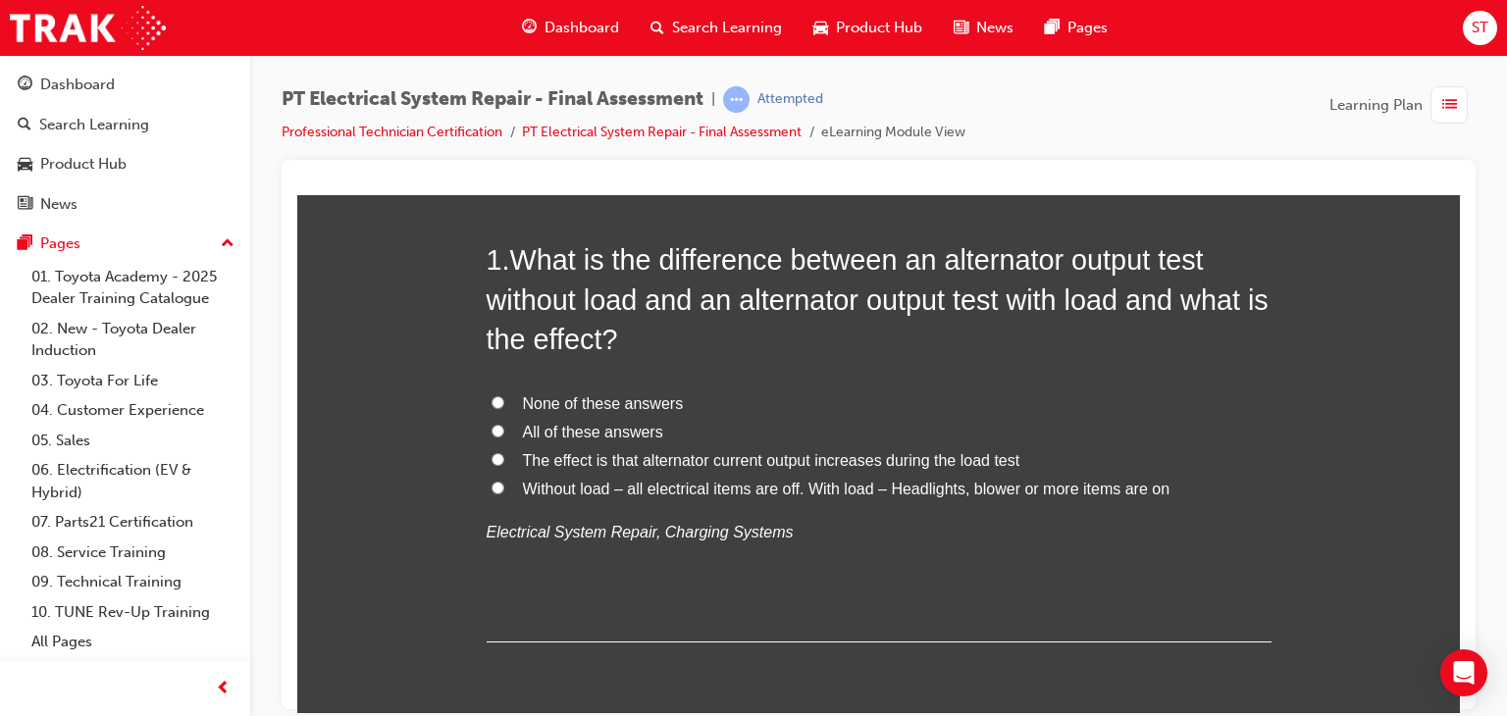
scroll to position [165, 0]
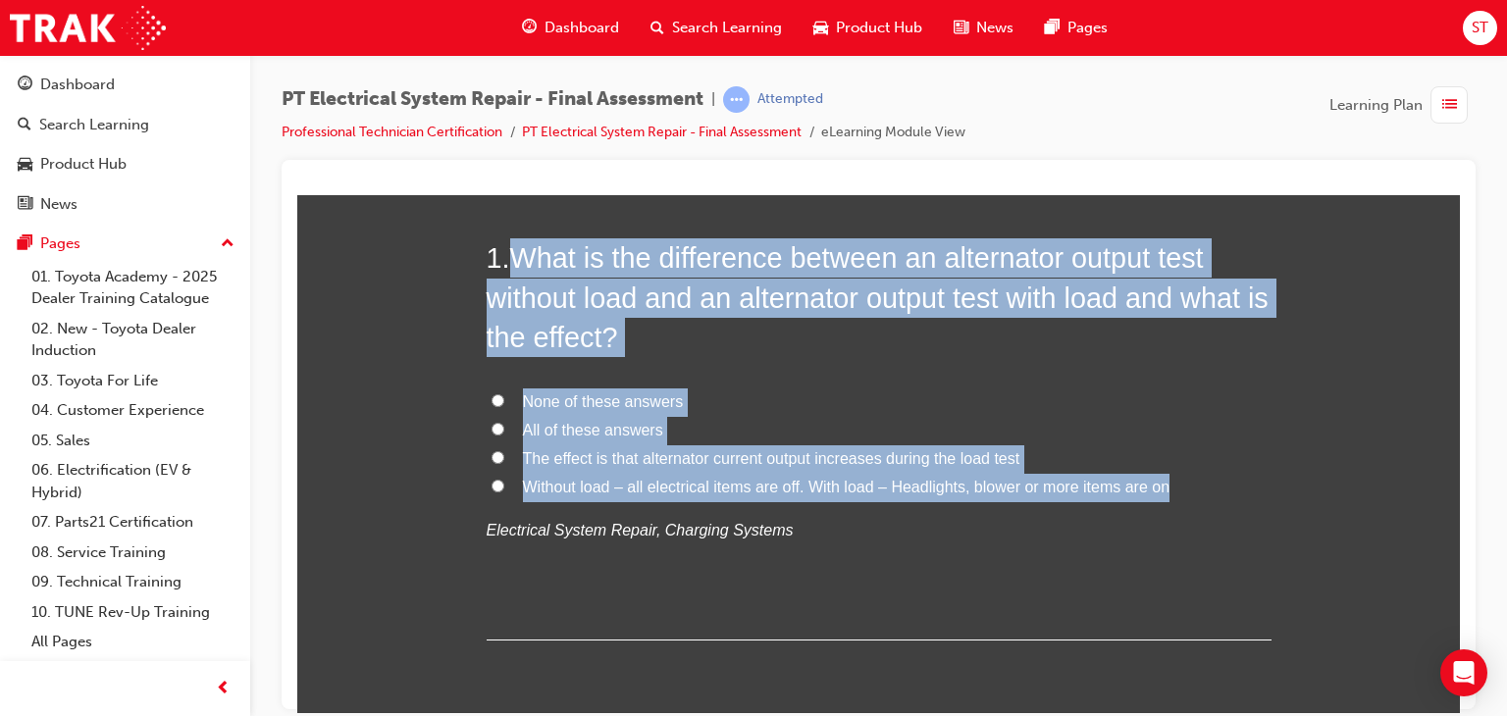
drag, startPoint x: 506, startPoint y: 248, endPoint x: 1162, endPoint y: 482, distance: 695.7
click at [1162, 482] on div "1 . What is the difference between an alternator output test without load and a…" at bounding box center [879, 438] width 785 height 402
copy div "What is the difference between an alternator output test without load and an al…"
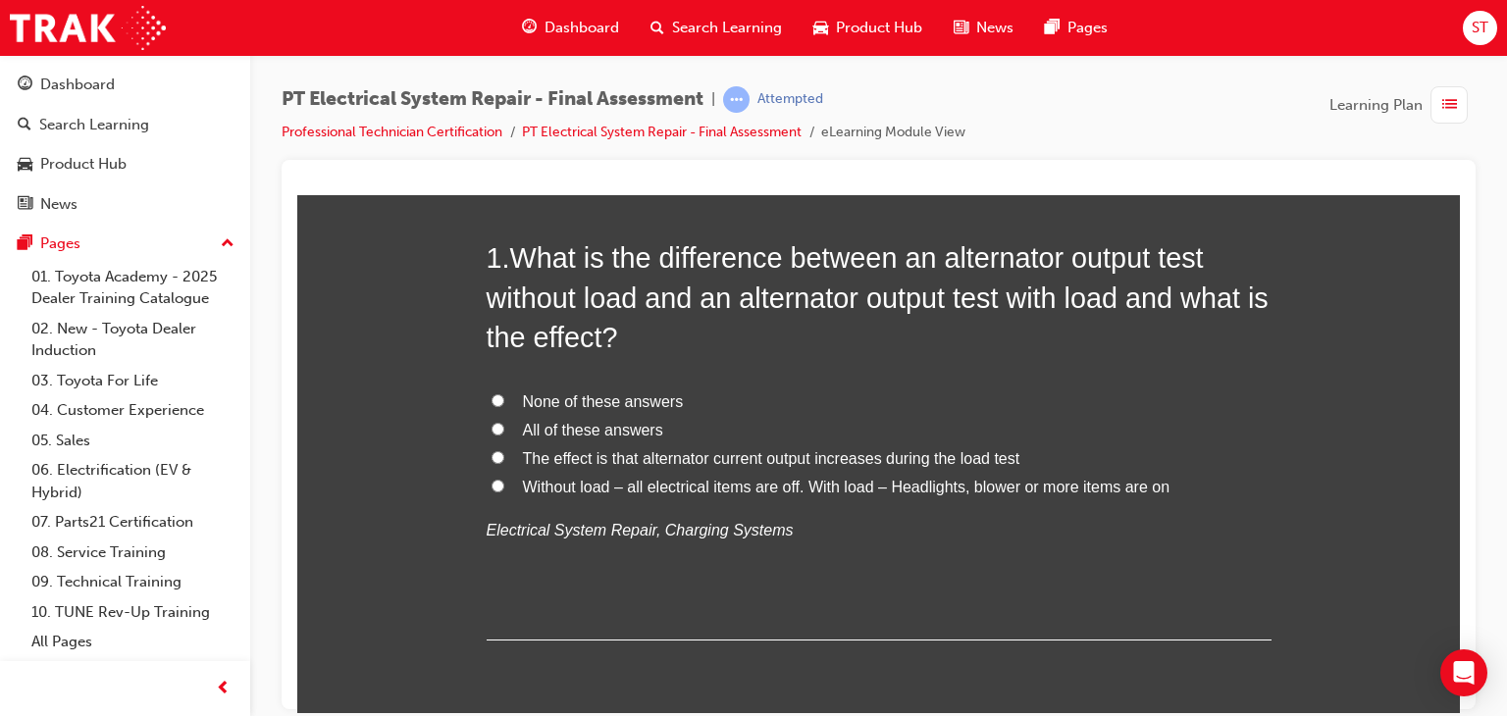
click at [490, 435] on label "All of these answers" at bounding box center [879, 430] width 785 height 28
click at [492, 435] on input "All of these answers" at bounding box center [498, 428] width 13 height 13
radio input "true"
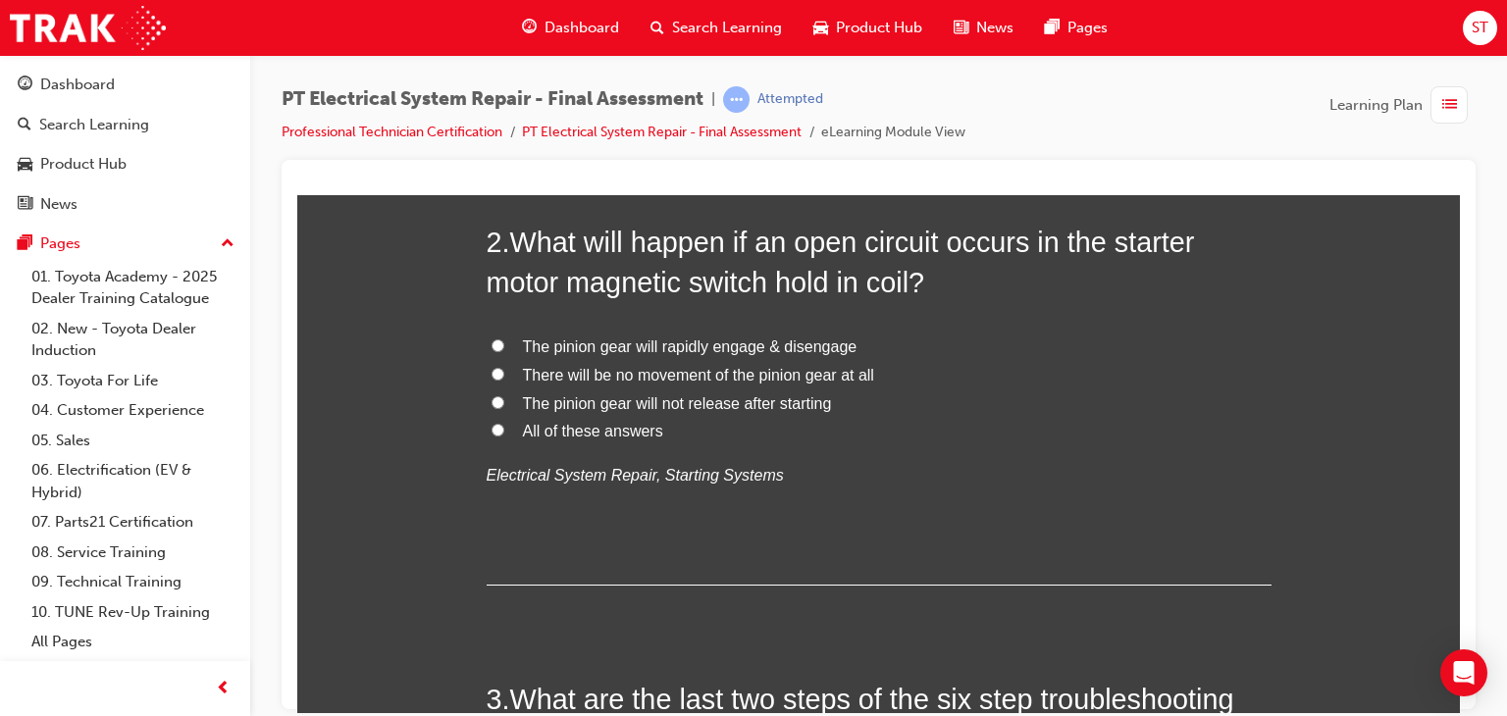
scroll to position [678, 0]
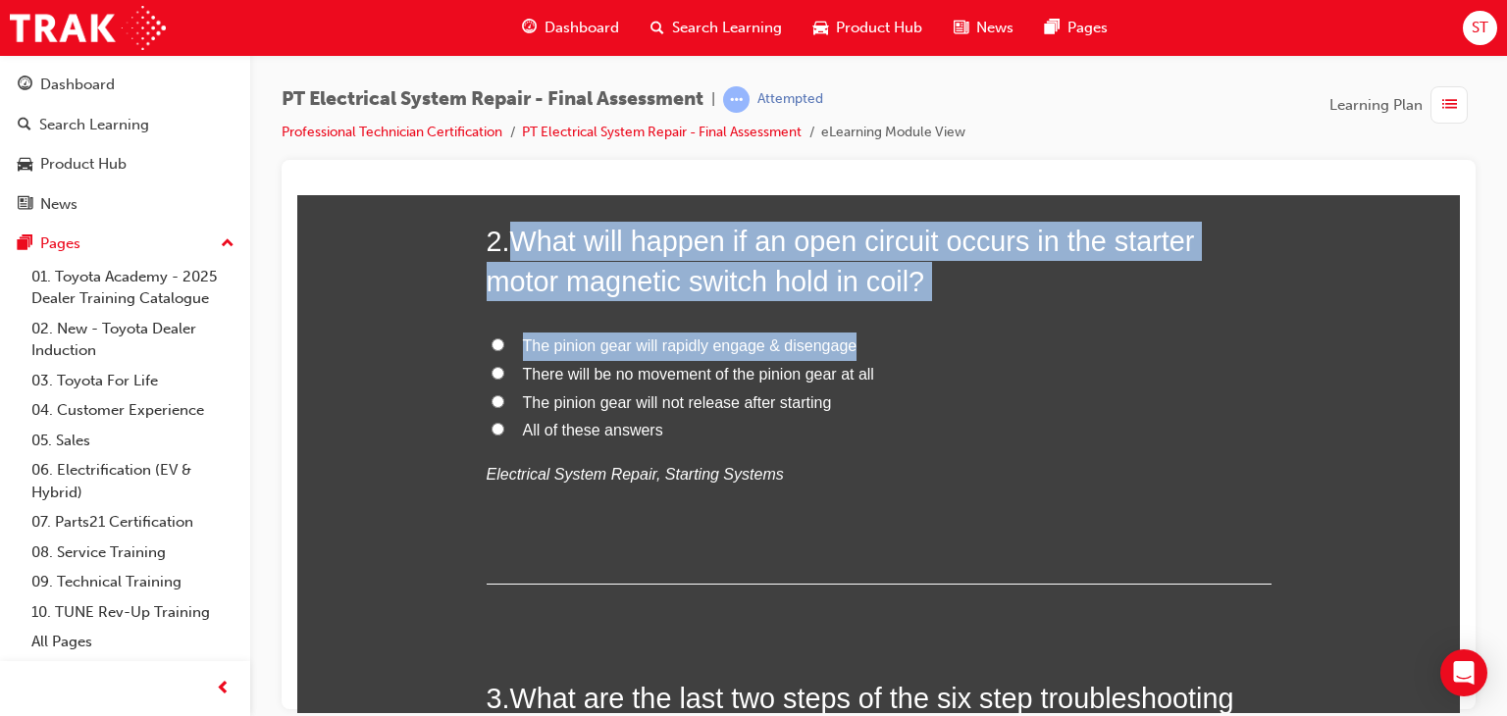
drag, startPoint x: 940, startPoint y: 309, endPoint x: 514, endPoint y: 233, distance: 432.6
click at [514, 233] on div "2 . What will happen if an open circuit occurs in the starter motor magnetic sw…" at bounding box center [879, 402] width 785 height 363
click at [514, 233] on span "What will happen if an open circuit occurs in the starter motor magnetic switch…" at bounding box center [841, 260] width 708 height 71
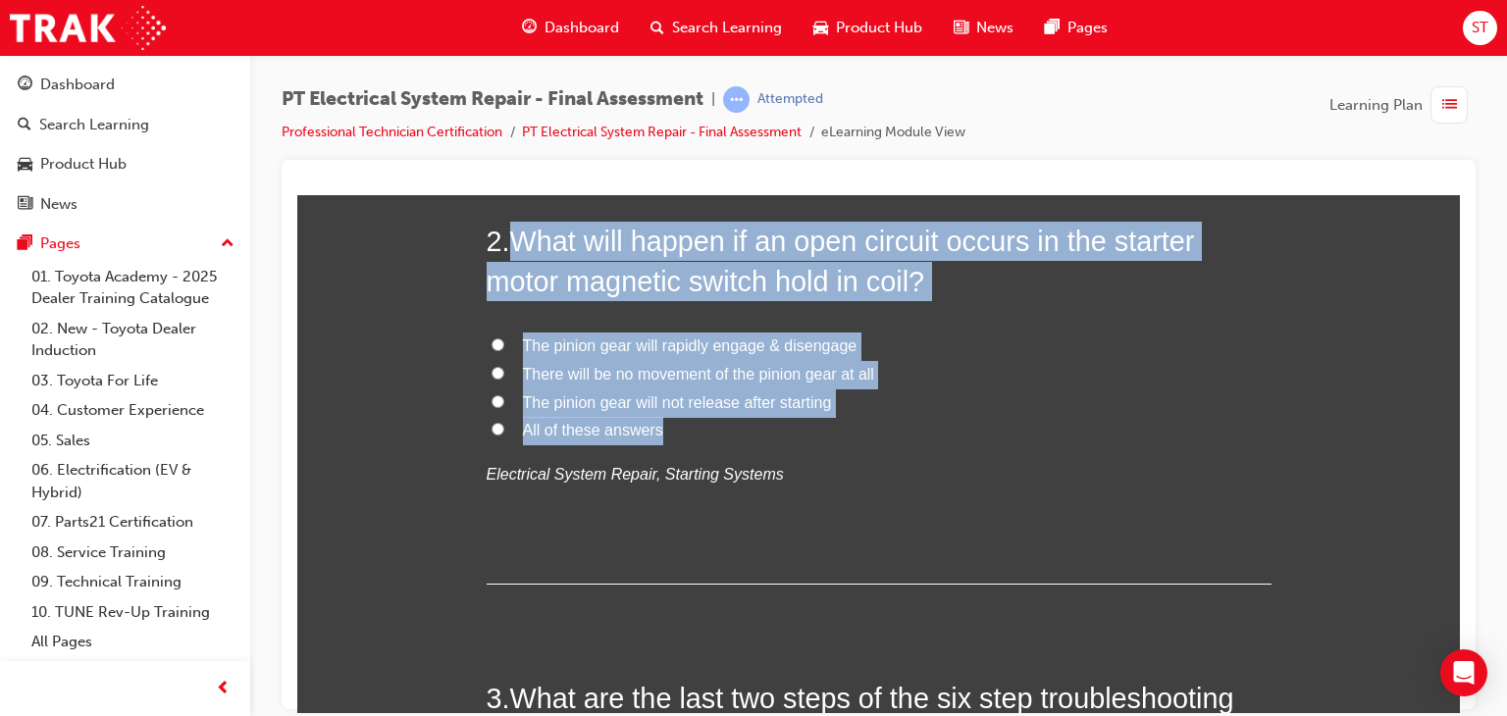
drag, startPoint x: 514, startPoint y: 233, endPoint x: 720, endPoint y: 409, distance: 271.4
click at [720, 409] on div "2 . What will happen if an open circuit occurs in the starter motor magnetic sw…" at bounding box center [879, 402] width 785 height 363
copy div "What will happen if an open circuit occurs in the starter motor magnetic switch…"
click at [492, 339] on input "The pinion gear will rapidly engage & disengage" at bounding box center [498, 343] width 13 height 13
radio input "true"
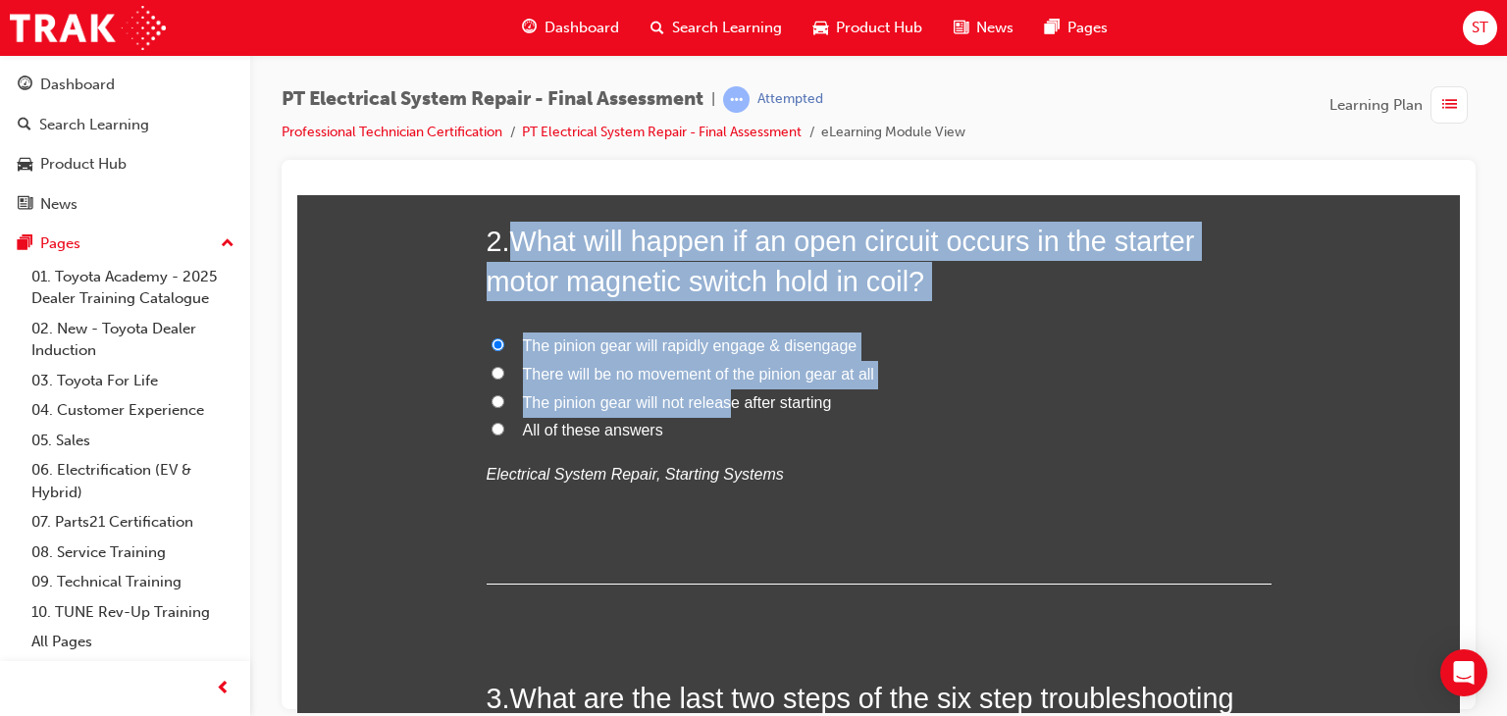
click at [492, 339] on input "The pinion gear will rapidly engage & disengage" at bounding box center [498, 343] width 13 height 13
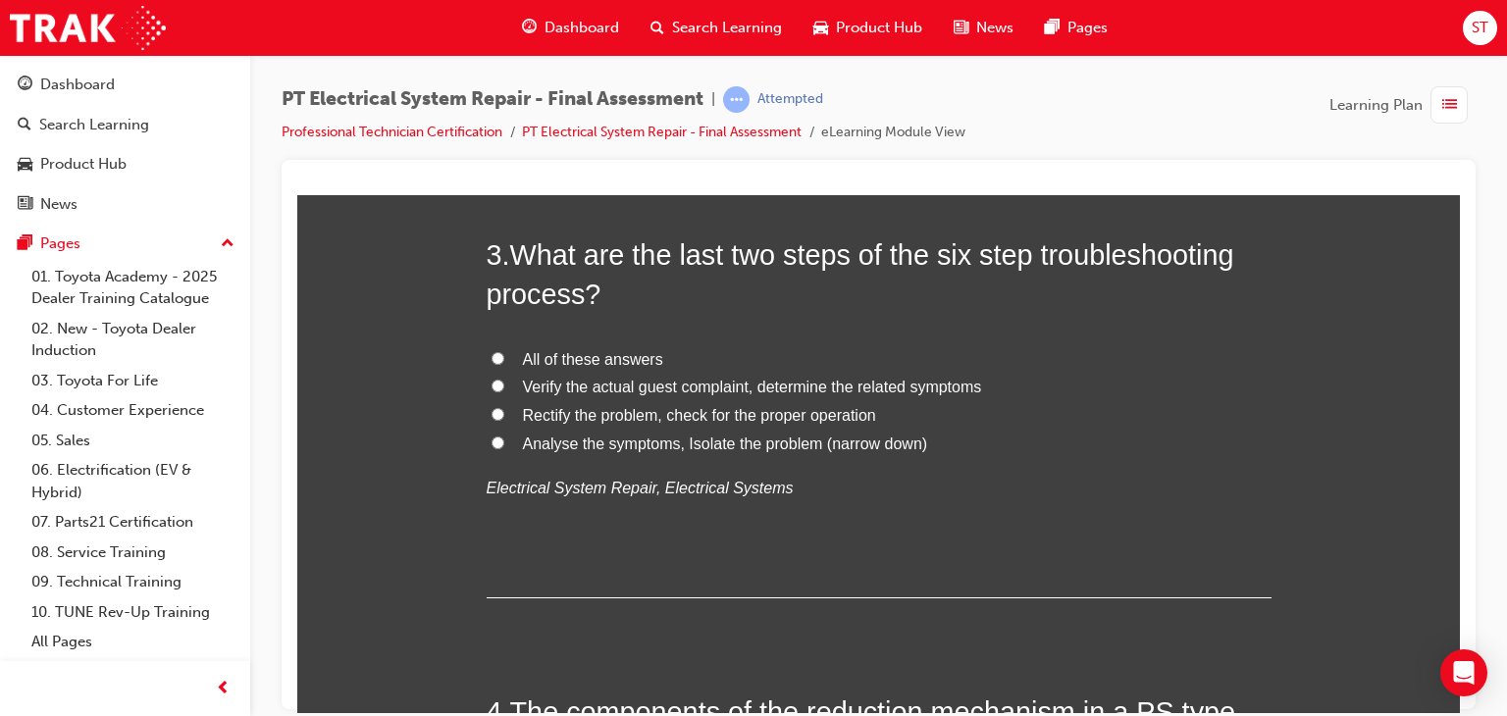
scroll to position [1122, 0]
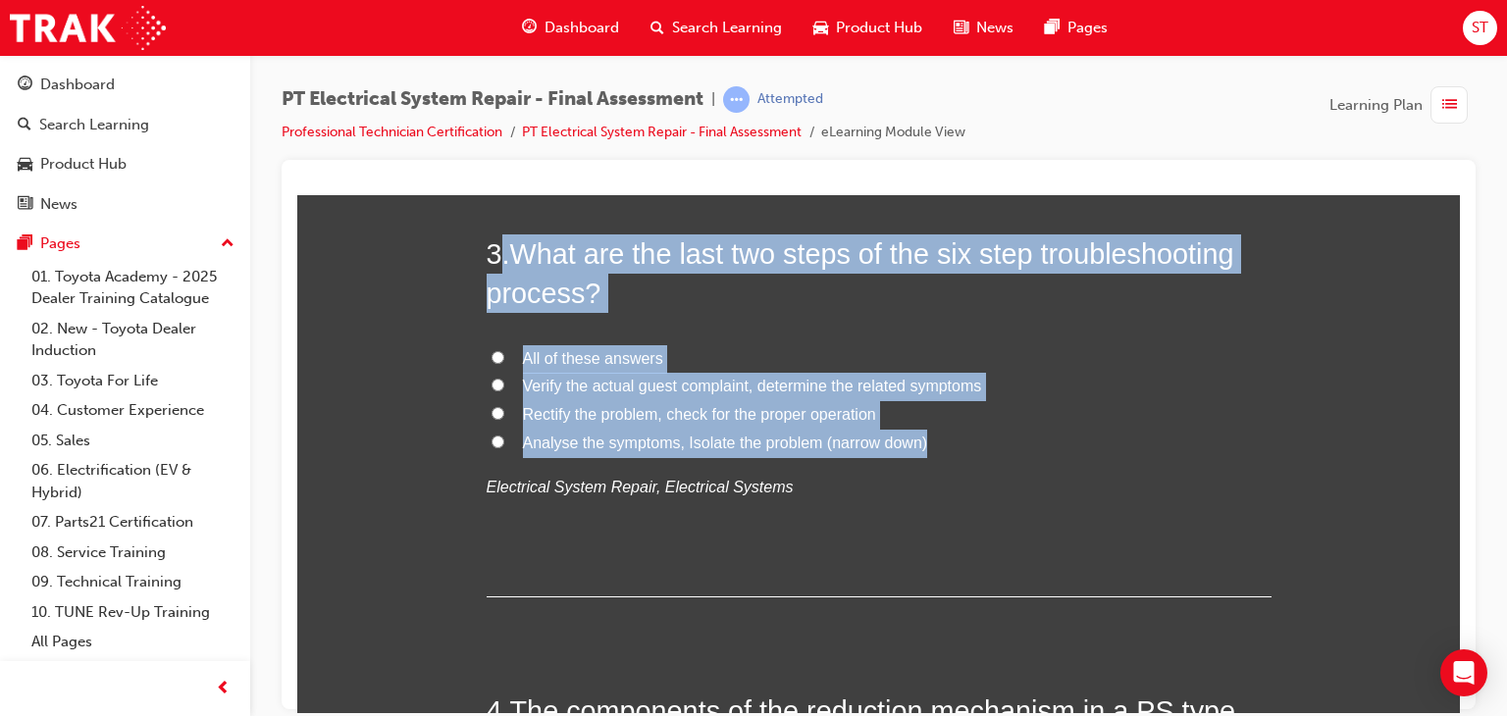
drag, startPoint x: 498, startPoint y: 246, endPoint x: 944, endPoint y: 443, distance: 487.1
click at [944, 443] on div "3 . What are the last two steps of the six step troubleshooting process? All of…" at bounding box center [879, 414] width 785 height 363
copy div ". What are the last two steps of the six step troubleshooting process? All of t…"
click at [492, 415] on input "Rectify the problem, check for the proper operation" at bounding box center [498, 412] width 13 height 13
radio input "true"
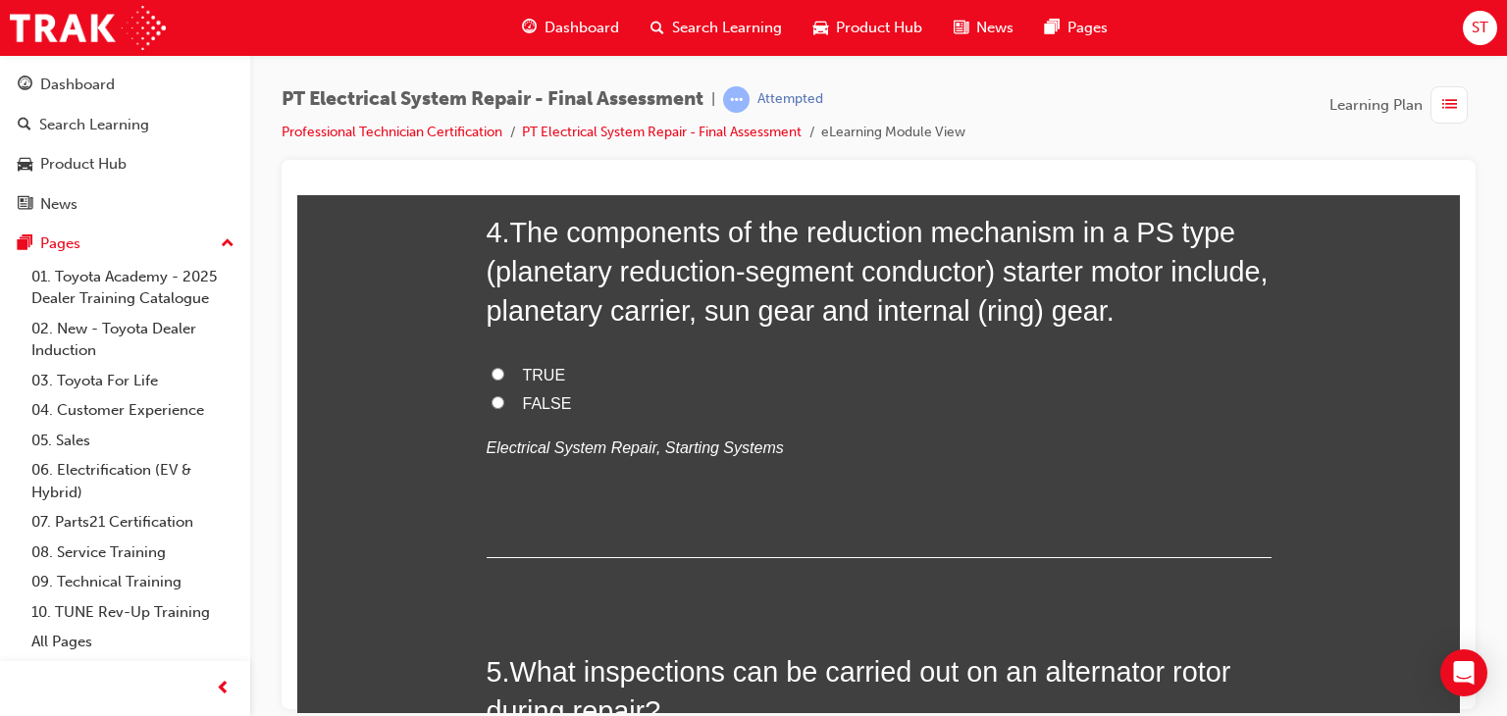
scroll to position [1599, 0]
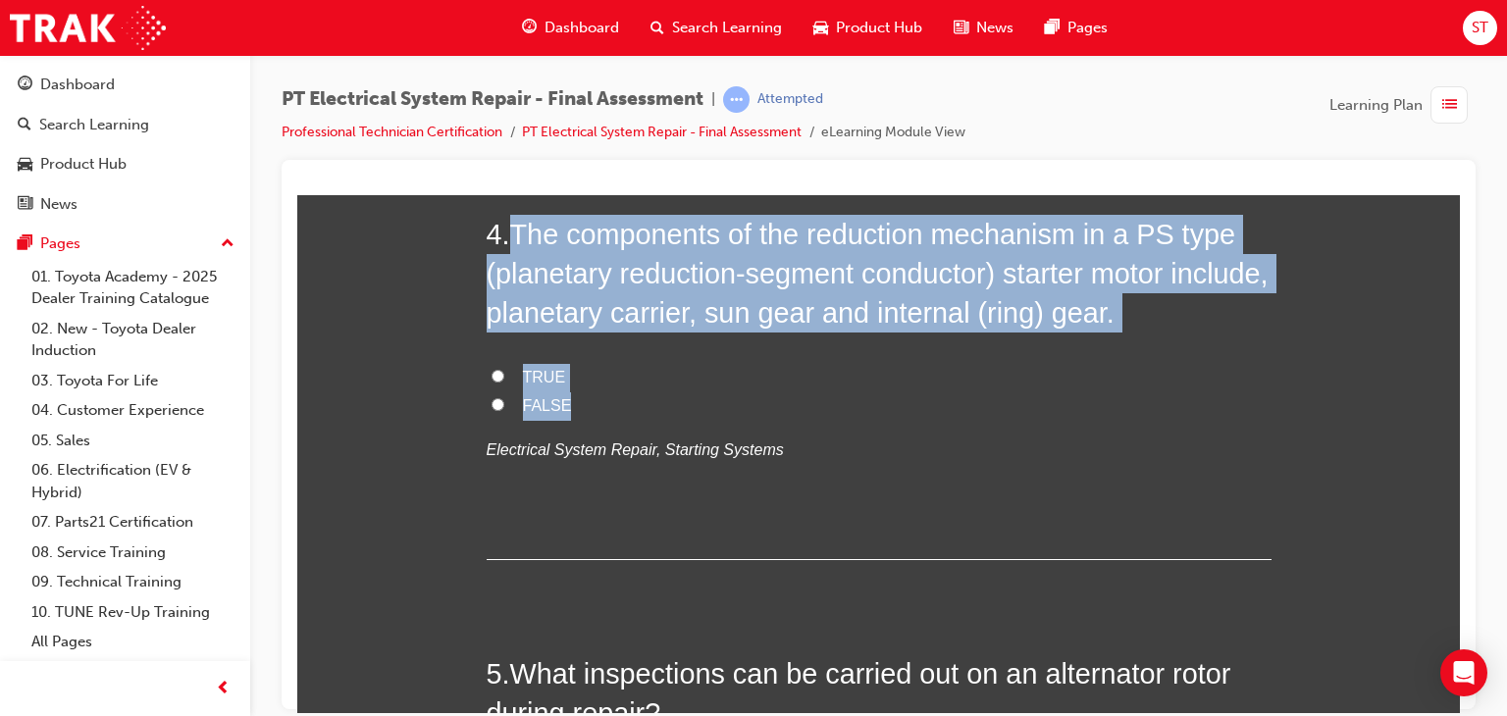
drag, startPoint x: 502, startPoint y: 232, endPoint x: 565, endPoint y: 396, distance: 176.4
click at [565, 396] on div "4 . The components of the reduction mechanism in a PS type (planetary reduction…" at bounding box center [879, 386] width 785 height 345
copy div "The components of the reduction mechanism in a PS type (planetary reduction-seg…"
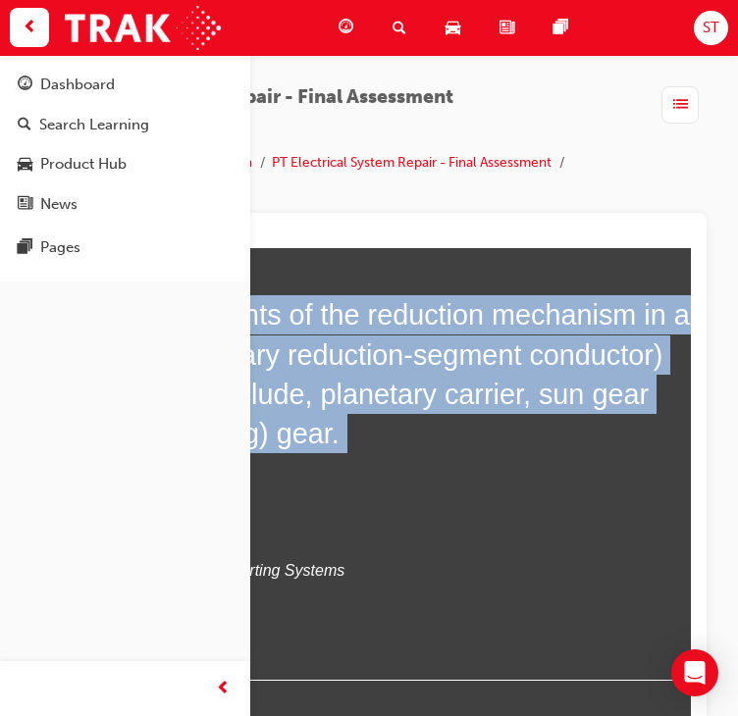
scroll to position [1628, 0]
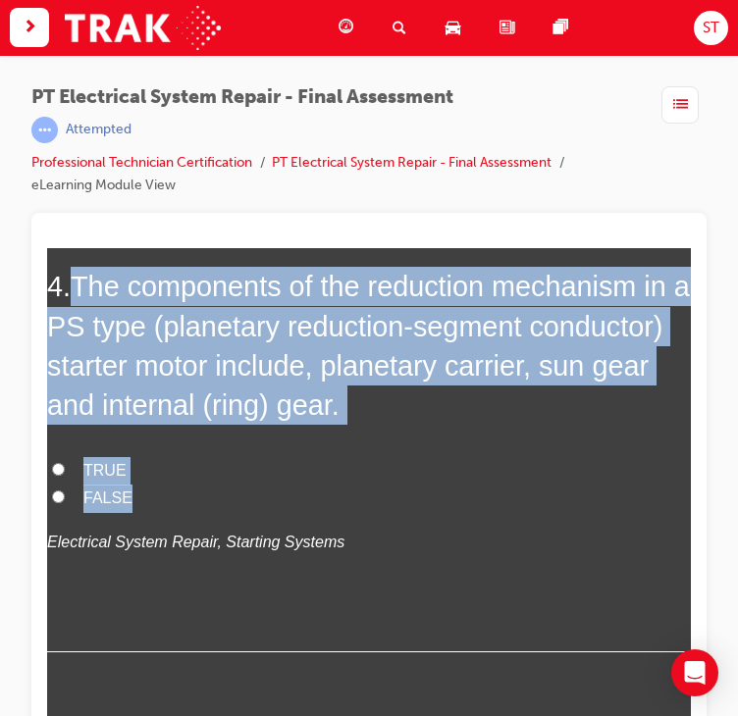
click at [440, 473] on label "TRUE" at bounding box center [369, 470] width 644 height 28
click at [65, 473] on input "TRUE" at bounding box center [58, 468] width 13 height 13
radio input "true"
drag, startPoint x: 82, startPoint y: 297, endPoint x: 133, endPoint y: 488, distance: 197.0
click at [133, 488] on div "4 . The components of the reduction mechanism in a PS type (planetary reduction…" at bounding box center [369, 459] width 644 height 386
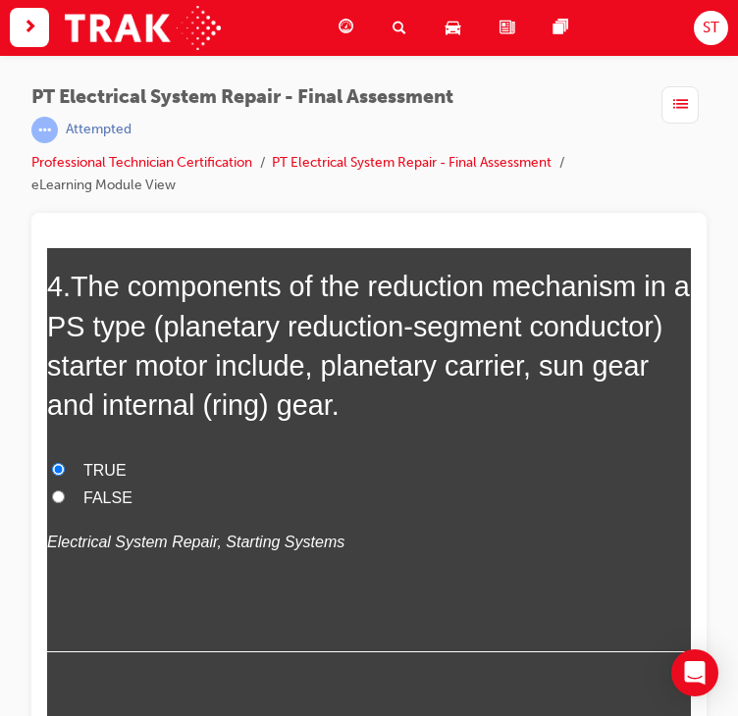
click at [456, 581] on div "4 . The components of the reduction mechanism in a PS type (planetary reduction…" at bounding box center [369, 459] width 644 height 386
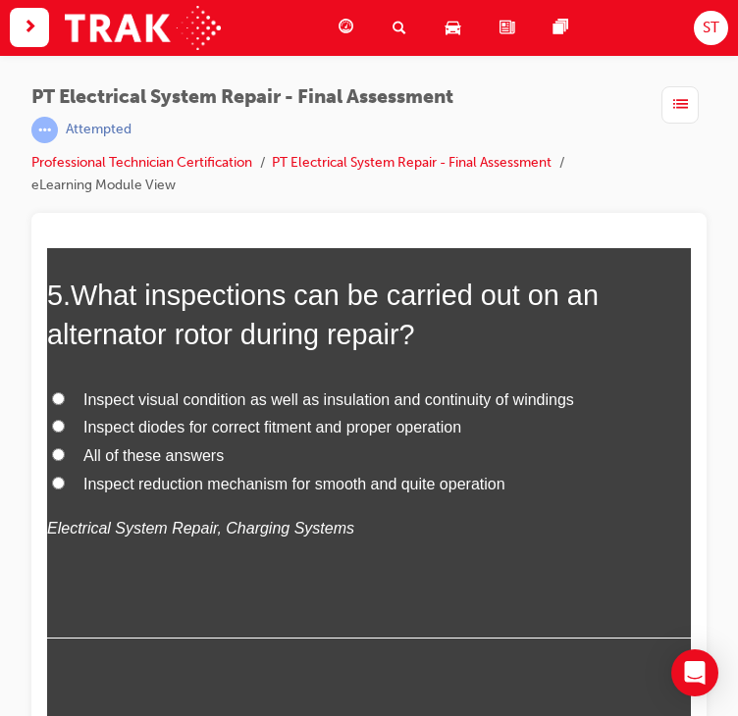
scroll to position [2100, 0]
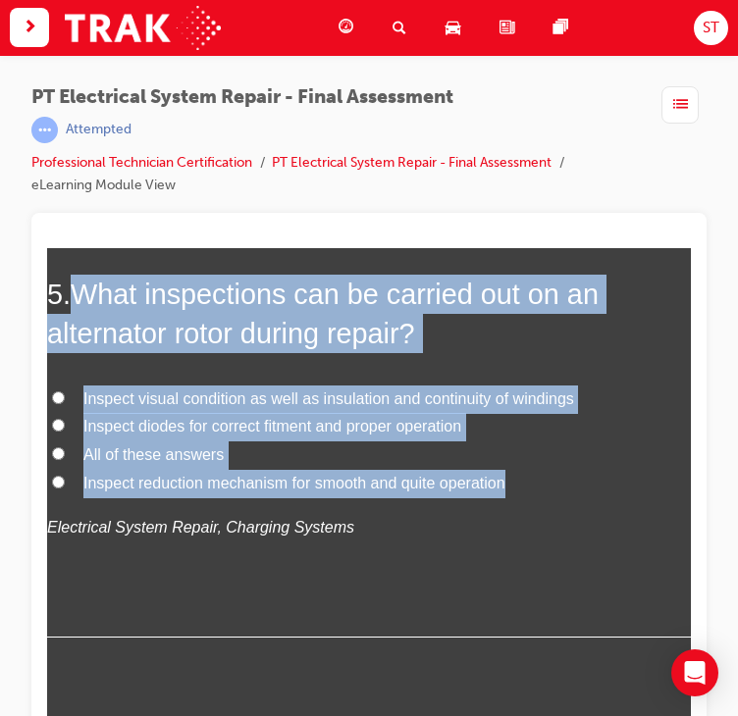
drag, startPoint x: 78, startPoint y: 294, endPoint x: 523, endPoint y: 479, distance: 482.1
click at [523, 479] on div "5 . What inspections can be carried out on an alternator rotor during repair? I…" at bounding box center [369, 455] width 644 height 363
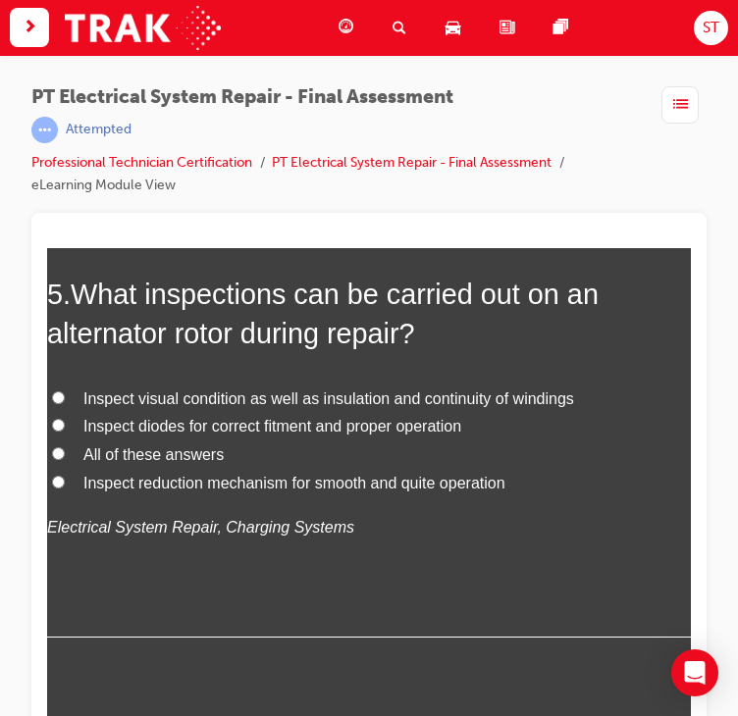
click at [424, 590] on div "5 . What inspections can be carried out on an alternator rotor during repair? I…" at bounding box center [369, 455] width 644 height 363
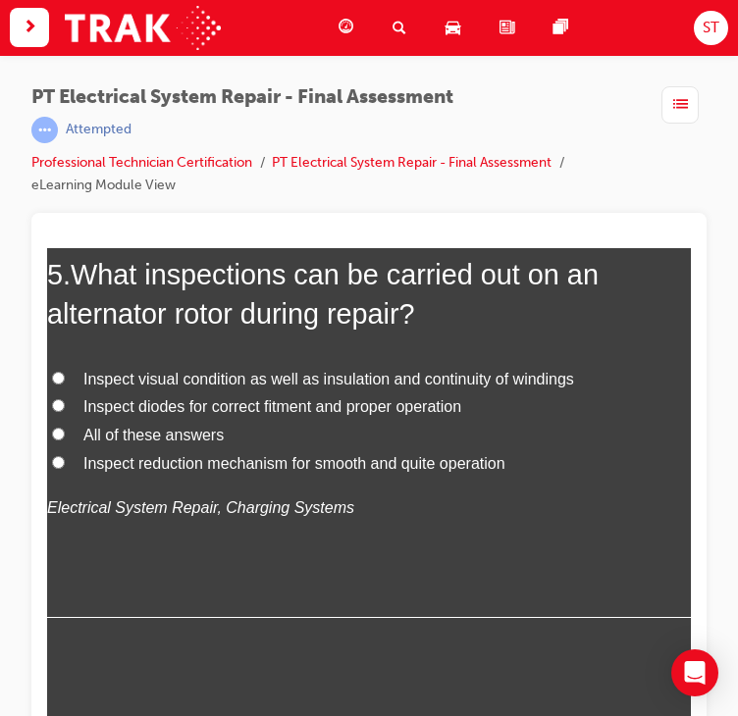
scroll to position [2120, 0]
click at [54, 375] on input "Inspect visual condition as well as insulation and continuity of windings" at bounding box center [58, 376] width 13 height 13
radio input "true"
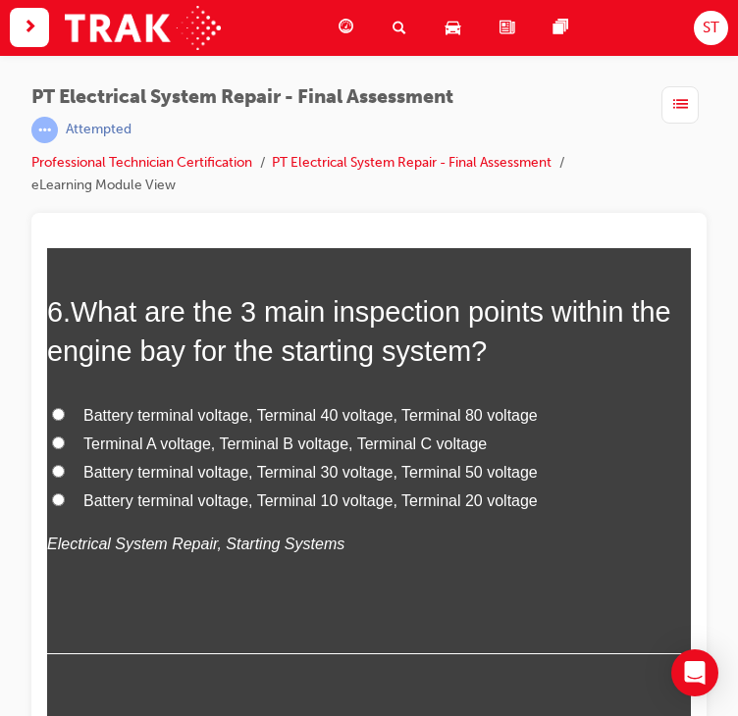
scroll to position [2539, 0]
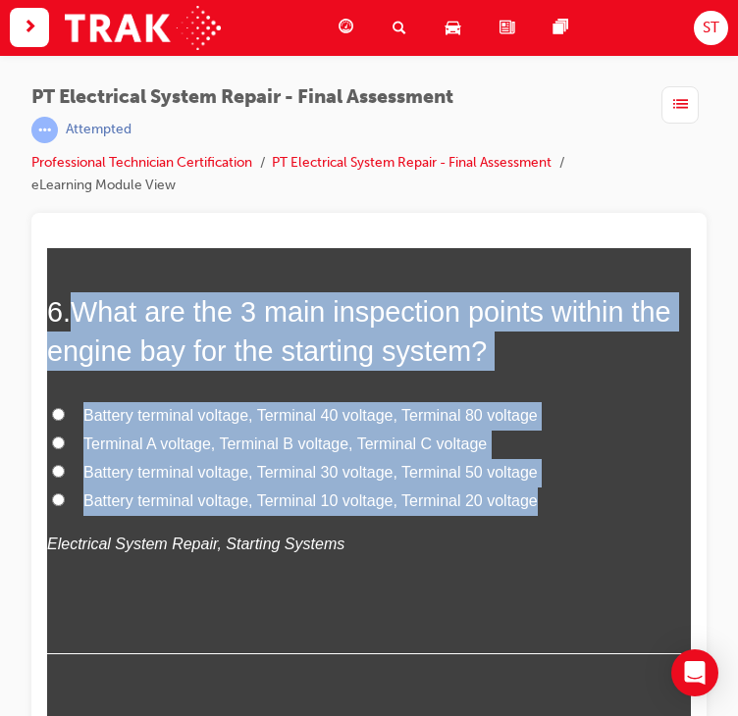
drag, startPoint x: 76, startPoint y: 305, endPoint x: 535, endPoint y: 506, distance: 501.3
click at [535, 506] on div "6 . What are the 3 main inspection points within the engine bay for the startin…" at bounding box center [369, 472] width 644 height 363
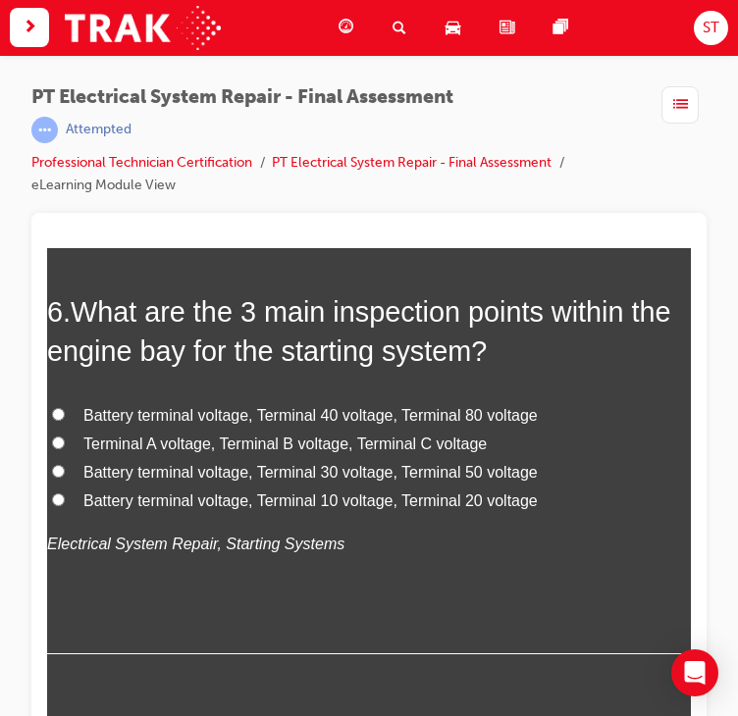
click at [405, 648] on div "6 . What are the 3 main inspection points within the engine bay for the startin…" at bounding box center [369, 472] width 644 height 363
click at [55, 464] on input "Battery terminal voltage, Terminal 30 voltage, Terminal 50 voltage" at bounding box center [58, 470] width 13 height 13
radio input "true"
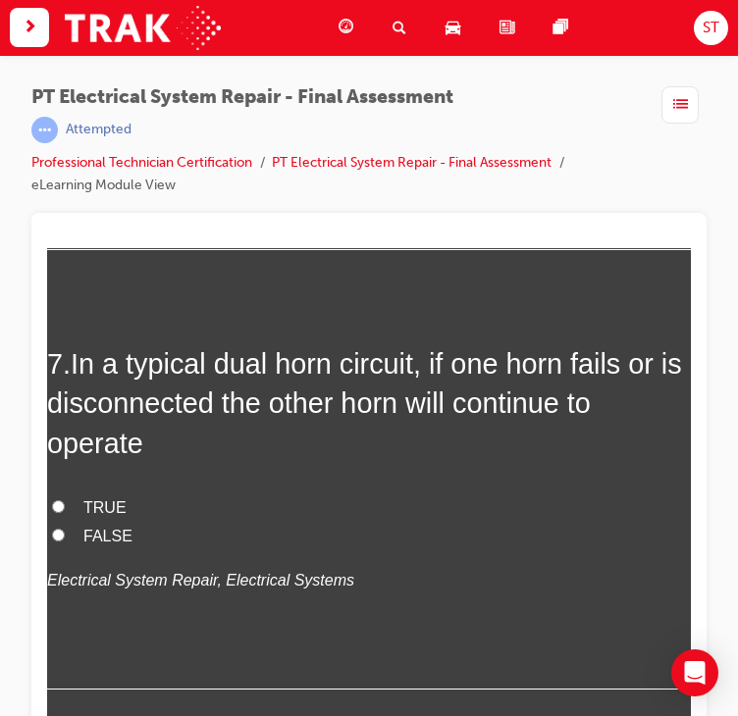
scroll to position [2946, 0]
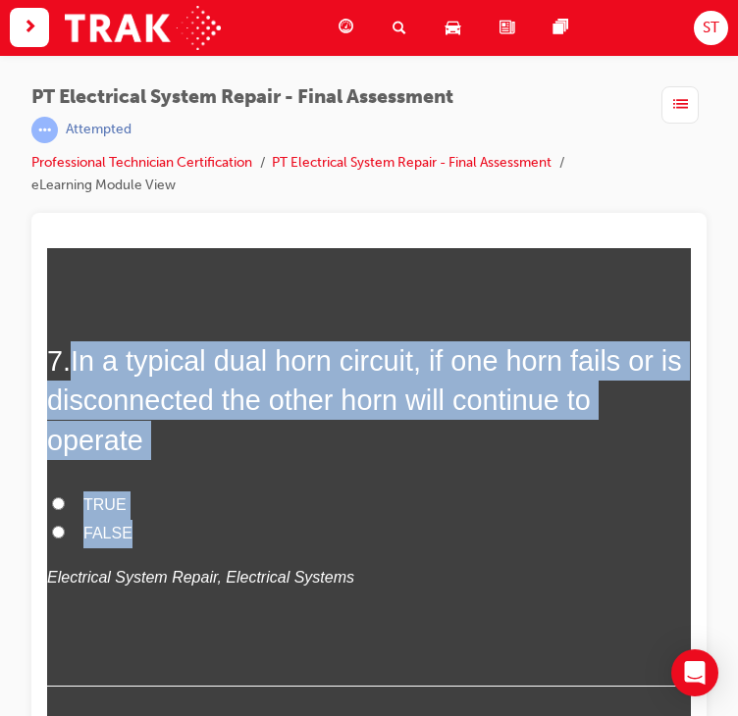
drag, startPoint x: 76, startPoint y: 349, endPoint x: 130, endPoint y: 518, distance: 177.5
click at [130, 518] on div "7 . In a typical dual horn circuit, if one horn fails or is disconnected the ot…" at bounding box center [369, 512] width 644 height 345
click at [48, 497] on label "TRUE" at bounding box center [369, 505] width 644 height 28
click at [52, 497] on input "TRUE" at bounding box center [58, 502] width 13 height 13
radio input "true"
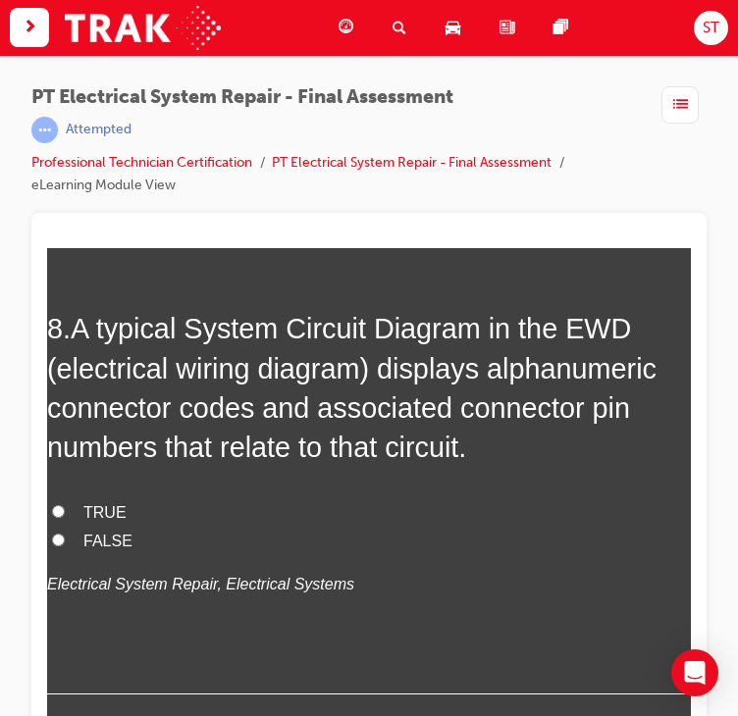
scroll to position [3422, 0]
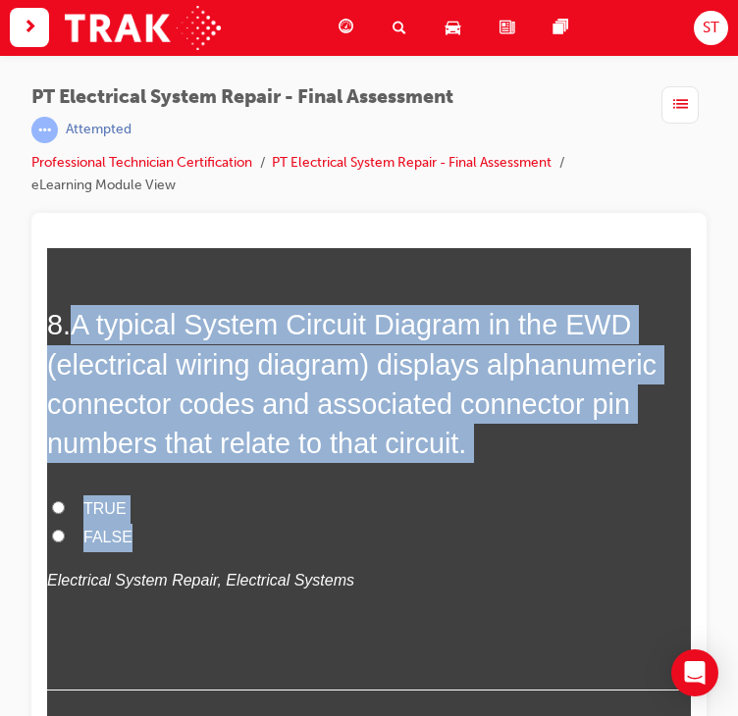
drag, startPoint x: 79, startPoint y: 330, endPoint x: 149, endPoint y: 538, distance: 219.3
click at [149, 538] on div "8 . A typical System Circuit Diagram in the EWD (electrical wiring diagram) dis…" at bounding box center [369, 497] width 644 height 386
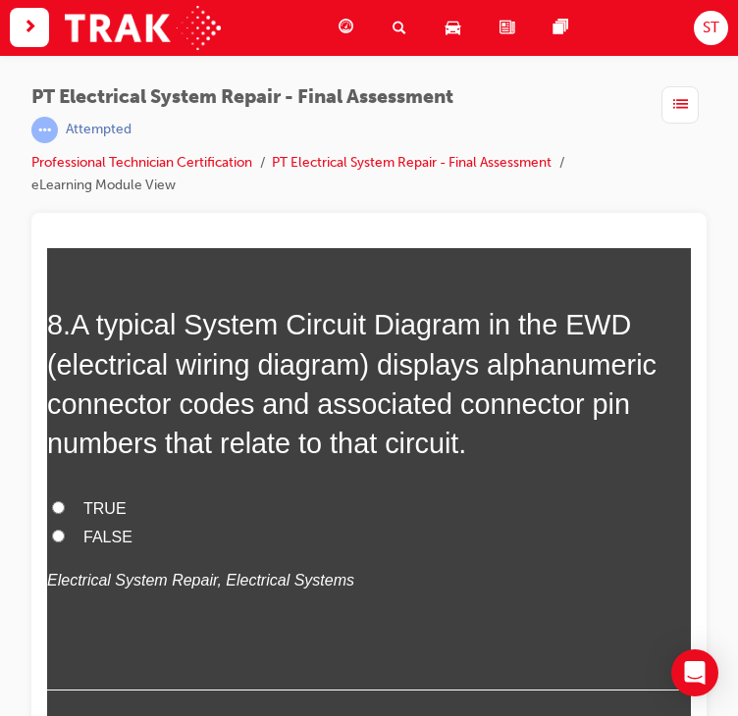
click at [492, 632] on div "8 . A typical System Circuit Diagram in the EWD (electrical wiring diagram) dis…" at bounding box center [369, 497] width 644 height 386
click at [58, 501] on input "TRUE" at bounding box center [58, 506] width 13 height 13
radio input "true"
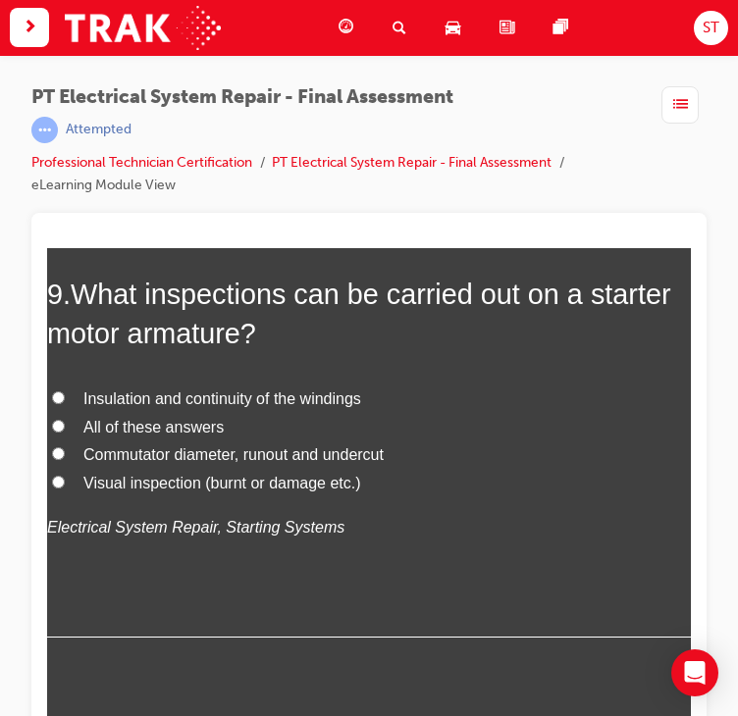
scroll to position [3932, 0]
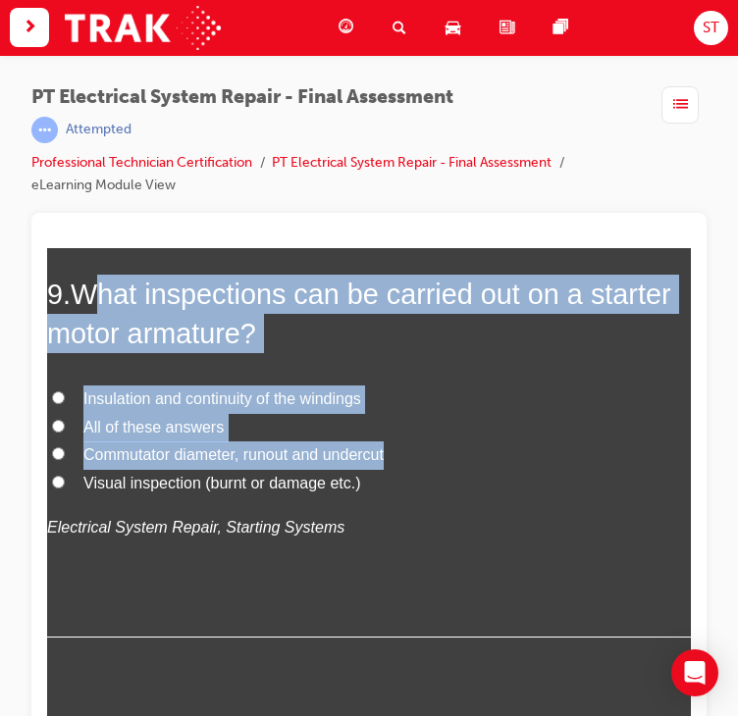
drag, startPoint x: 90, startPoint y: 279, endPoint x: 391, endPoint y: 461, distance: 352.2
click at [391, 461] on div "9 . What inspections can be carried out on a starter motor armature? Insulation…" at bounding box center [369, 455] width 644 height 363
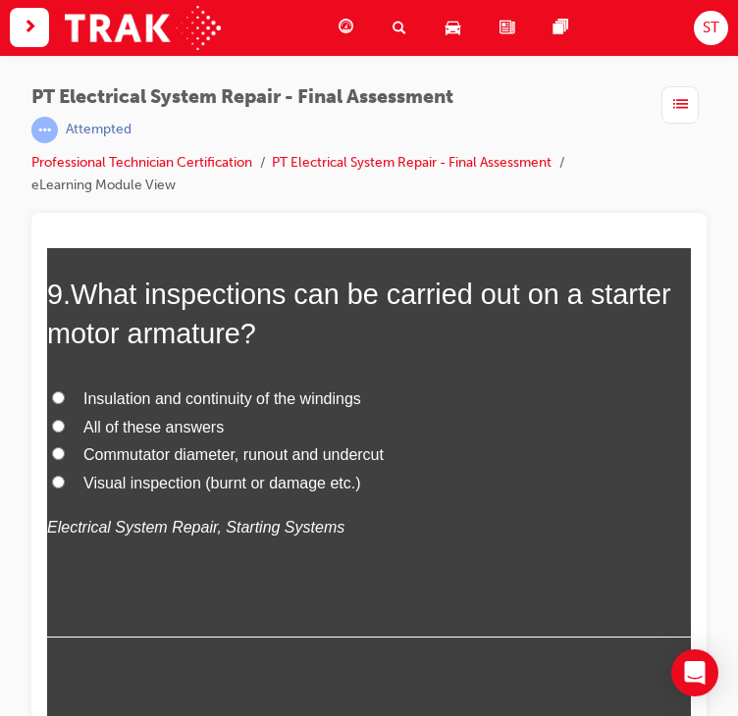
click at [273, 493] on label "Visual inspection (burnt or damage etc.)" at bounding box center [369, 483] width 644 height 28
click at [65, 488] on input "Visual inspection (burnt or damage etc.)" at bounding box center [58, 481] width 13 height 13
radio input "true"
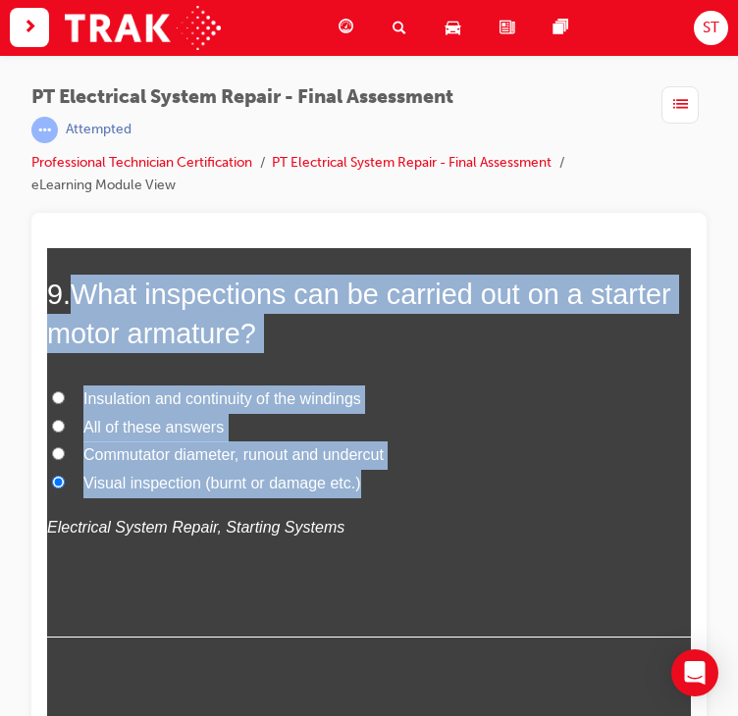
drag, startPoint x: 77, startPoint y: 287, endPoint x: 361, endPoint y: 474, distance: 340.1
click at [361, 474] on div "9 . What inspections can be carried out on a starter motor armature? Insulation…" at bounding box center [369, 455] width 644 height 363
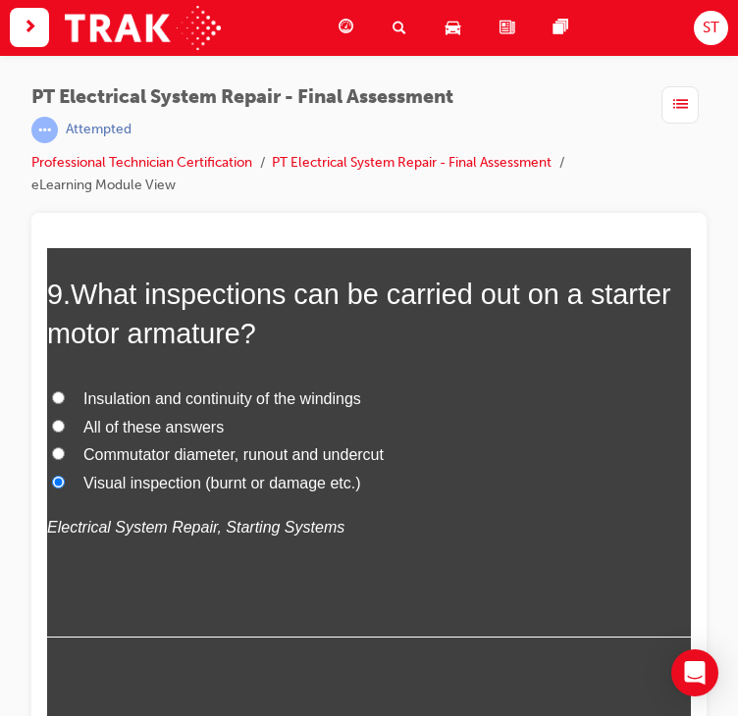
click at [511, 534] on p "Electrical System Repair, Starting Systems" at bounding box center [369, 527] width 644 height 28
click at [56, 425] on input "All of these answers" at bounding box center [58, 425] width 13 height 13
radio input "true"
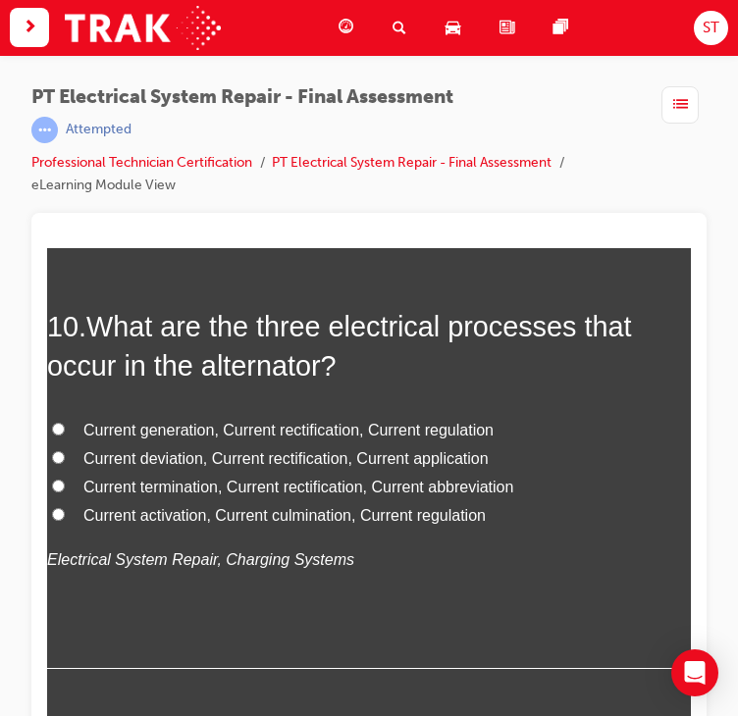
scroll to position [4359, 0]
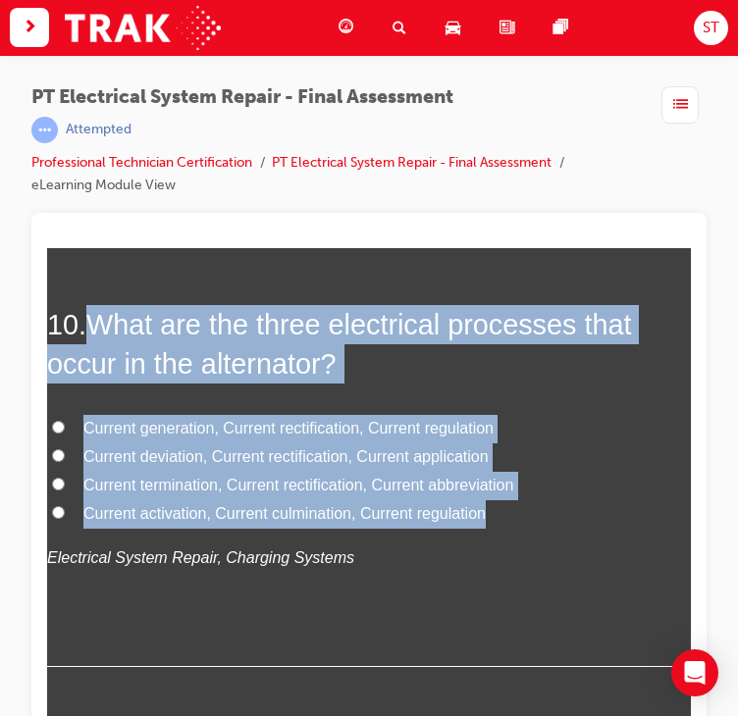
drag, startPoint x: 91, startPoint y: 309, endPoint x: 491, endPoint y: 511, distance: 447.5
click at [491, 511] on div "10 . What are the three electrical processes that occur in the alternator? Curr…" at bounding box center [369, 485] width 644 height 363
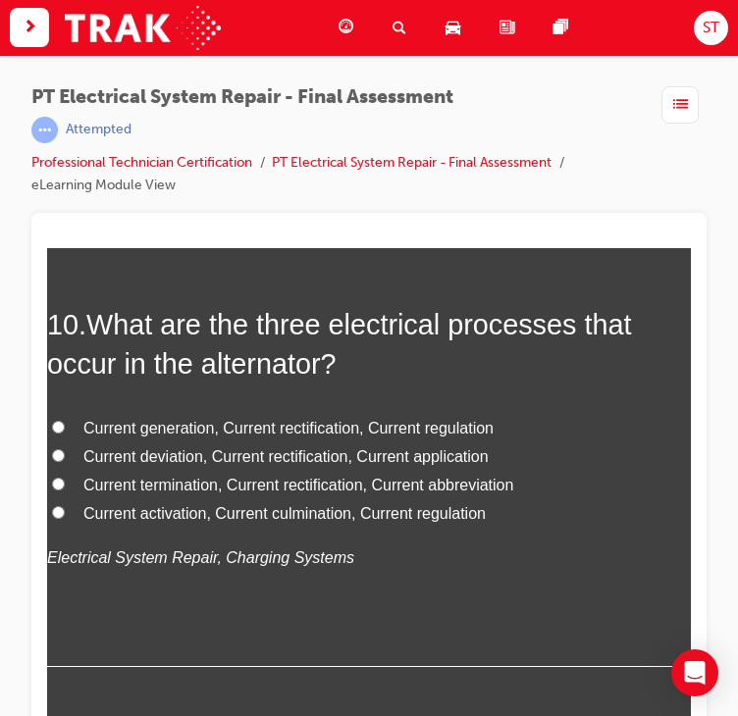
click at [542, 544] on p "Electrical System Repair, Charging Systems" at bounding box center [369, 558] width 644 height 28
click at [58, 420] on input "Current generation, Current rectification, Current regulation" at bounding box center [58, 426] width 13 height 13
radio input "true"
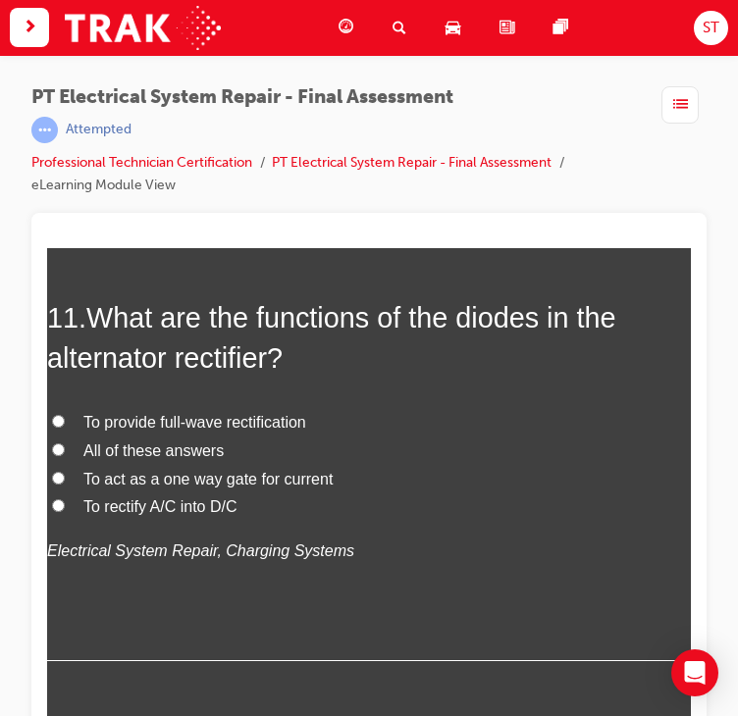
scroll to position [4823, 0]
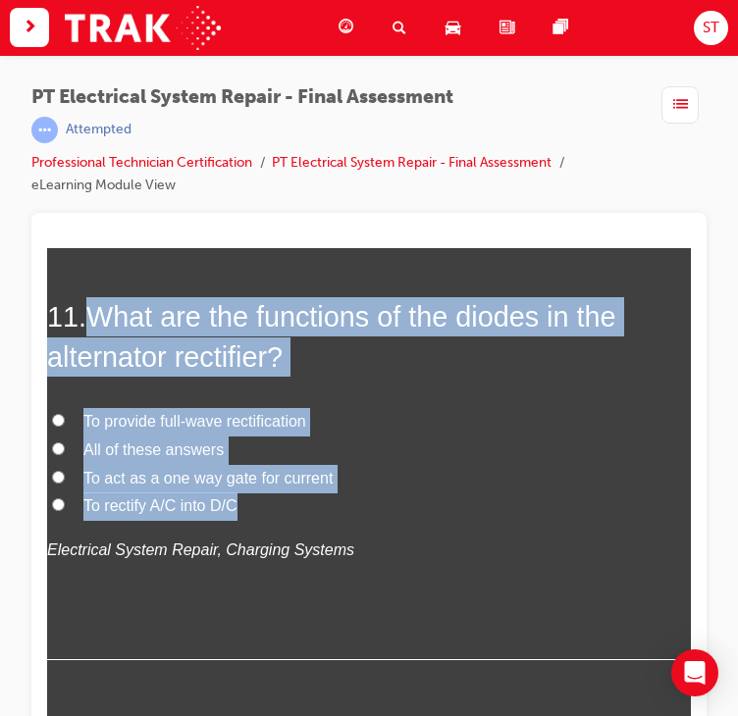
drag, startPoint x: 100, startPoint y: 315, endPoint x: 257, endPoint y: 504, distance: 246.0
click at [257, 504] on div "11 . What are the functions of the diodes in the alternator rectifier? To provi…" at bounding box center [369, 477] width 644 height 363
click at [55, 443] on input "All of these answers" at bounding box center [58, 447] width 13 height 13
radio input "true"
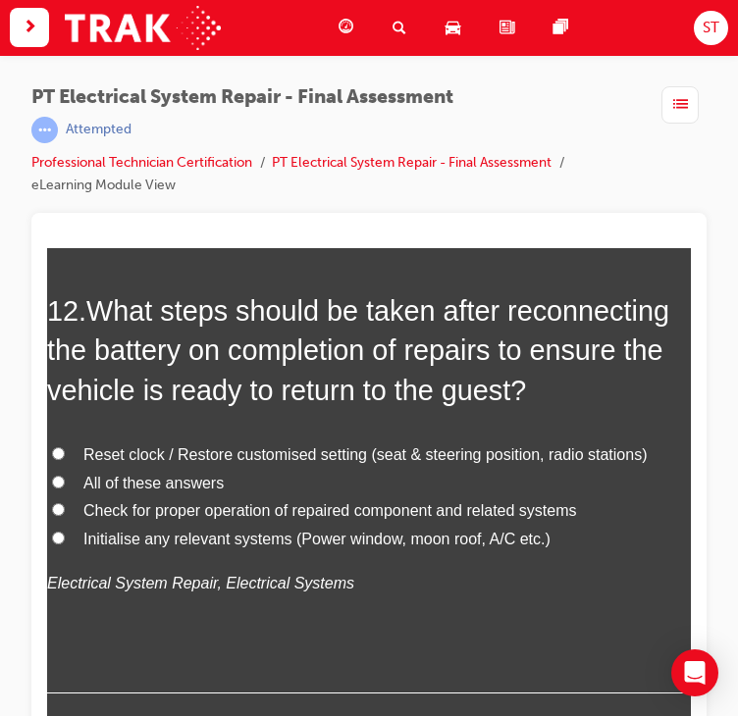
scroll to position [5286, 0]
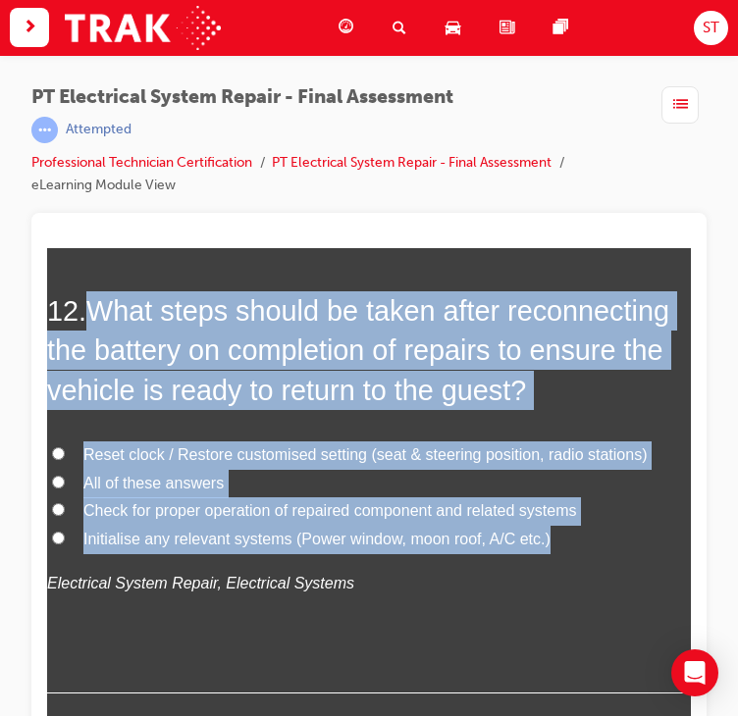
drag, startPoint x: 90, startPoint y: 300, endPoint x: 557, endPoint y: 536, distance: 523.0
click at [557, 536] on div "12 . What steps should be taken after reconnecting the battery on completion of…" at bounding box center [369, 491] width 644 height 402
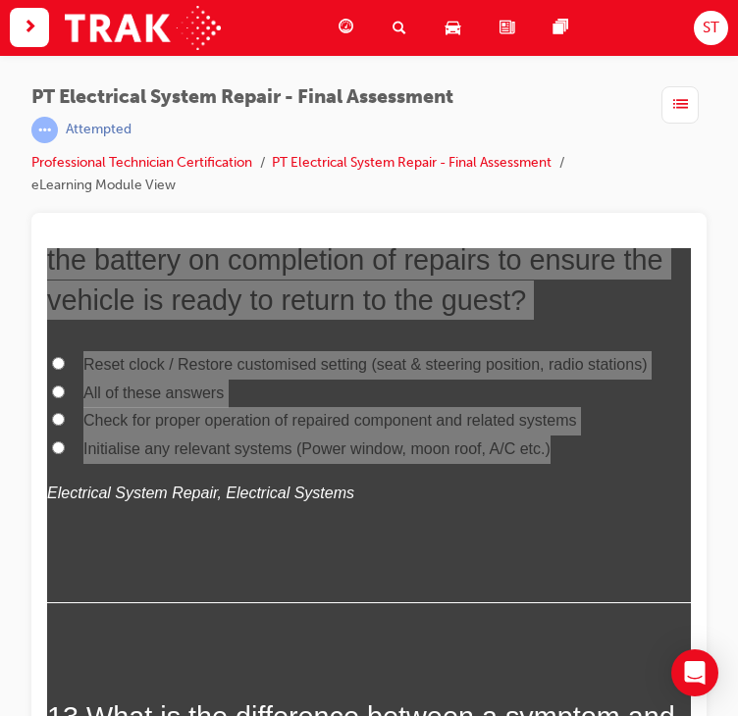
scroll to position [5368, 0]
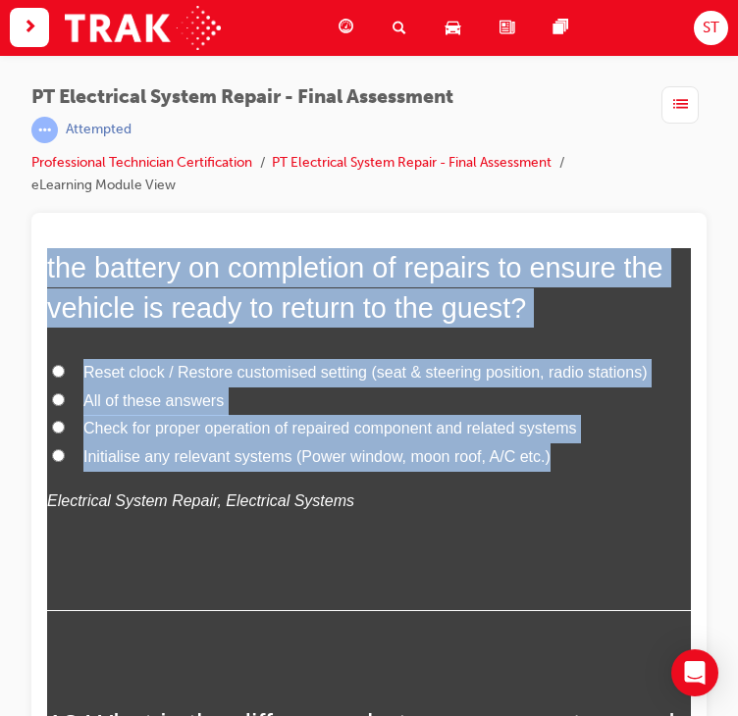
click at [55, 392] on input "All of these answers" at bounding box center [58, 398] width 13 height 13
radio input "true"
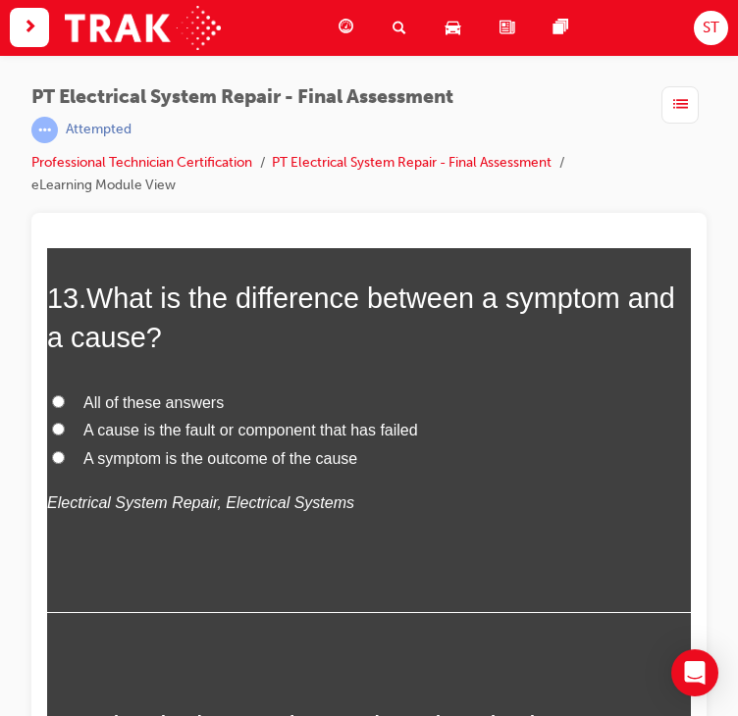
scroll to position [5796, 0]
click at [94, 292] on span "What is the difference between a symptom and a cause?" at bounding box center [361, 316] width 628 height 71
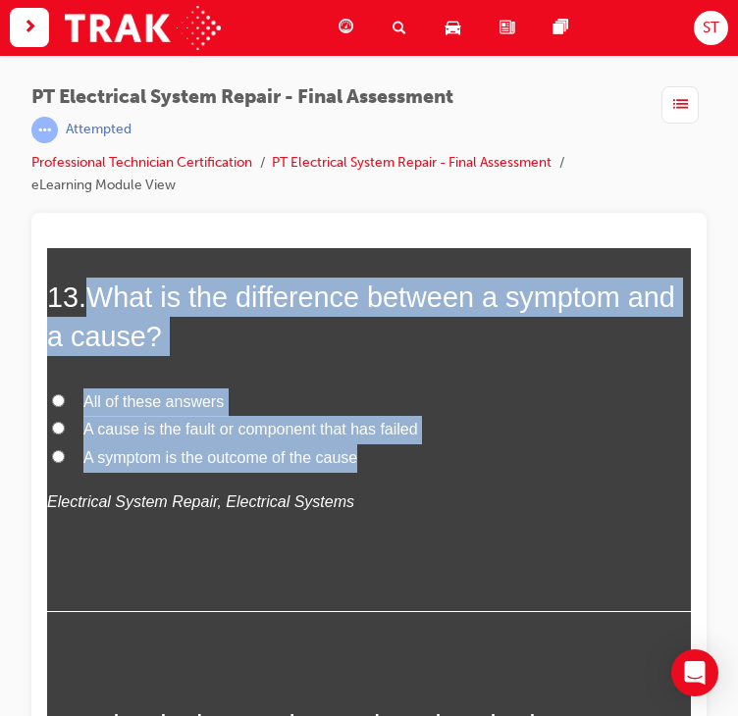
drag, startPoint x: 94, startPoint y: 292, endPoint x: 342, endPoint y: 462, distance: 300.7
click at [342, 462] on div "13 . What is the difference between a symptom and a cause? All of these answers…" at bounding box center [369, 444] width 644 height 335
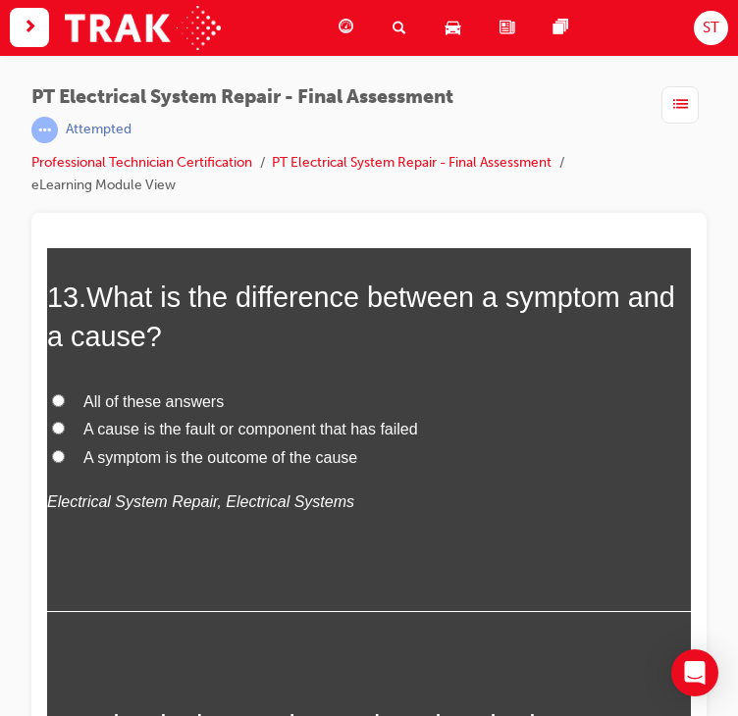
click at [399, 494] on p "Electrical System Repair, Electrical Systems" at bounding box center [369, 502] width 644 height 28
click at [58, 395] on input "All of these answers" at bounding box center [58, 399] width 13 height 13
radio input "true"
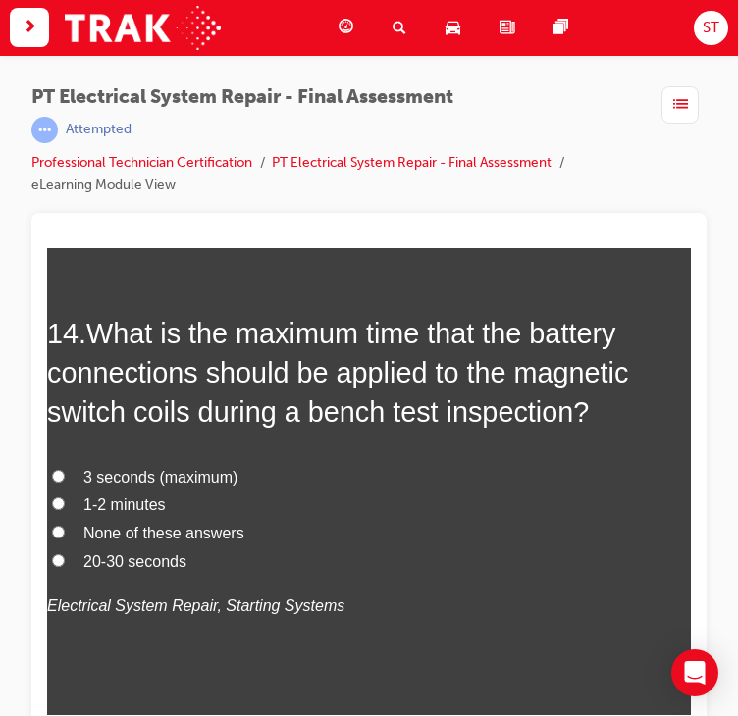
scroll to position [6190, 0]
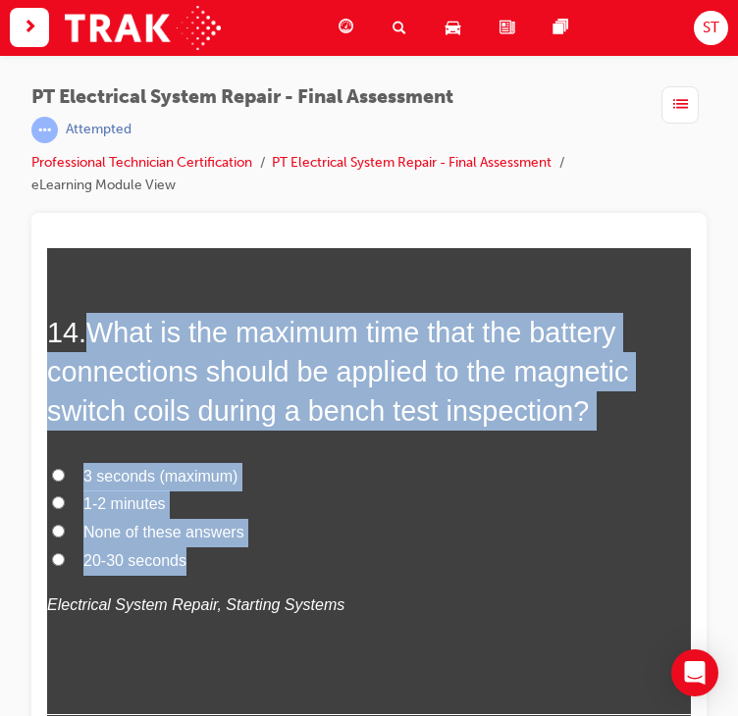
drag, startPoint x: 92, startPoint y: 325, endPoint x: 244, endPoint y: 553, distance: 274.6
click at [244, 553] on div "14 . What is the maximum time that the battery connections should be applied to…" at bounding box center [369, 513] width 644 height 402
click at [483, 534] on label "None of these answers" at bounding box center [369, 532] width 644 height 28
click at [65, 534] on input "None of these answers" at bounding box center [58, 530] width 13 height 13
radio input "true"
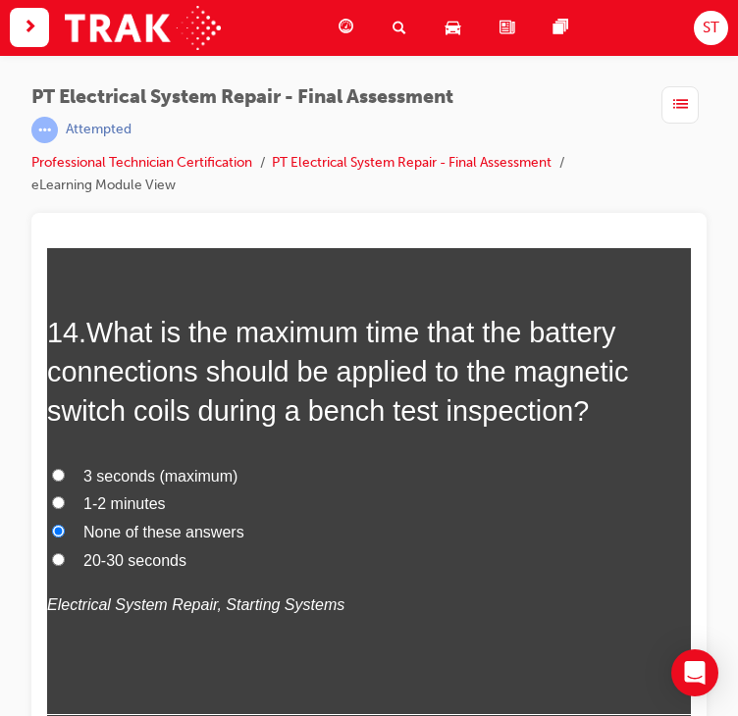
click at [436, 435] on div "14 . What is the maximum time that the battery connections should be applied to…" at bounding box center [369, 513] width 644 height 402
click at [58, 470] on input "3 seconds (maximum)" at bounding box center [58, 474] width 13 height 13
radio input "true"
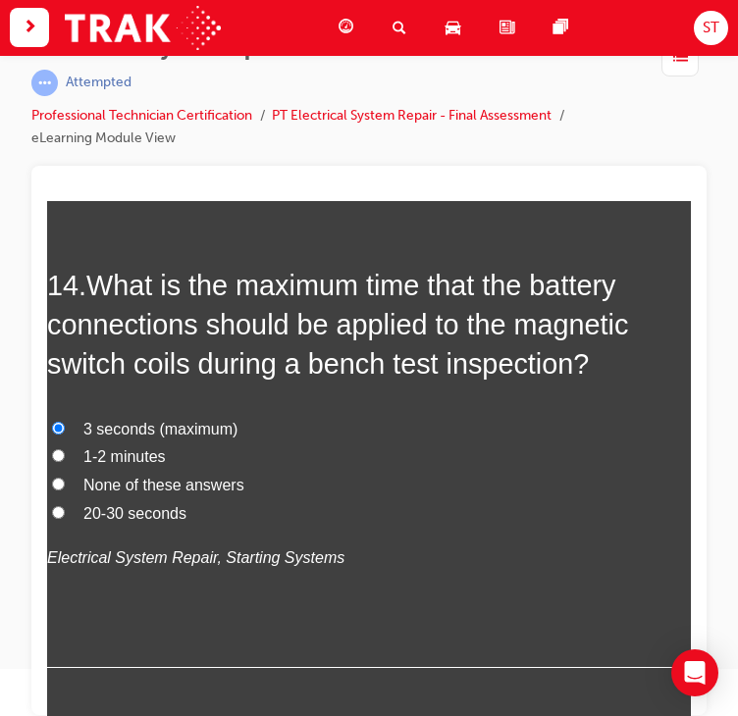
scroll to position [6283, 0]
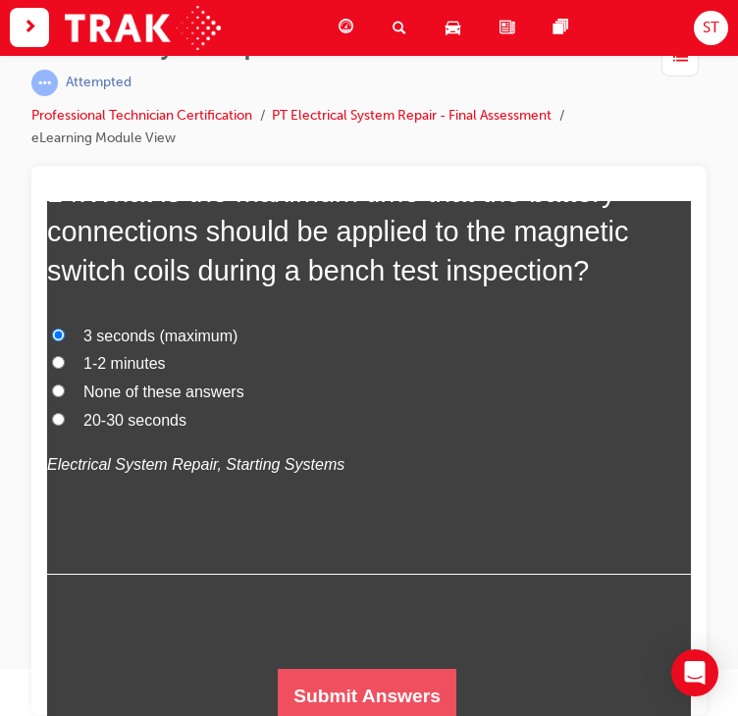
click at [351, 676] on button "Submit Answers" at bounding box center [367, 695] width 179 height 55
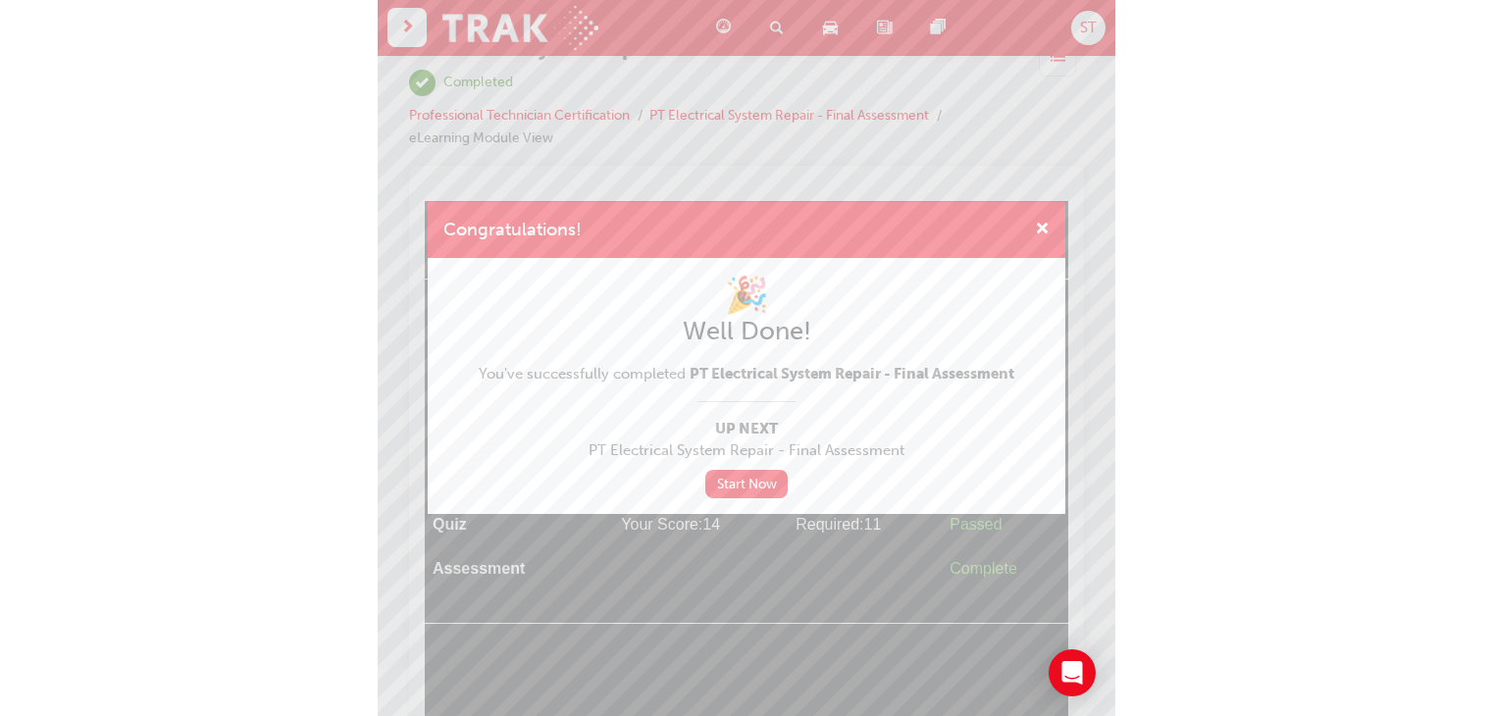
scroll to position [0, 0]
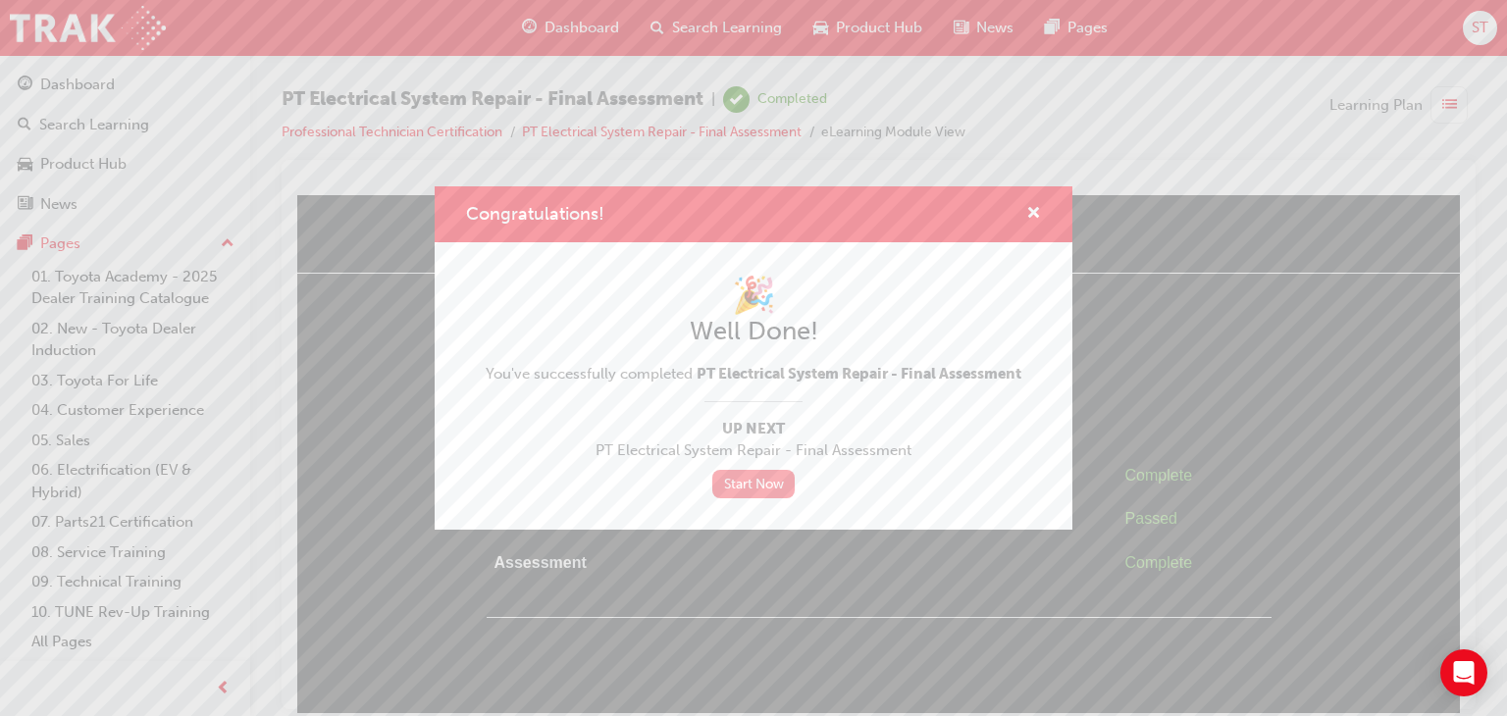
click at [748, 476] on link "Start Now" at bounding box center [753, 484] width 82 height 28
click at [776, 484] on link "Start Now" at bounding box center [753, 484] width 82 height 28
click at [1032, 206] on span "cross-icon" at bounding box center [1033, 215] width 15 height 18
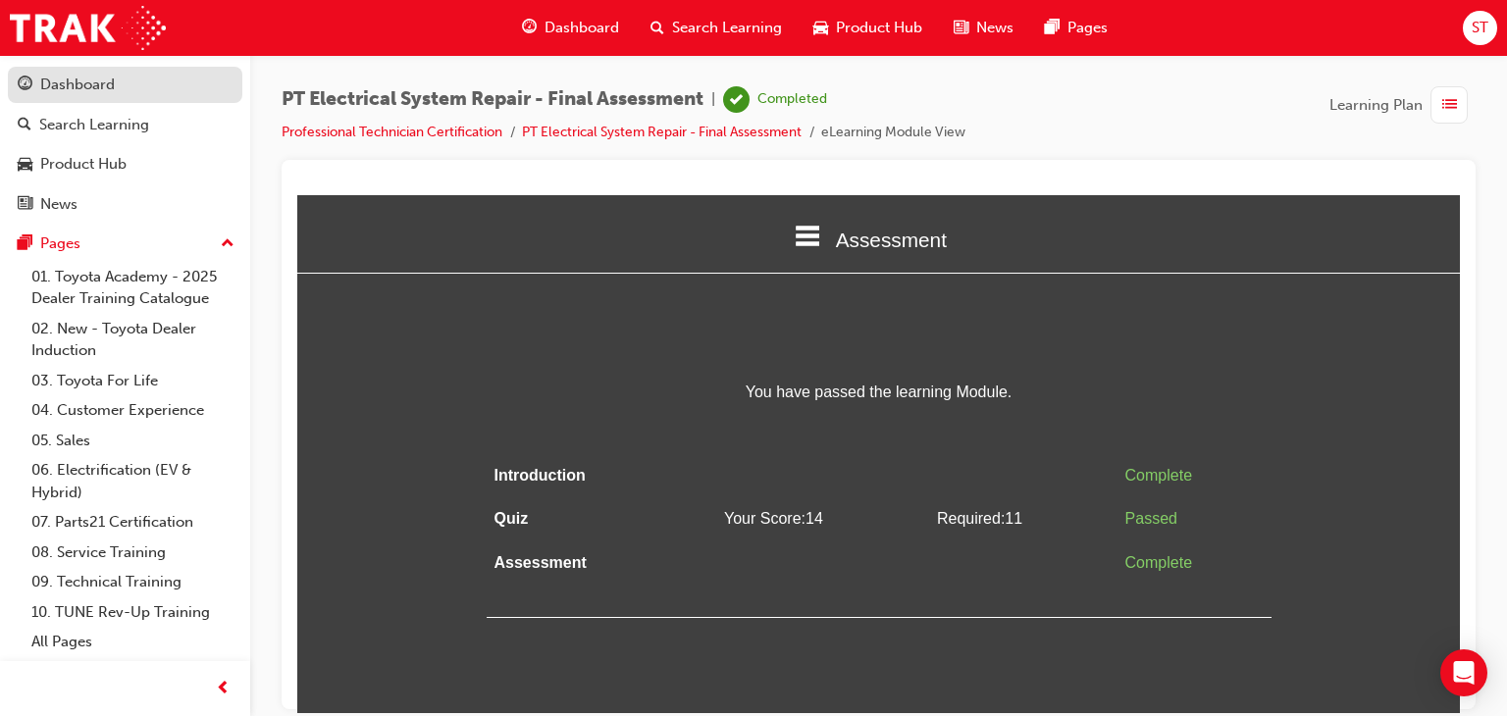
click at [107, 91] on div "Dashboard" at bounding box center [77, 85] width 75 height 23
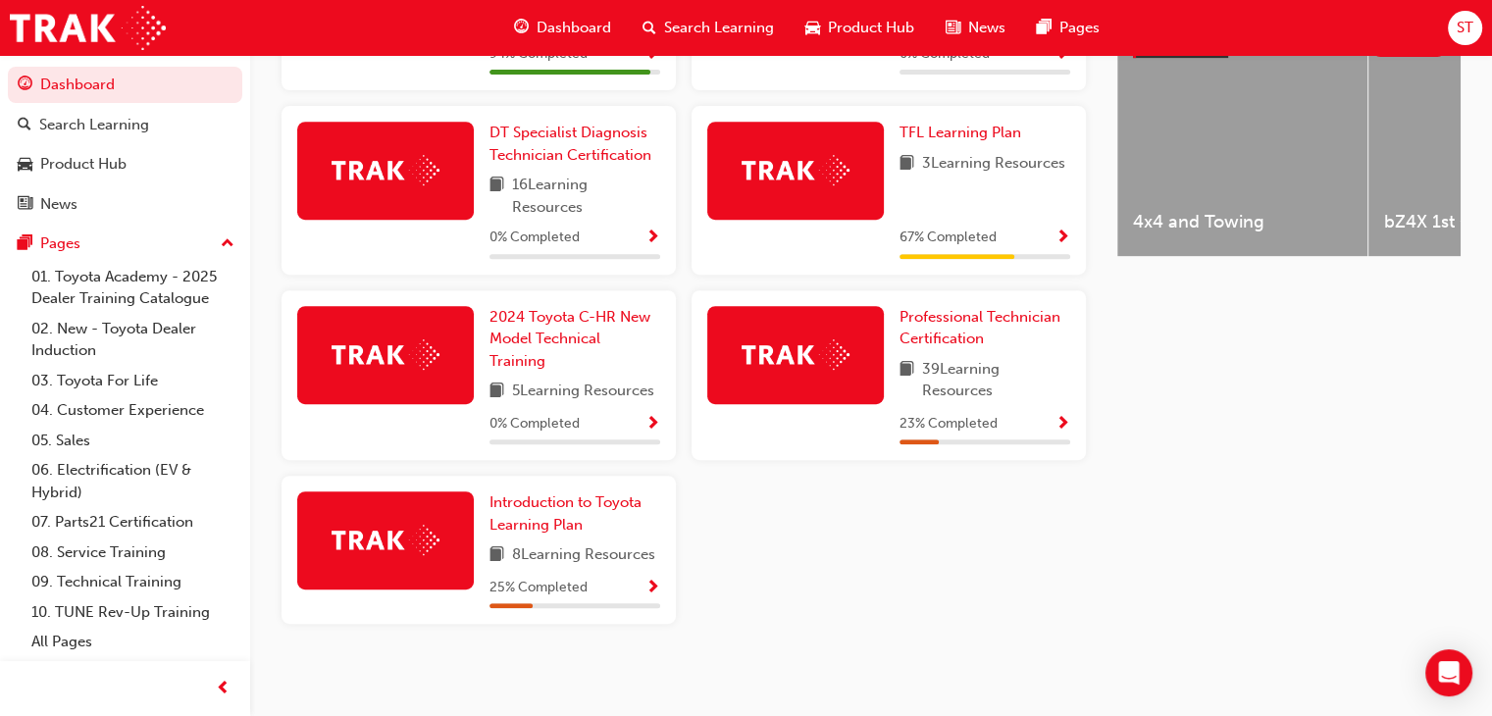
scroll to position [818, 0]
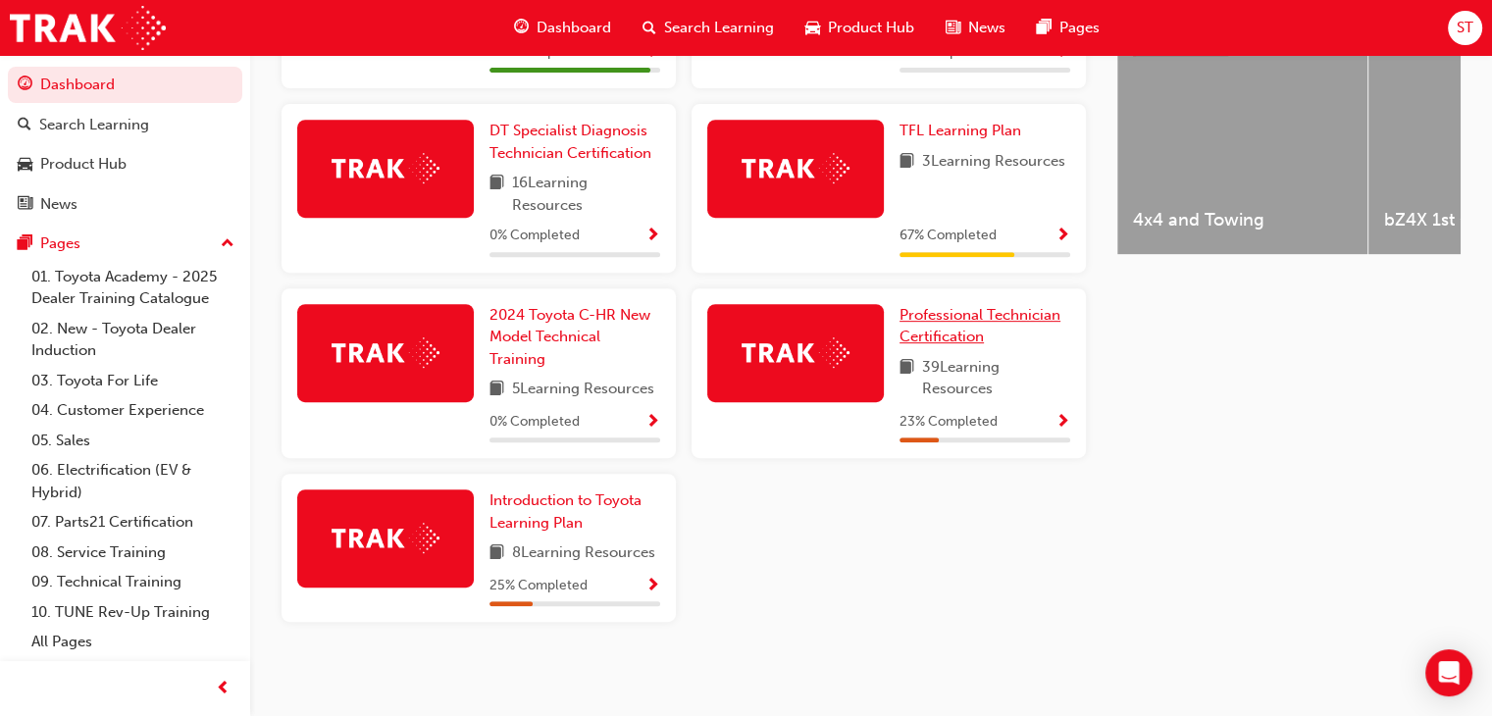
click at [958, 327] on span "Professional Technician Certification" at bounding box center [980, 326] width 161 height 40
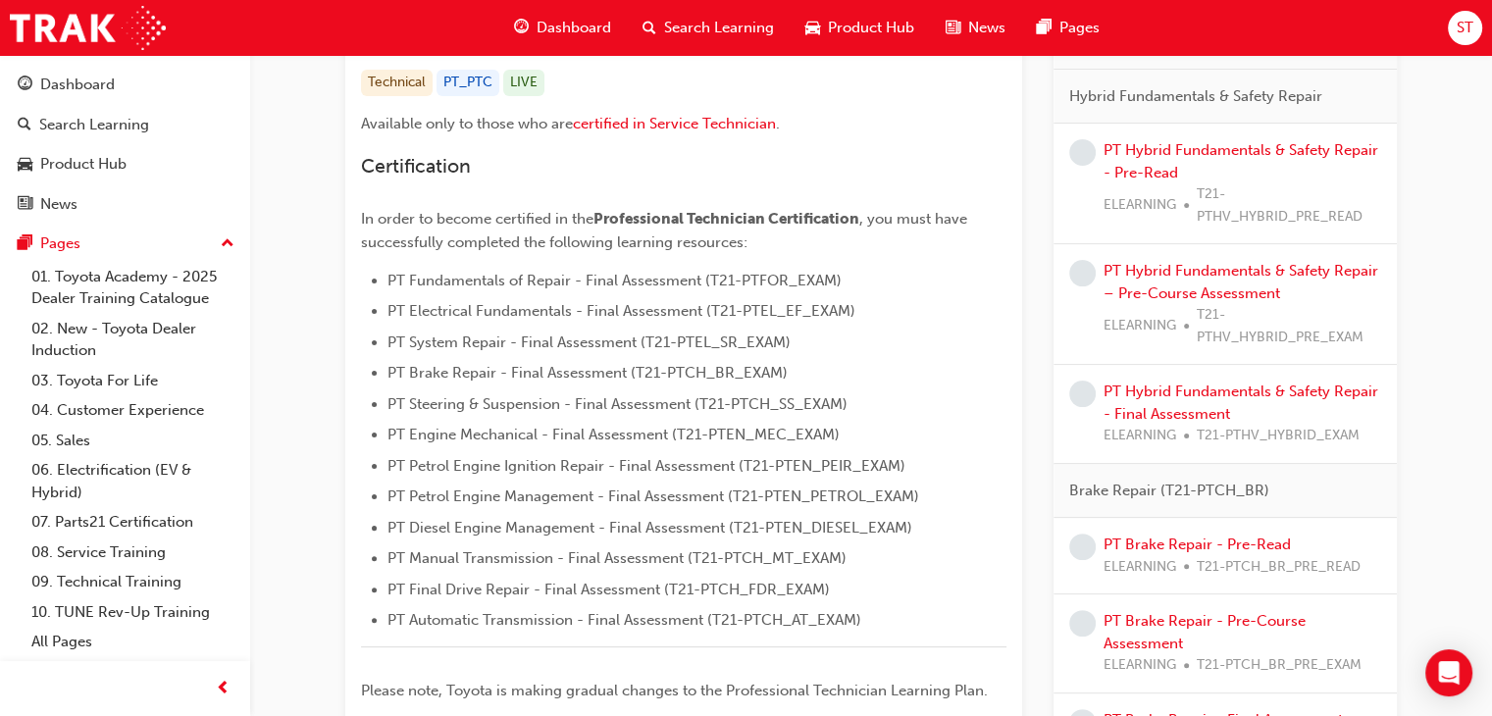
scroll to position [407, 0]
